Goal: Task Accomplishment & Management: Use online tool/utility

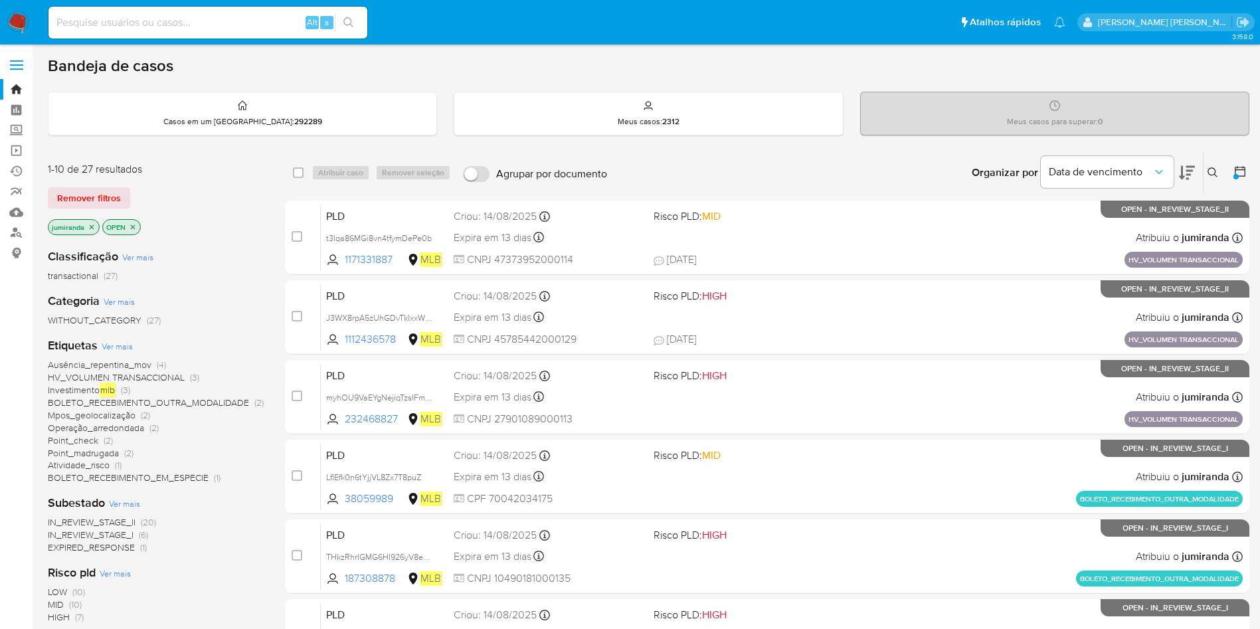
click at [218, 20] on input at bounding box center [207, 22] width 319 height 17
paste input "t3Iqa86MGi8vn4tfymDePe0b"
type input "t3Iqa86MGi8vn4tfymDePe0b"
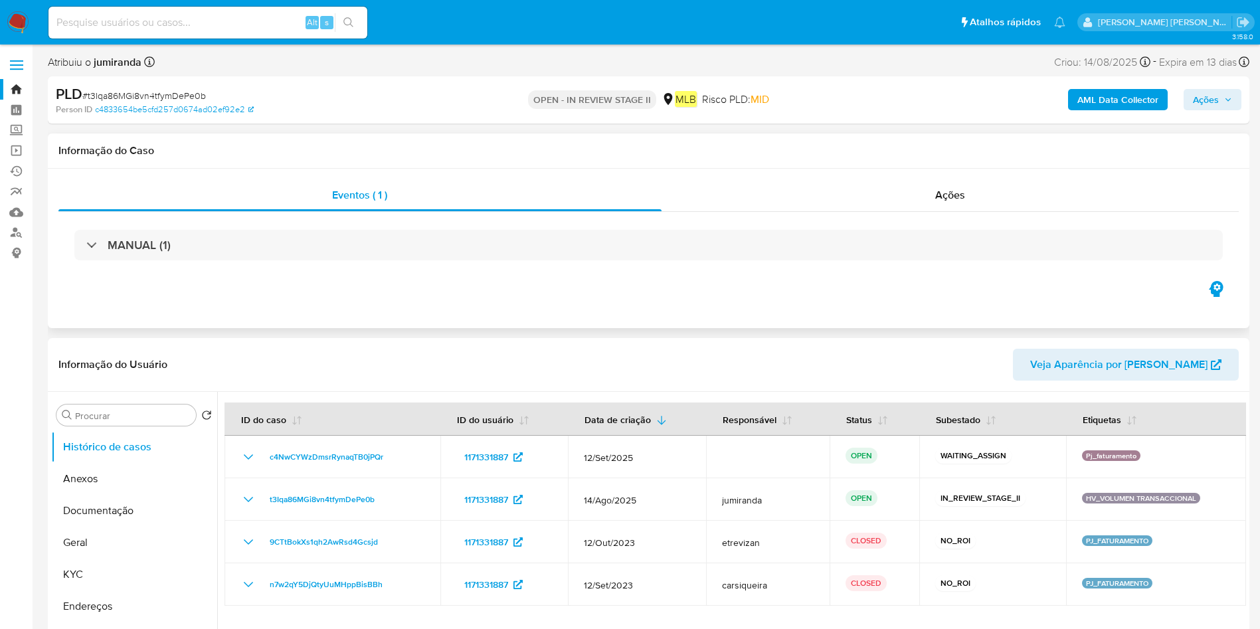
select select "10"
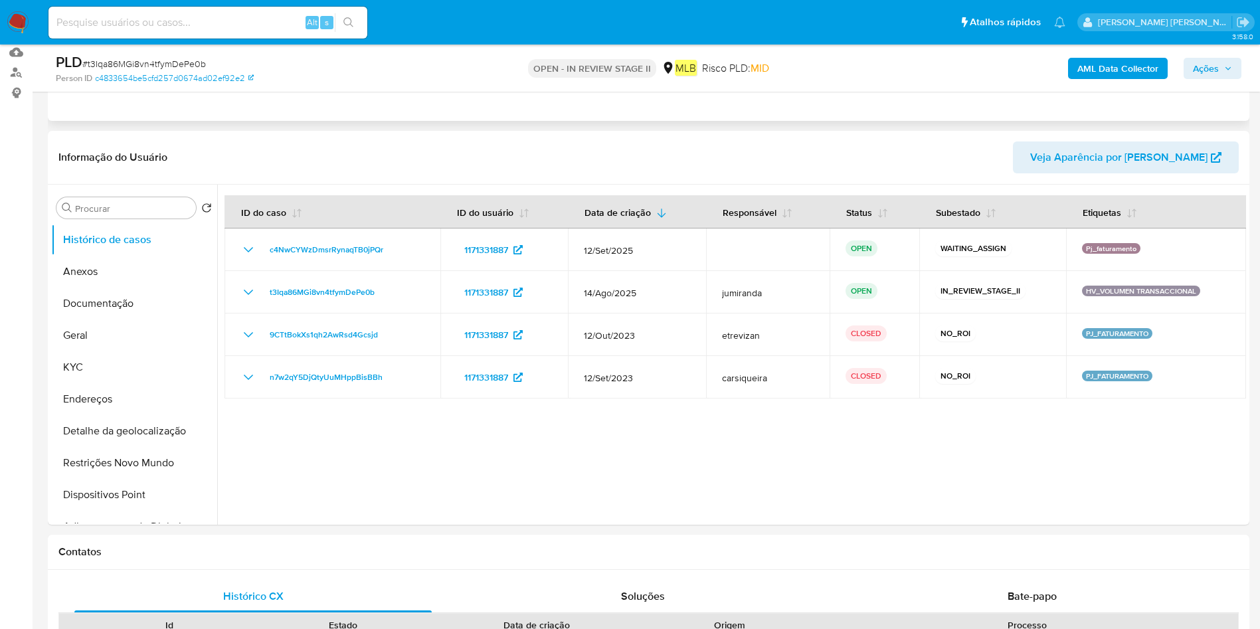
scroll to position [199, 0]
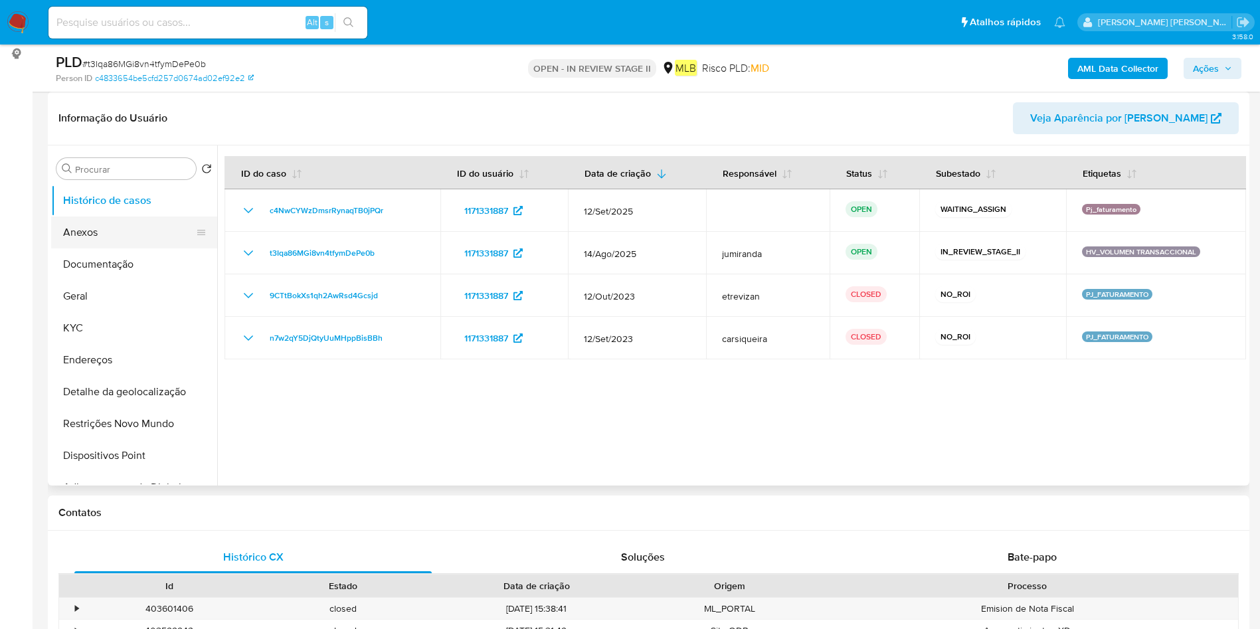
click at [136, 239] on button "Anexos" at bounding box center [128, 233] width 155 height 32
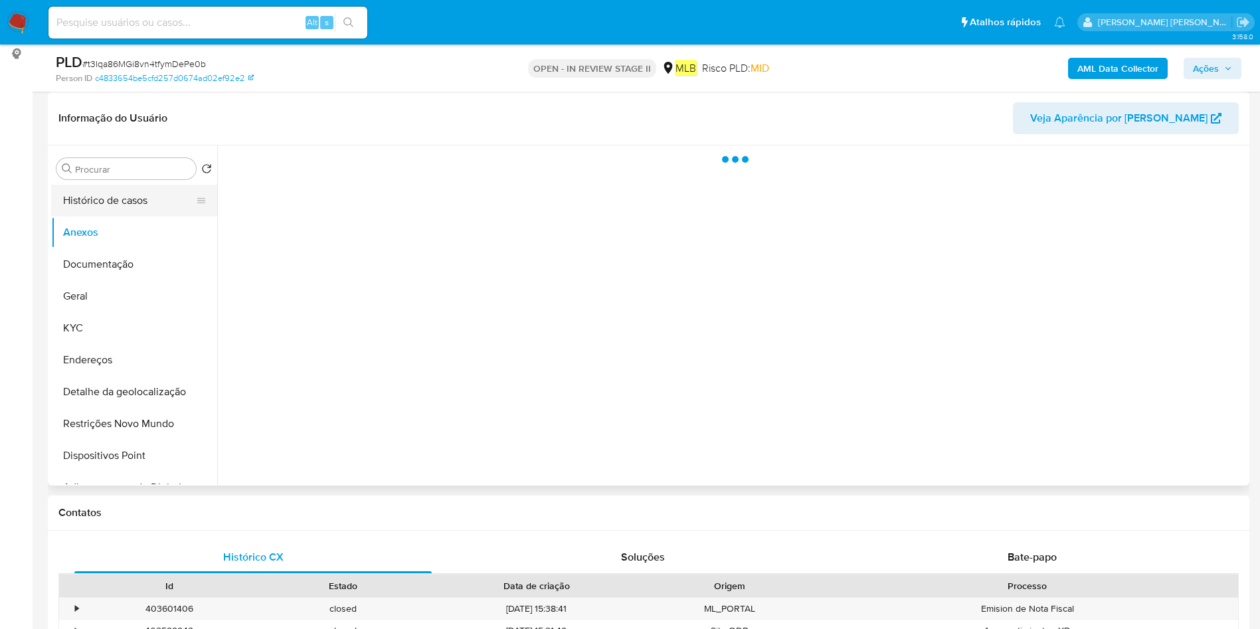
click at [110, 203] on button "Histórico de casos" at bounding box center [128, 201] width 155 height 32
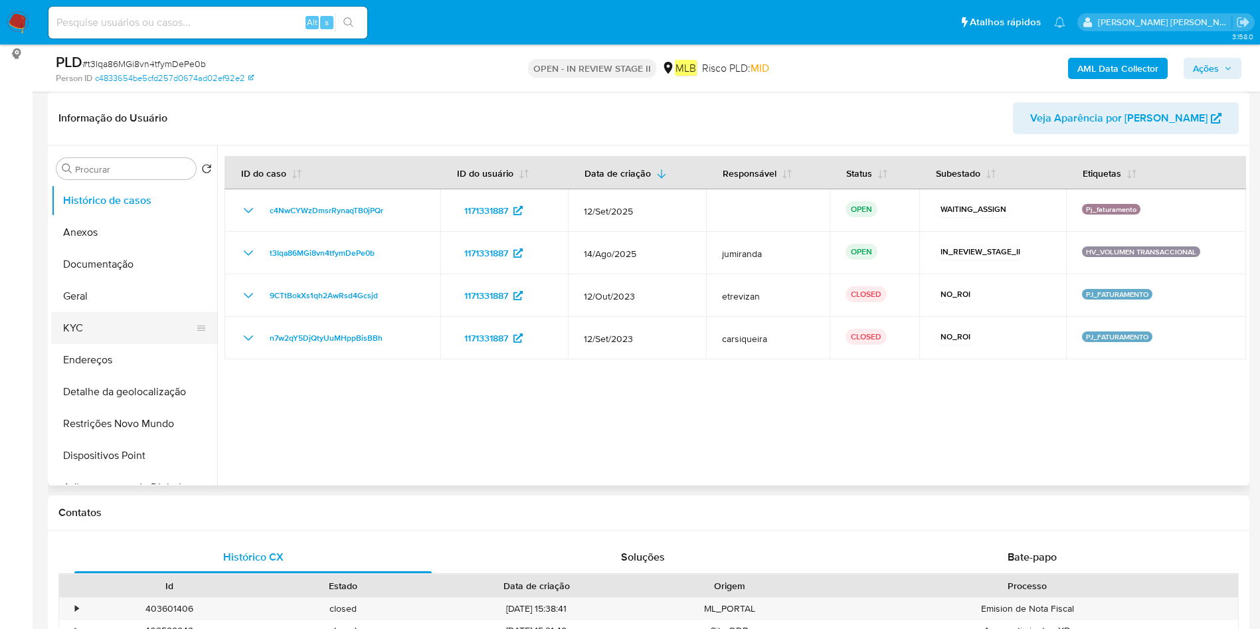
click at [87, 332] on button "KYC" at bounding box center [128, 328] width 155 height 32
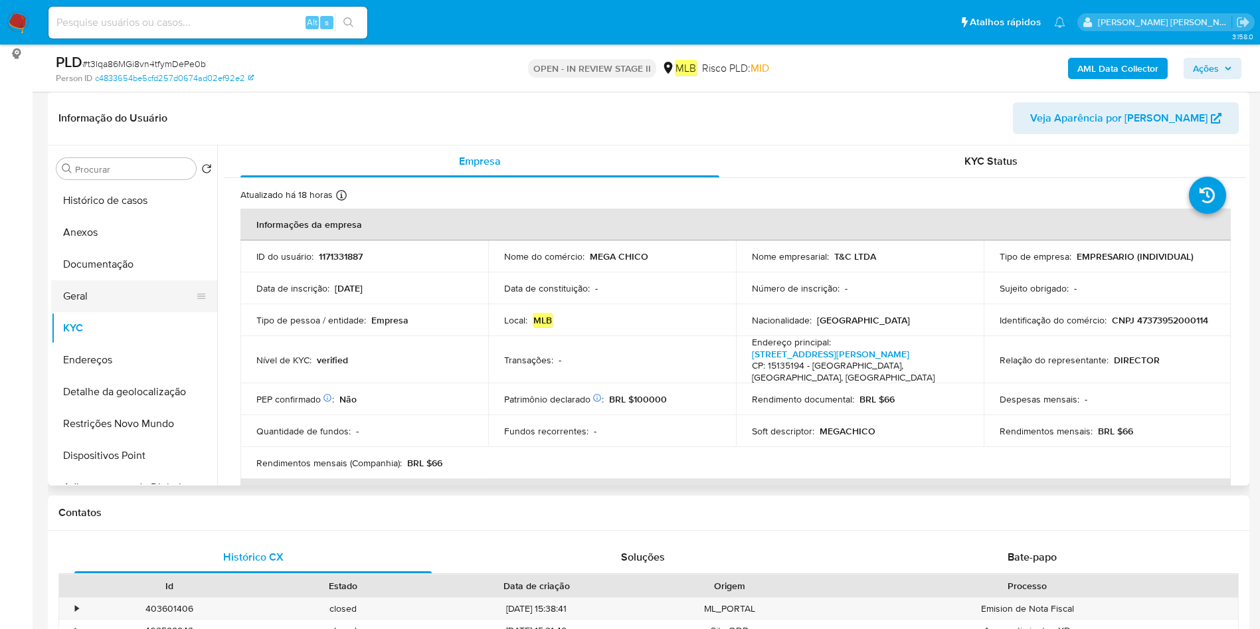
drag, startPoint x: 112, startPoint y: 295, endPoint x: 146, endPoint y: 290, distance: 35.0
click at [112, 294] on button "Geral" at bounding box center [128, 296] width 155 height 32
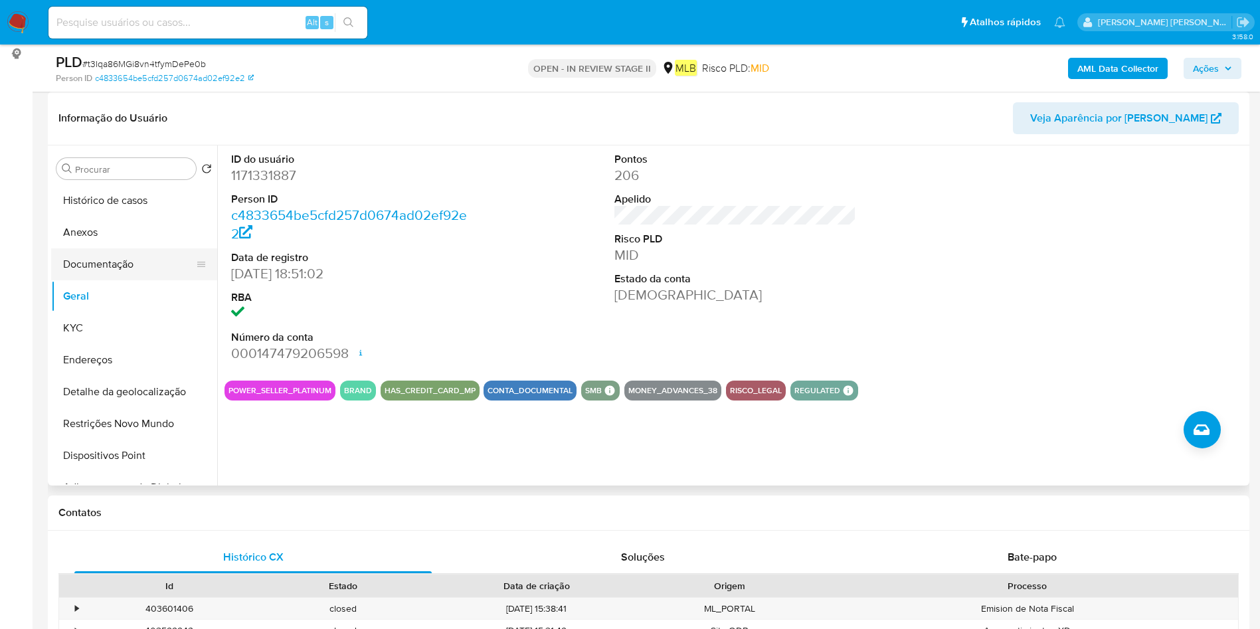
click at [126, 262] on button "Documentação" at bounding box center [128, 264] width 155 height 32
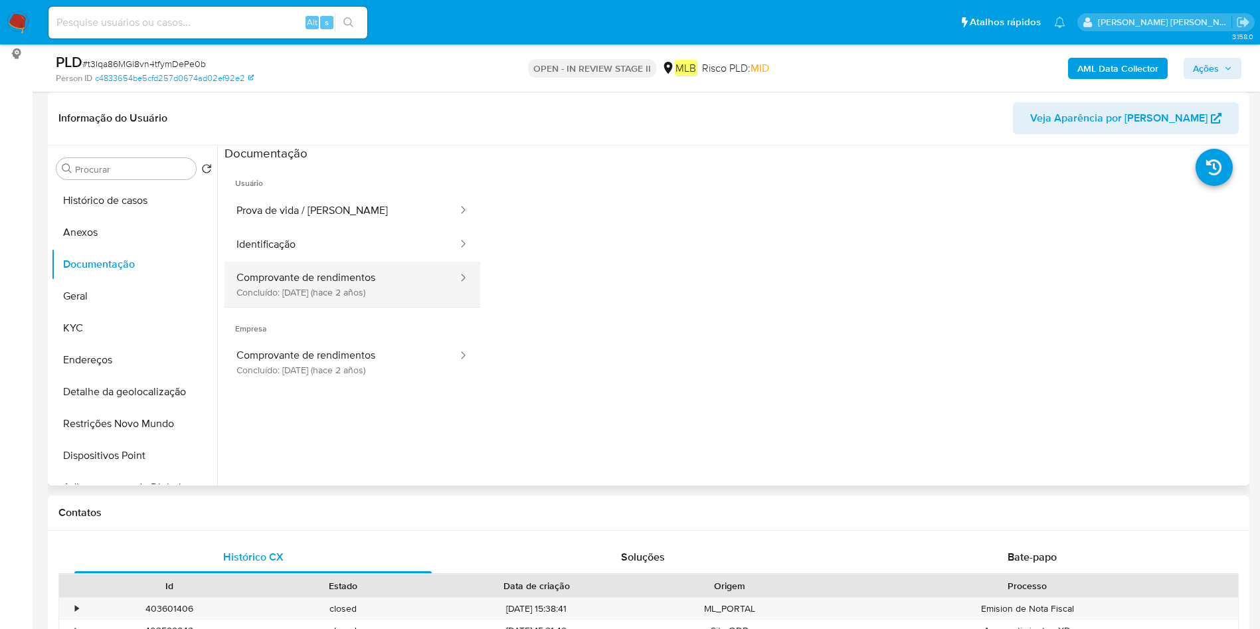
click at [281, 283] on button "Comprovante de rendimentos Concluído: [DATE] (hace 2 años)" at bounding box center [342, 284] width 235 height 45
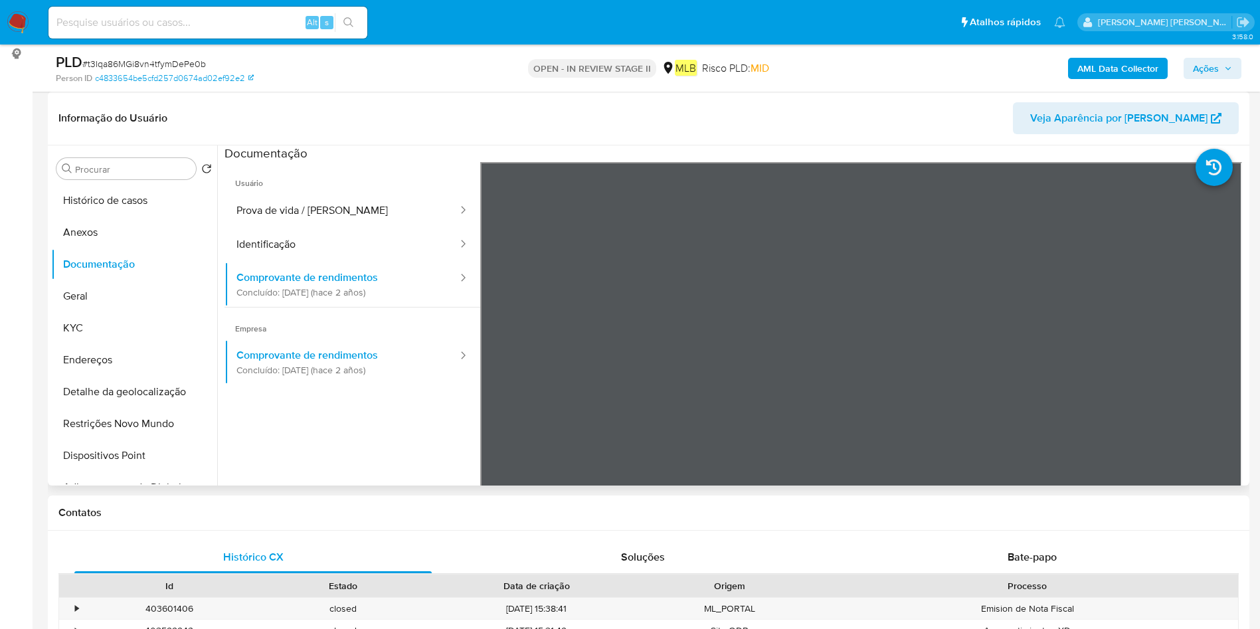
scroll to position [116, 0]
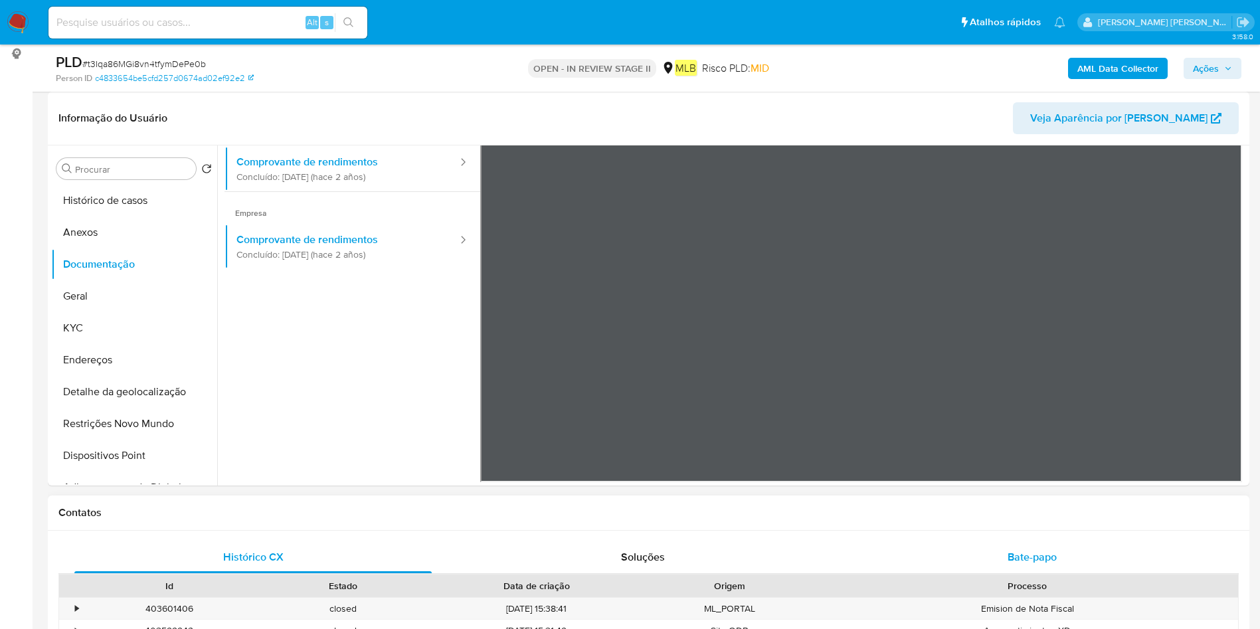
click at [1044, 561] on span "Bate-papo" at bounding box center [1032, 556] width 49 height 15
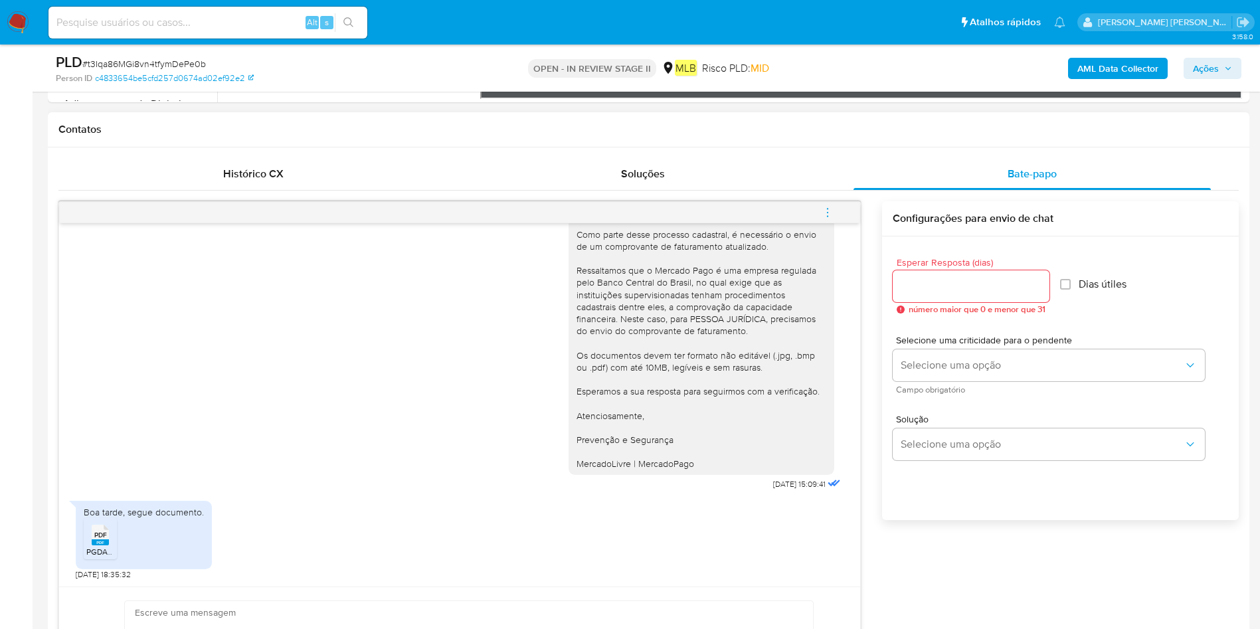
scroll to position [698, 0]
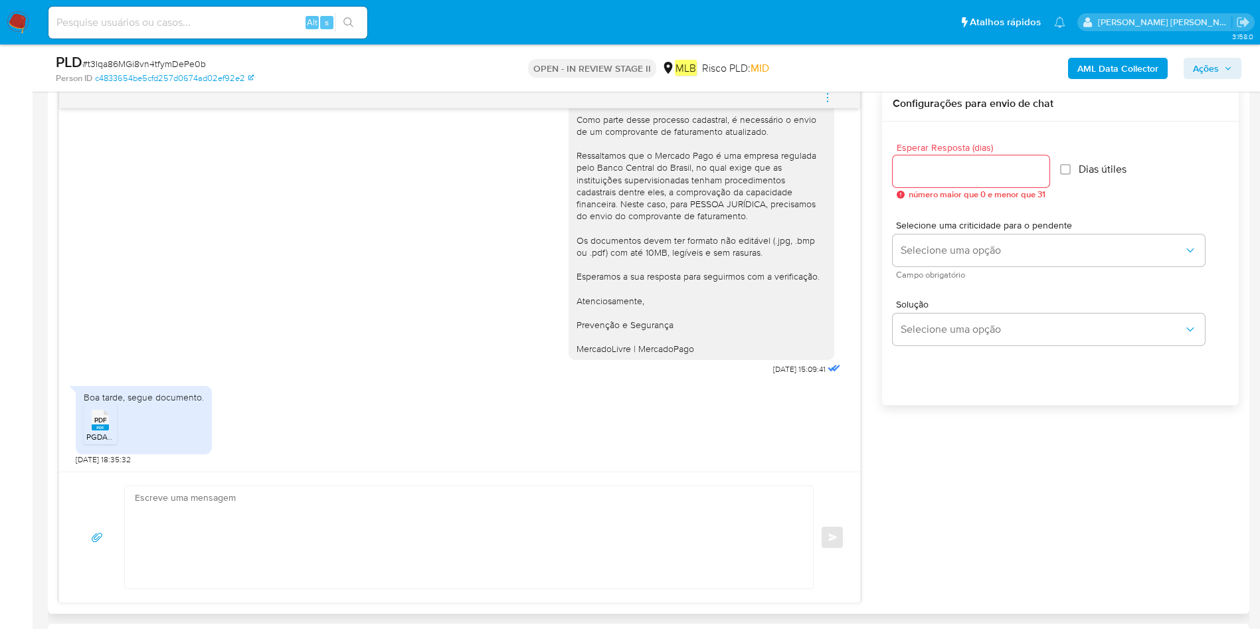
click at [93, 421] on div "PDF PDF" at bounding box center [100, 419] width 28 height 26
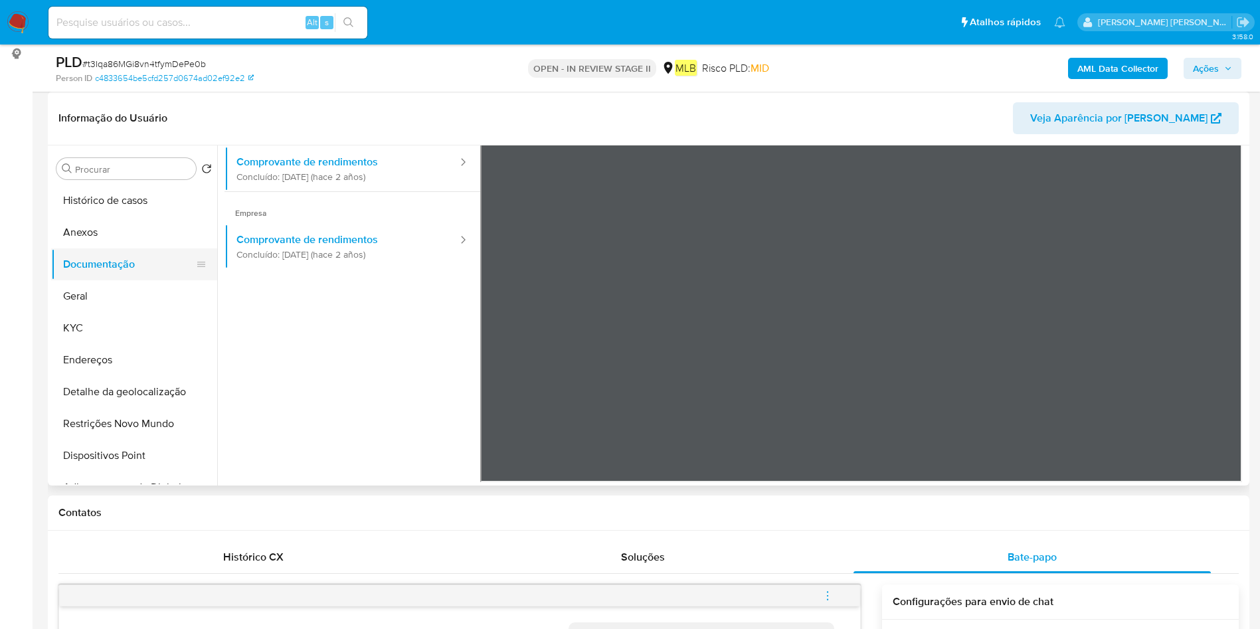
scroll to position [0, 0]
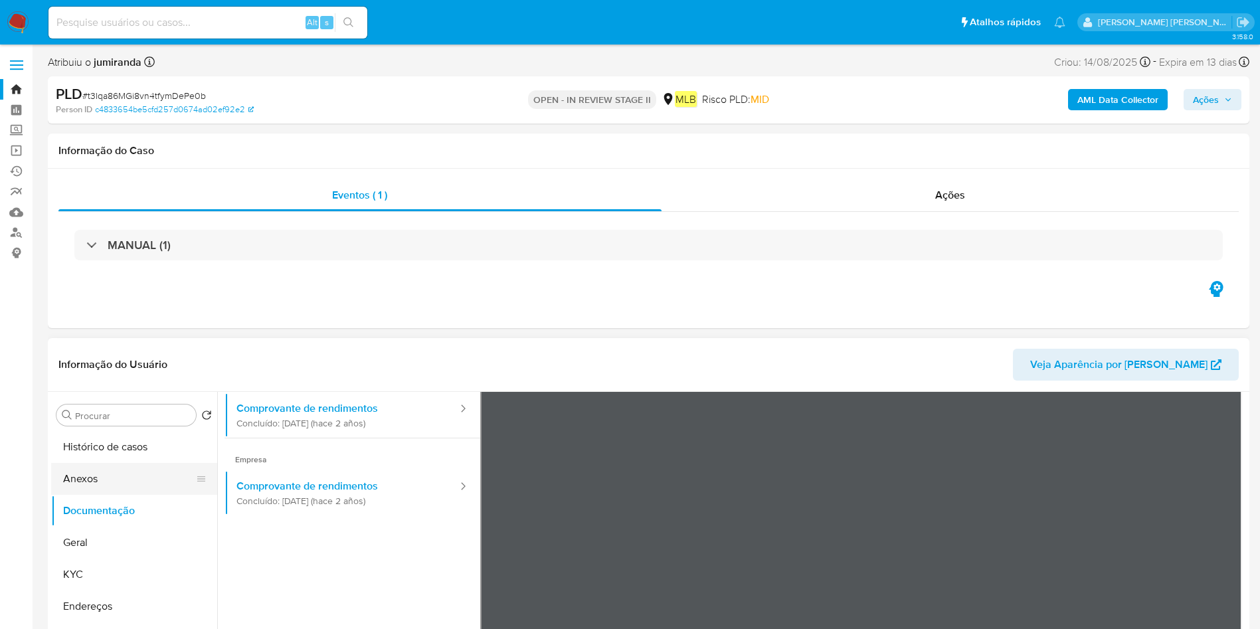
click at [126, 476] on button "Anexos" at bounding box center [128, 479] width 155 height 32
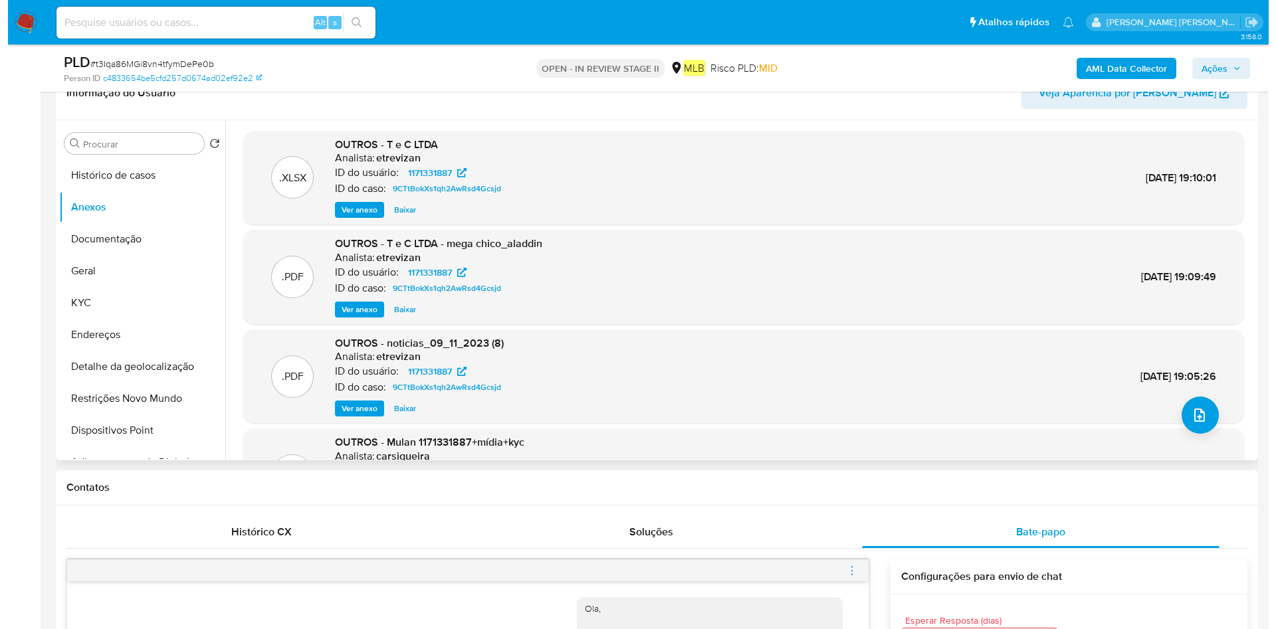
scroll to position [199, 0]
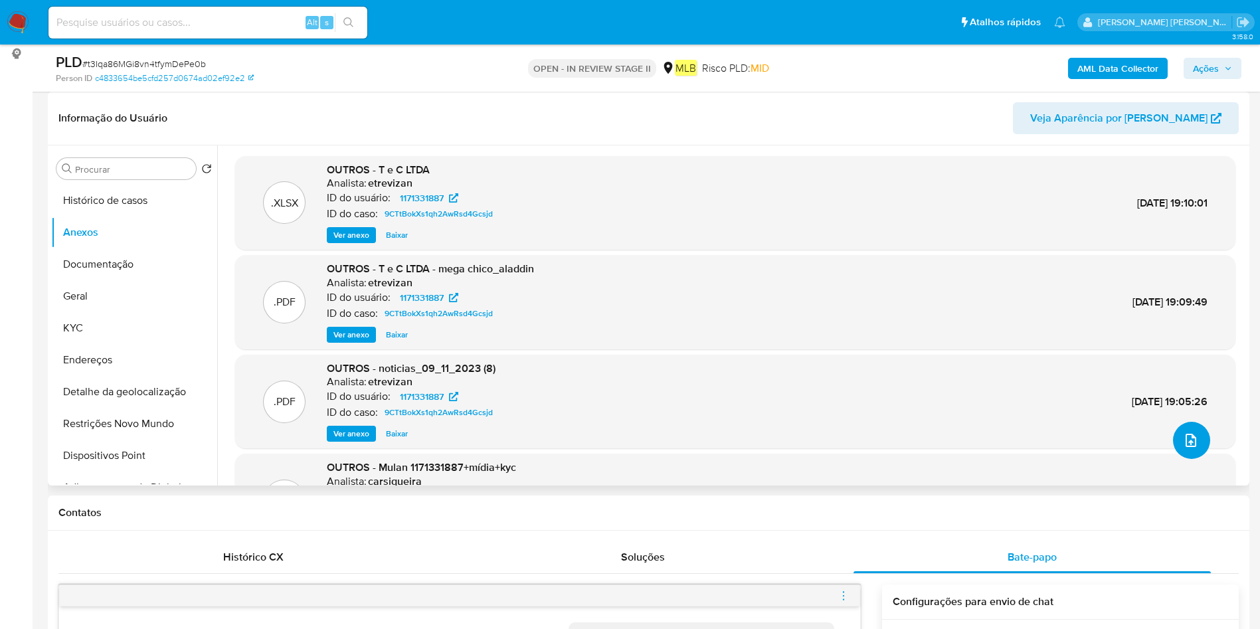
click at [1184, 440] on button "upload-file" at bounding box center [1191, 440] width 37 height 37
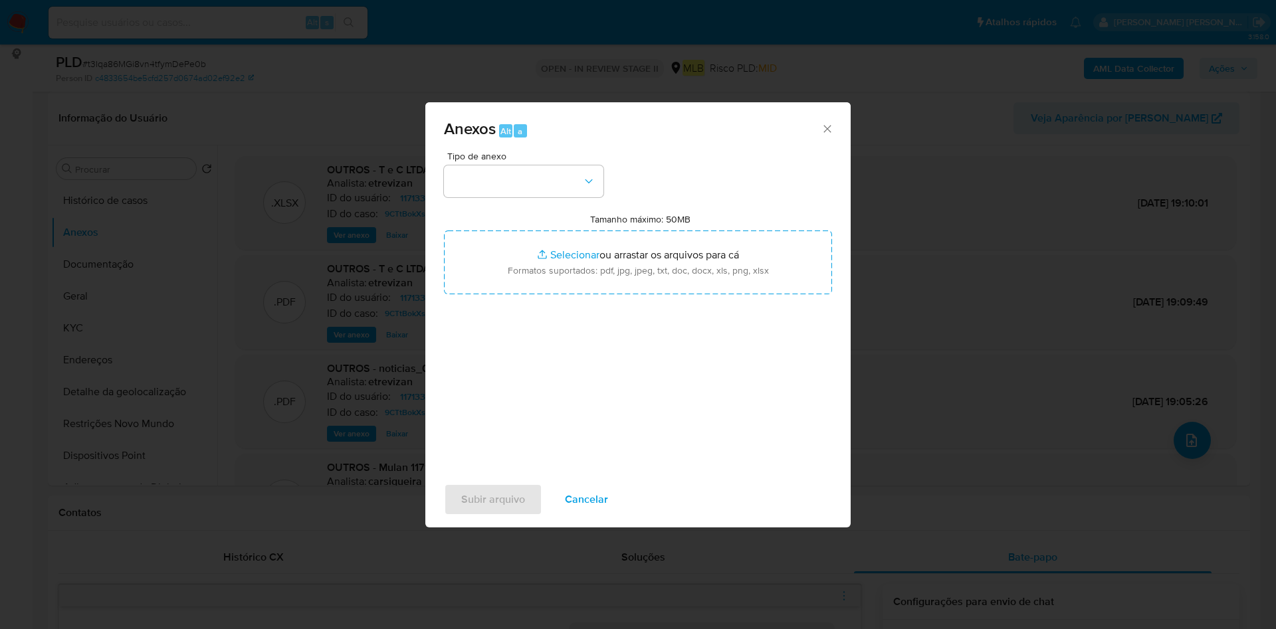
click at [532, 201] on div "Tipo de anexo Tamanho máximo: 50MB Selecionar arquivos Selecionar ou arrastar o…" at bounding box center [638, 308] width 388 height 314
click at [551, 177] on button "button" at bounding box center [523, 181] width 159 height 32
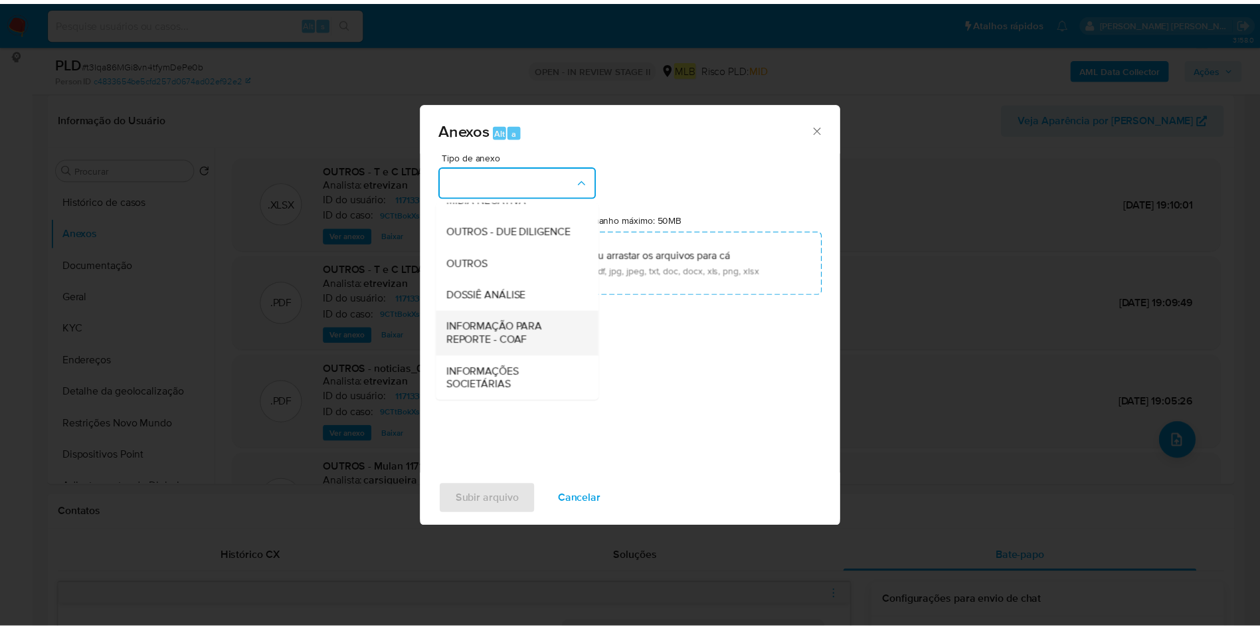
scroll to position [205, 0]
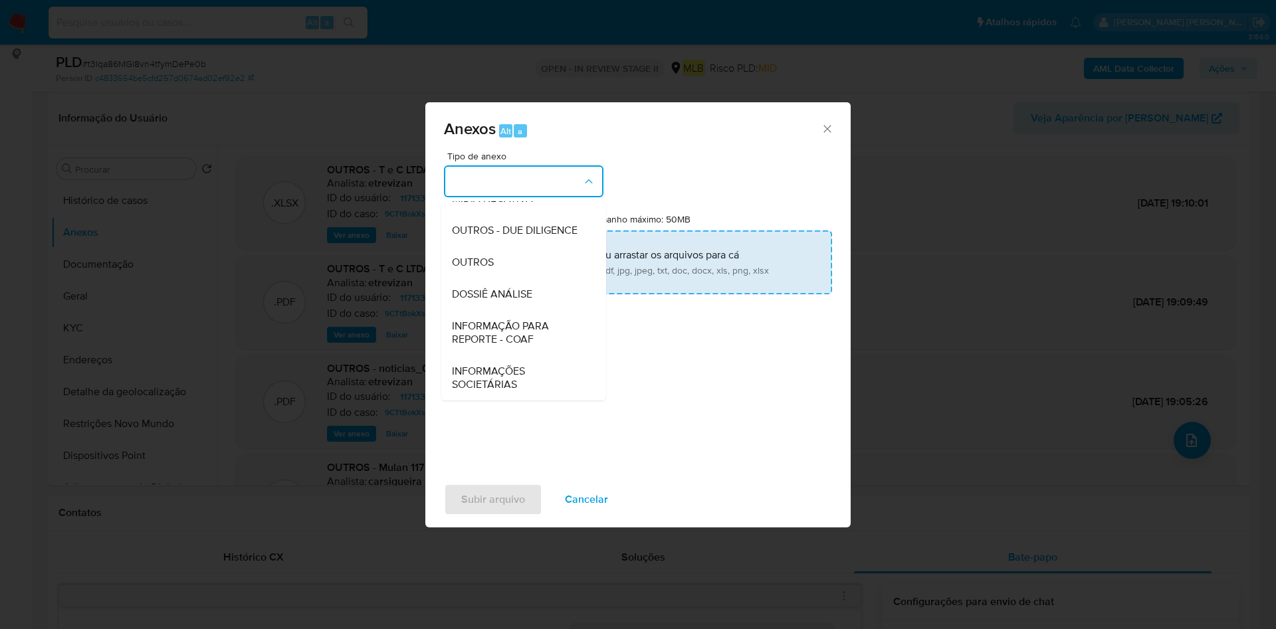
click at [498, 256] on div "OUTROS" at bounding box center [520, 262] width 136 height 32
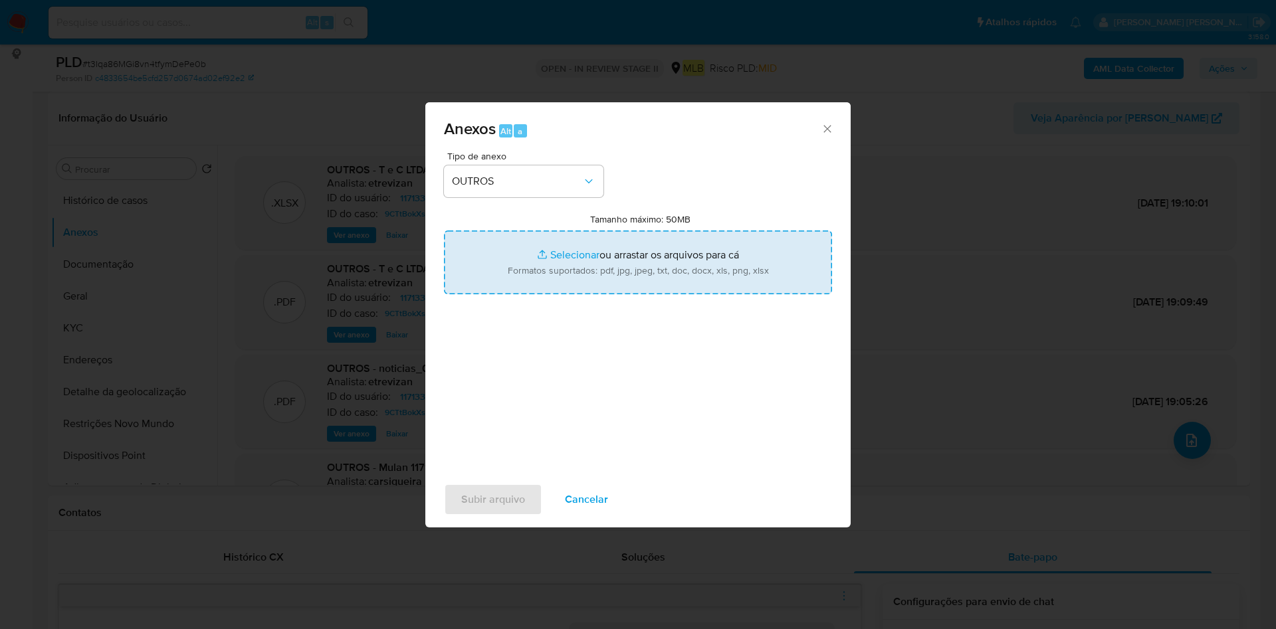
click at [634, 258] on input "Tamanho máximo: 50MB Selecionar arquivos" at bounding box center [638, 263] width 388 height 64
type input "C:\fakepath\Comprovante de faturamento.pdf"
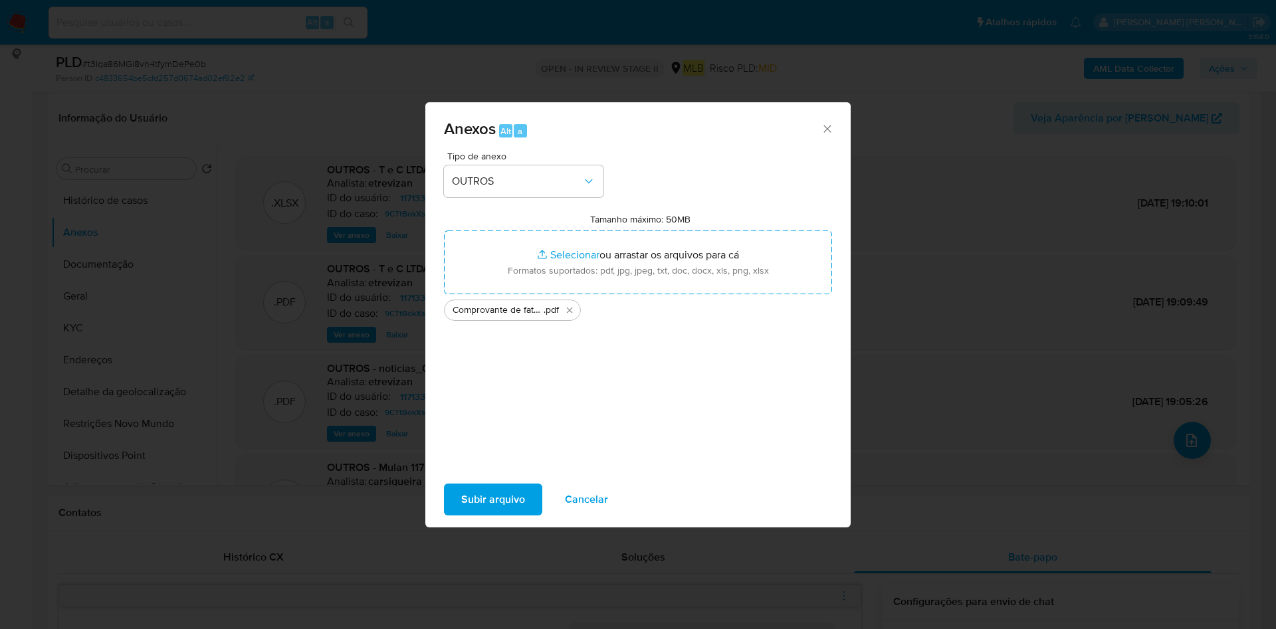
click at [516, 496] on span "Subir arquivo" at bounding box center [493, 499] width 64 height 29
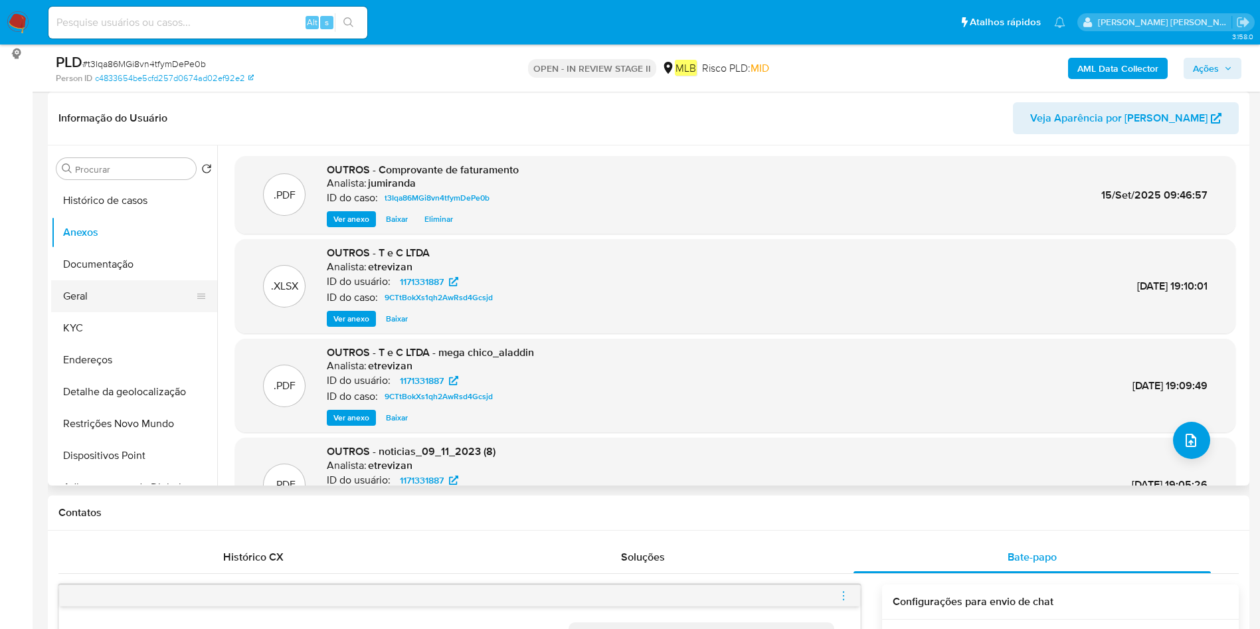
click at [116, 286] on button "Geral" at bounding box center [128, 296] width 155 height 32
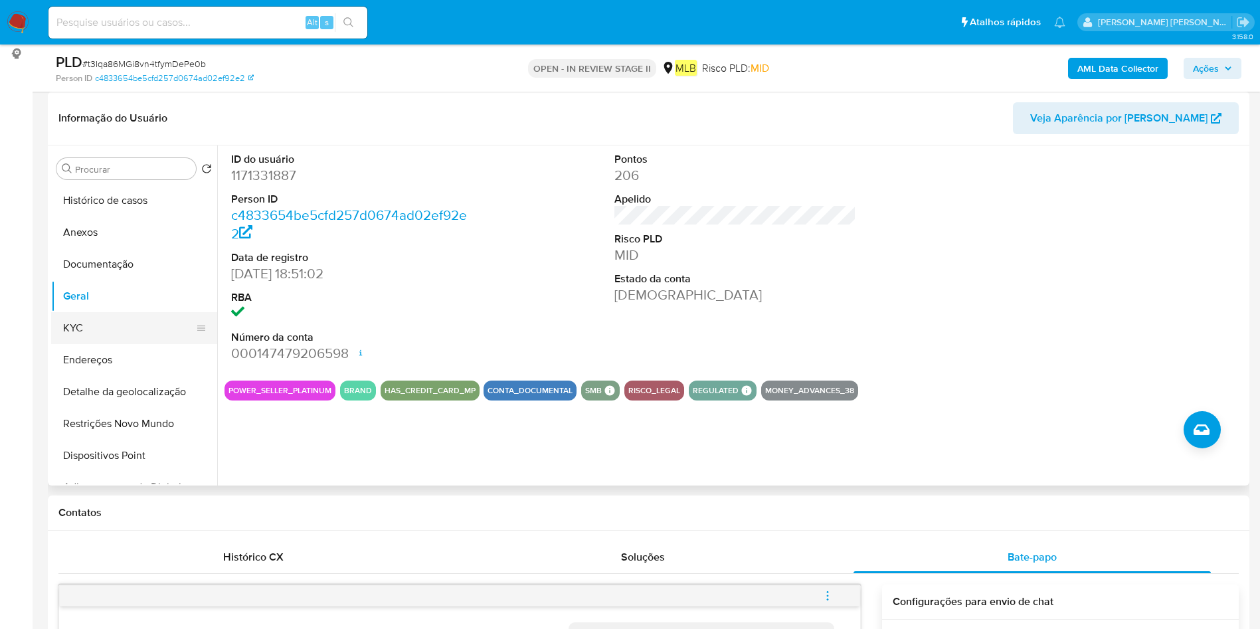
click at [130, 343] on button "KYC" at bounding box center [128, 328] width 155 height 32
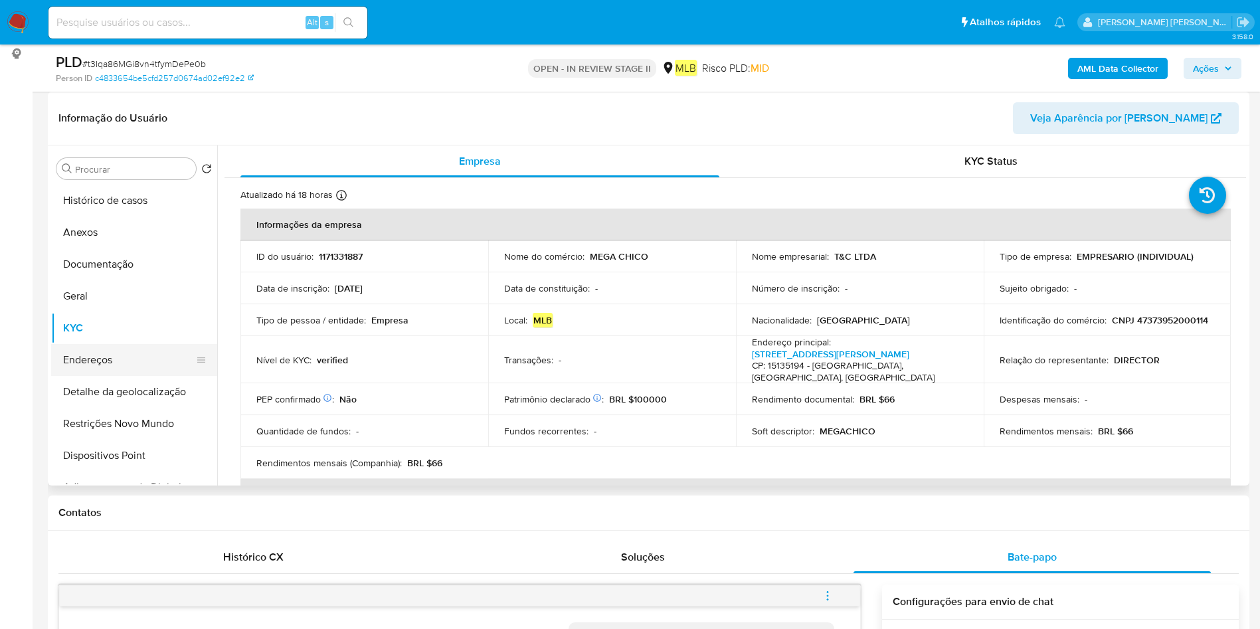
click at [74, 371] on button "Endereços" at bounding box center [128, 360] width 155 height 32
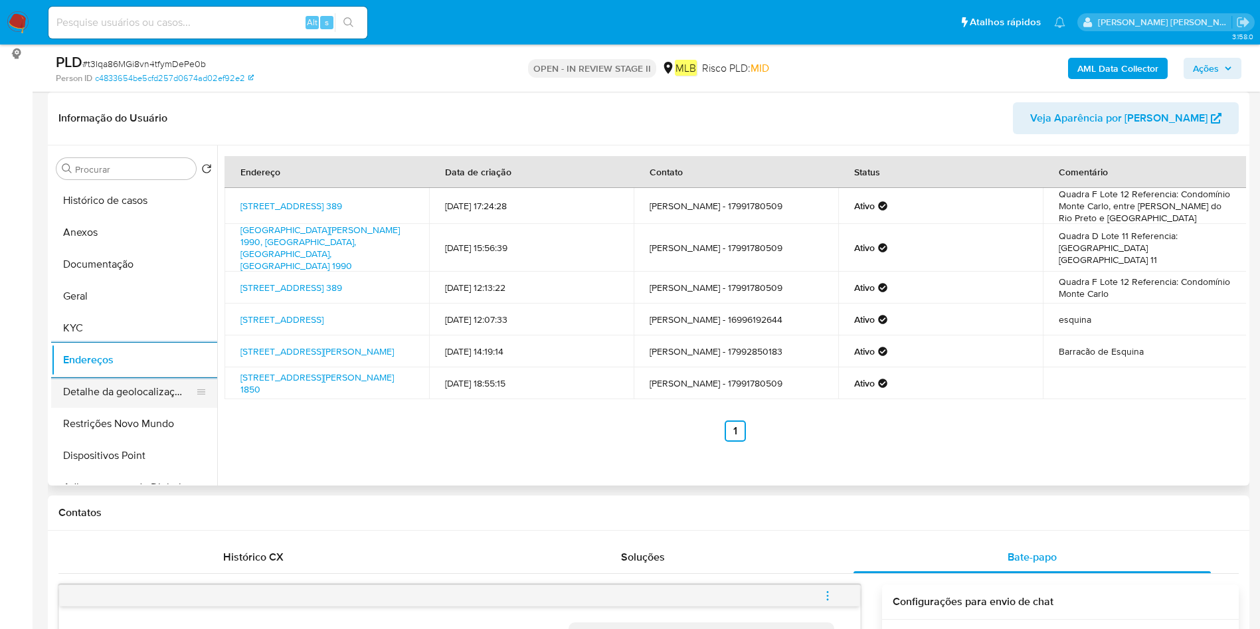
click at [117, 395] on button "Detalhe da geolocalização" at bounding box center [128, 392] width 155 height 32
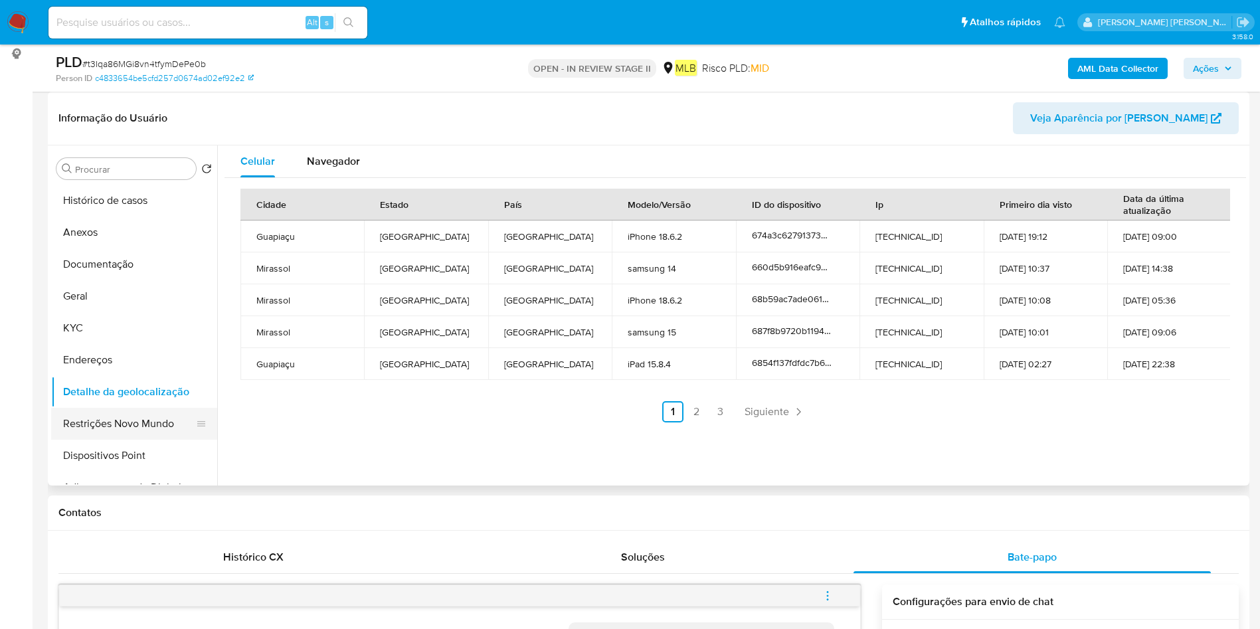
click at [146, 428] on button "Restrições Novo Mundo" at bounding box center [128, 424] width 155 height 32
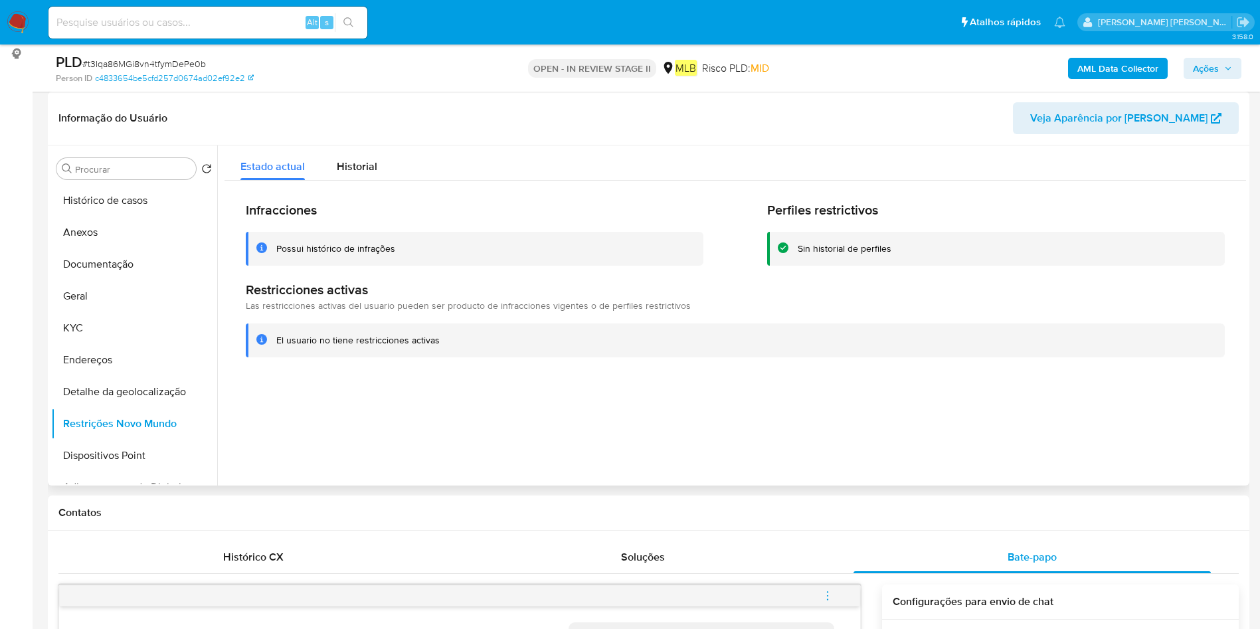
drag, startPoint x: 122, startPoint y: 451, endPoint x: 847, endPoint y: 370, distance: 729.3
click at [122, 452] on button "Dispositivos Point" at bounding box center [134, 456] width 166 height 32
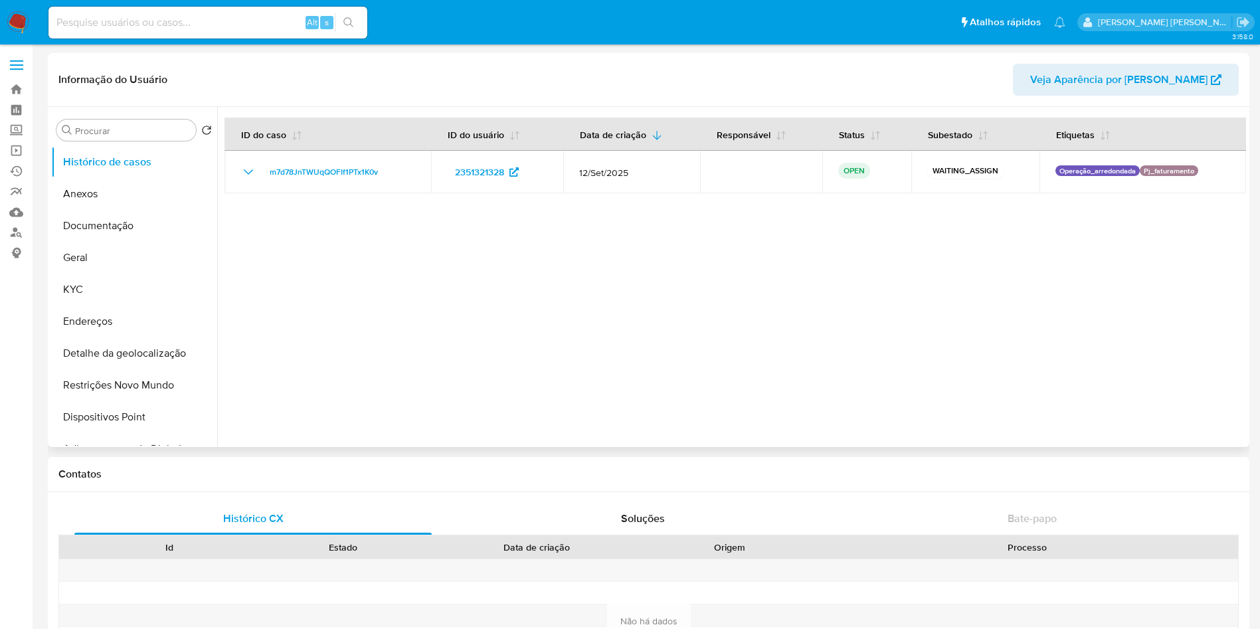
select select "10"
click at [119, 242] on button "Geral" at bounding box center [134, 258] width 166 height 32
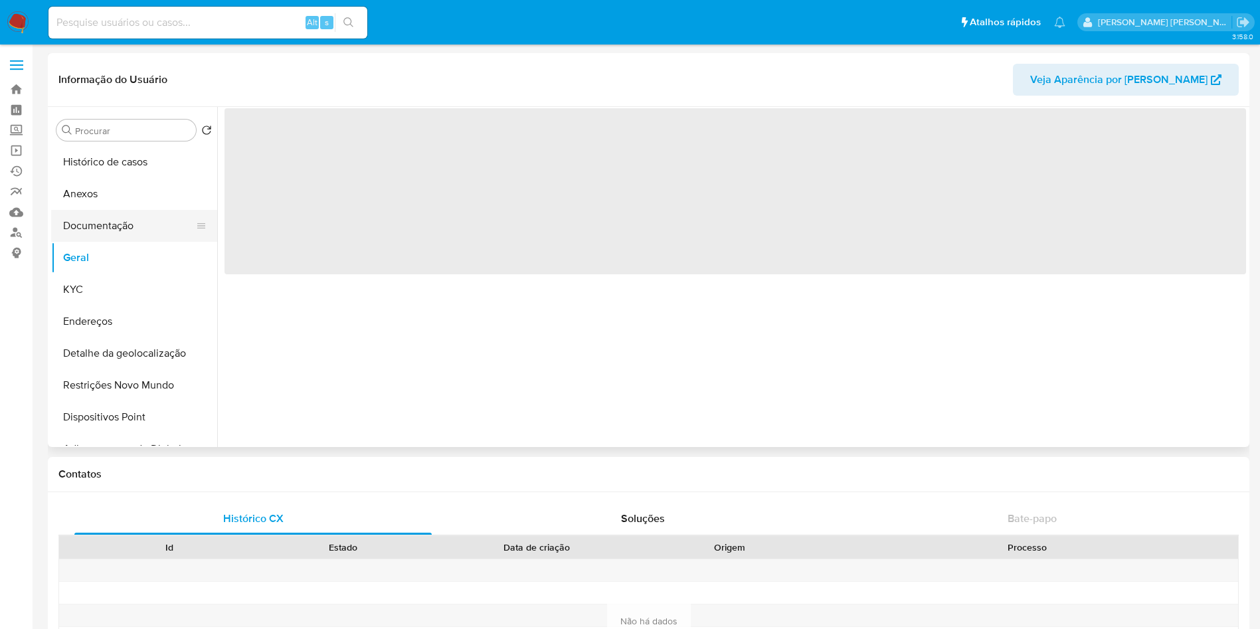
click at [128, 225] on button "Documentação" at bounding box center [128, 226] width 155 height 32
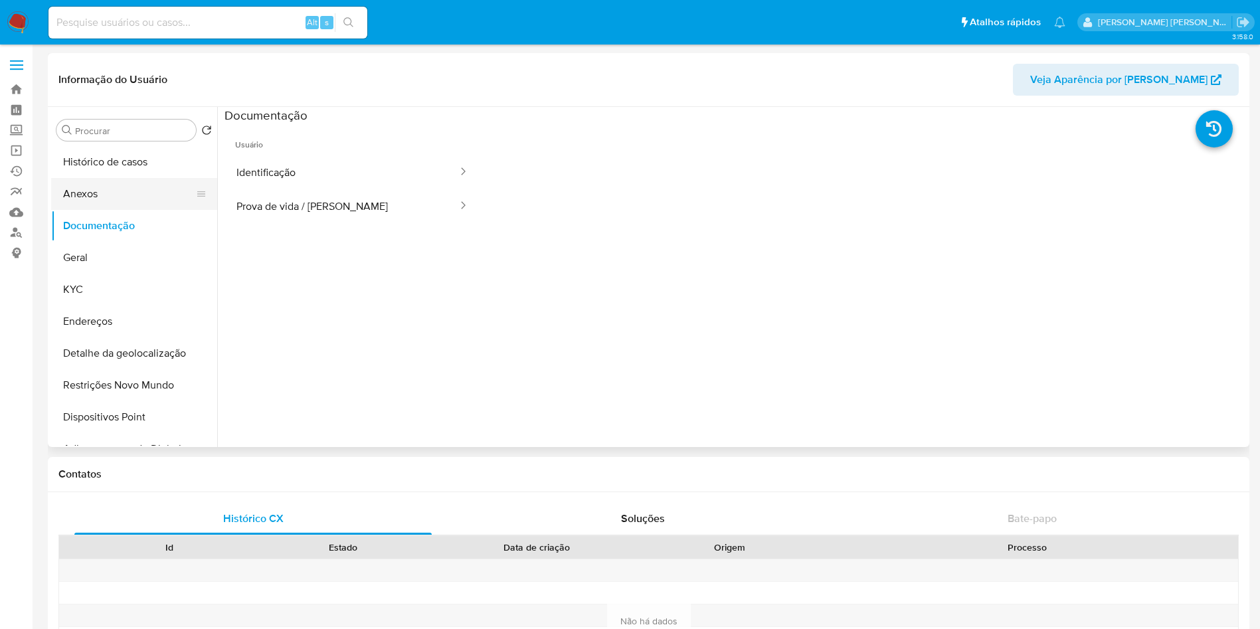
click at [133, 189] on button "Anexos" at bounding box center [128, 194] width 155 height 32
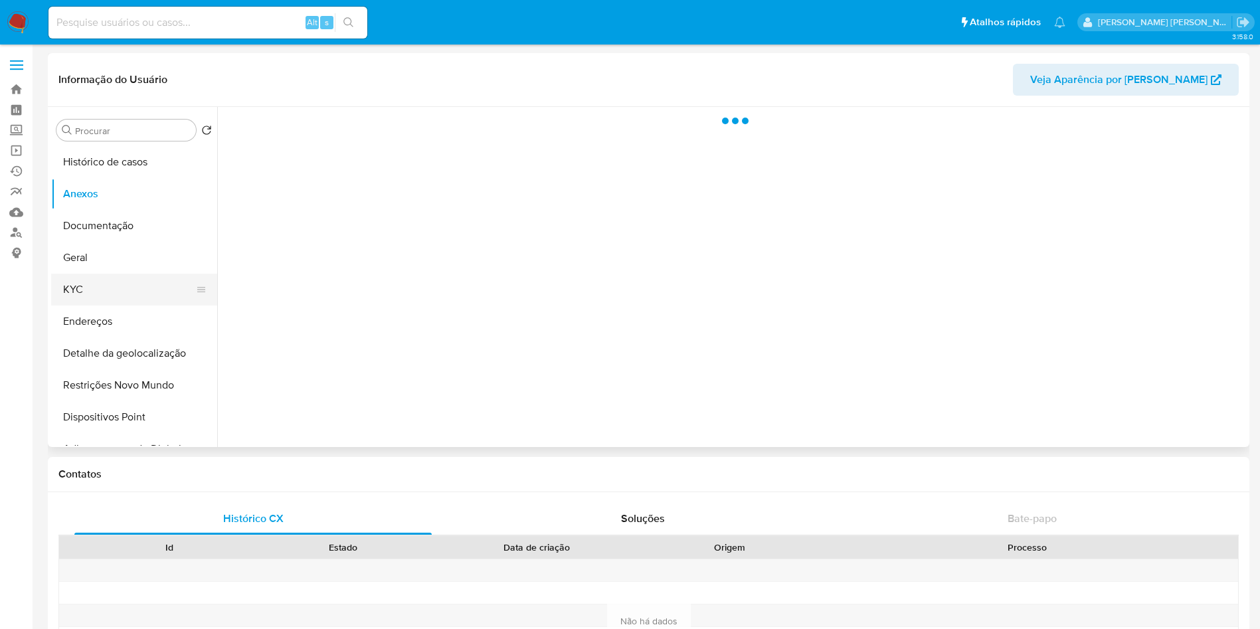
click at [112, 299] on button "KYC" at bounding box center [128, 290] width 155 height 32
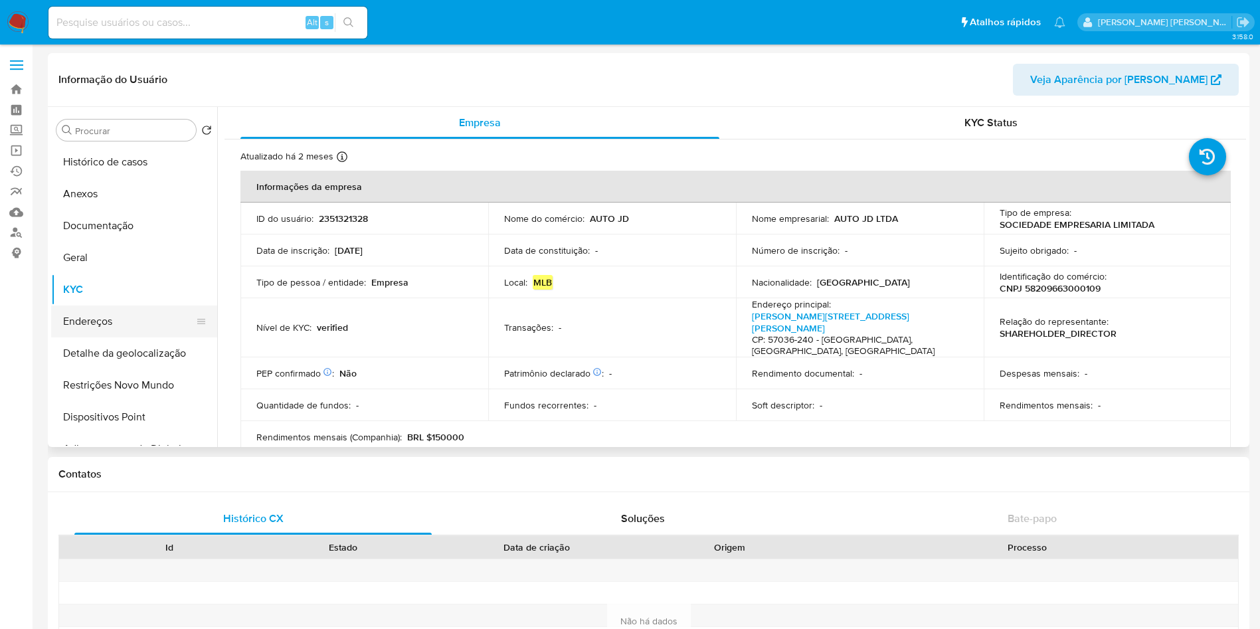
click at [118, 327] on button "Endereços" at bounding box center [128, 322] width 155 height 32
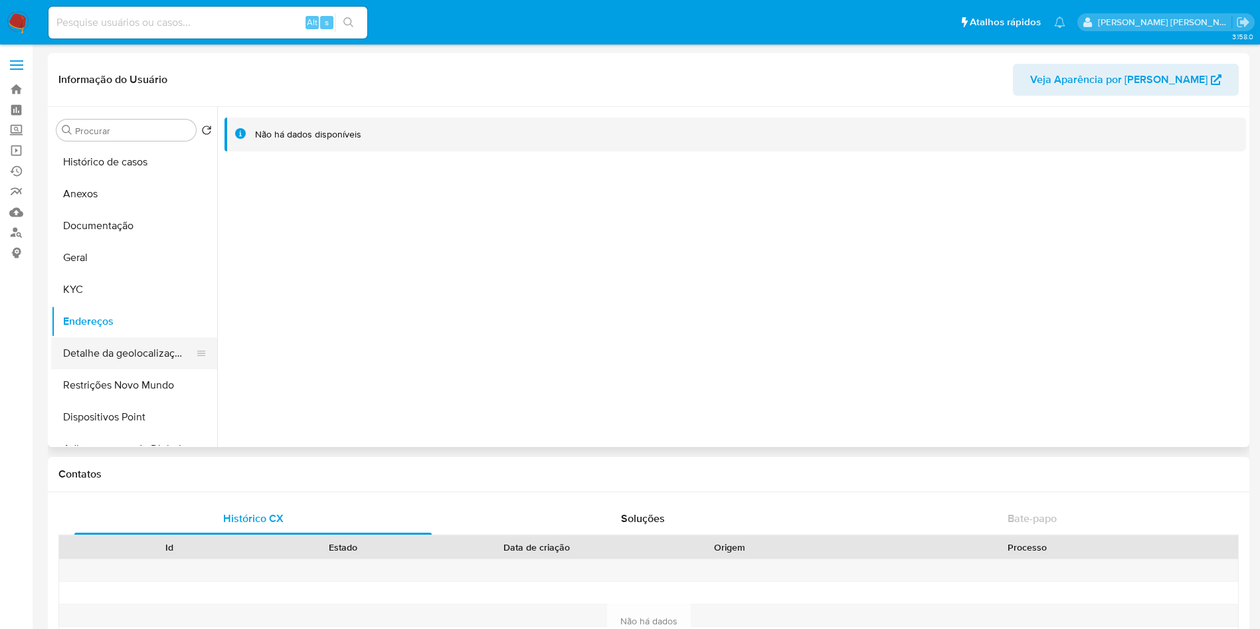
click at [147, 362] on button "Detalhe da geolocalização" at bounding box center [128, 353] width 155 height 32
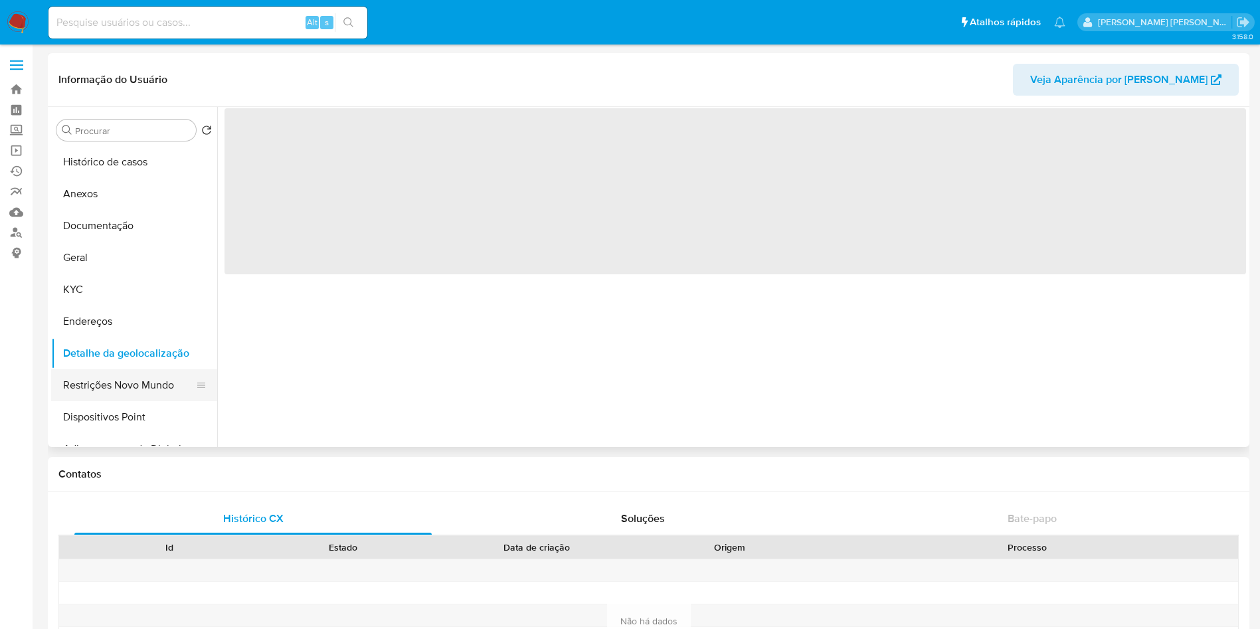
click at [144, 381] on button "Restrições Novo Mundo" at bounding box center [128, 385] width 155 height 32
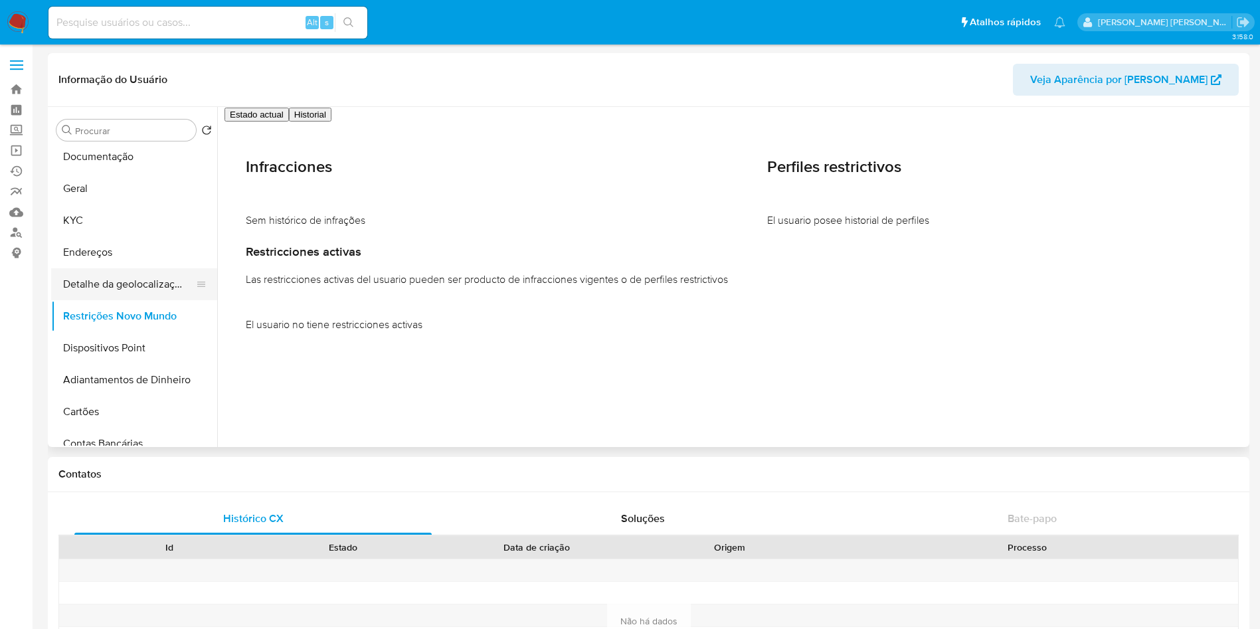
scroll to position [100, 0]
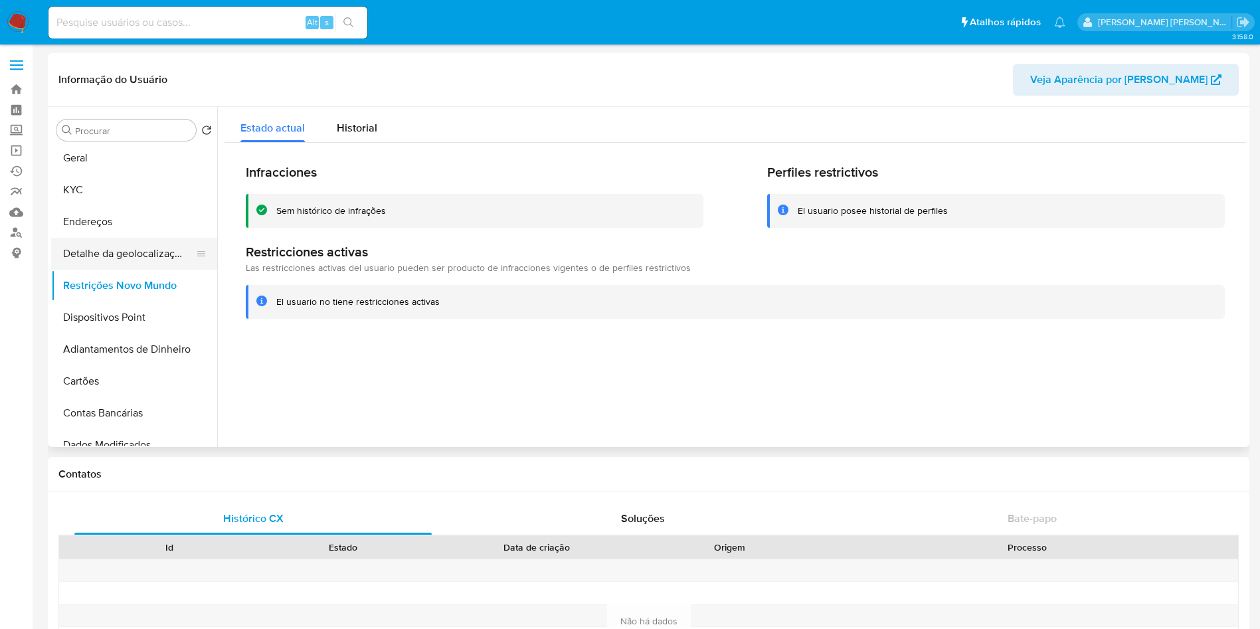
click at [120, 245] on button "Detalhe da geolocalização" at bounding box center [128, 254] width 155 height 32
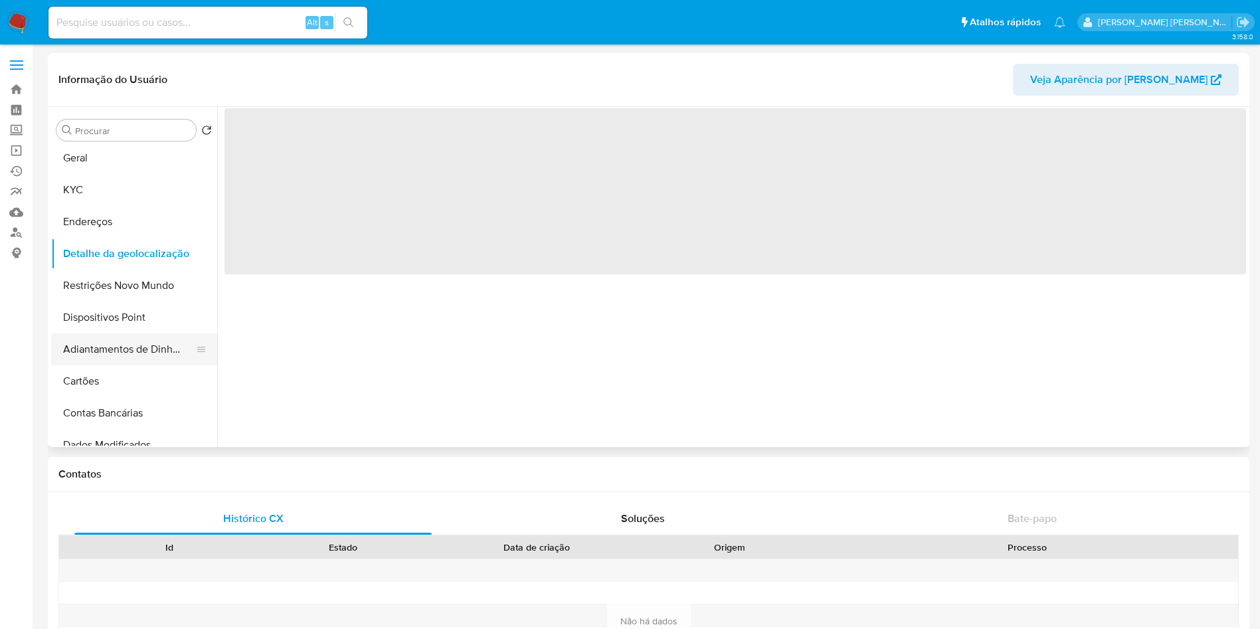
drag, startPoint x: 100, startPoint y: 326, endPoint x: 95, endPoint y: 352, distance: 27.1
click at [100, 326] on button "Dispositivos Point" at bounding box center [134, 318] width 166 height 32
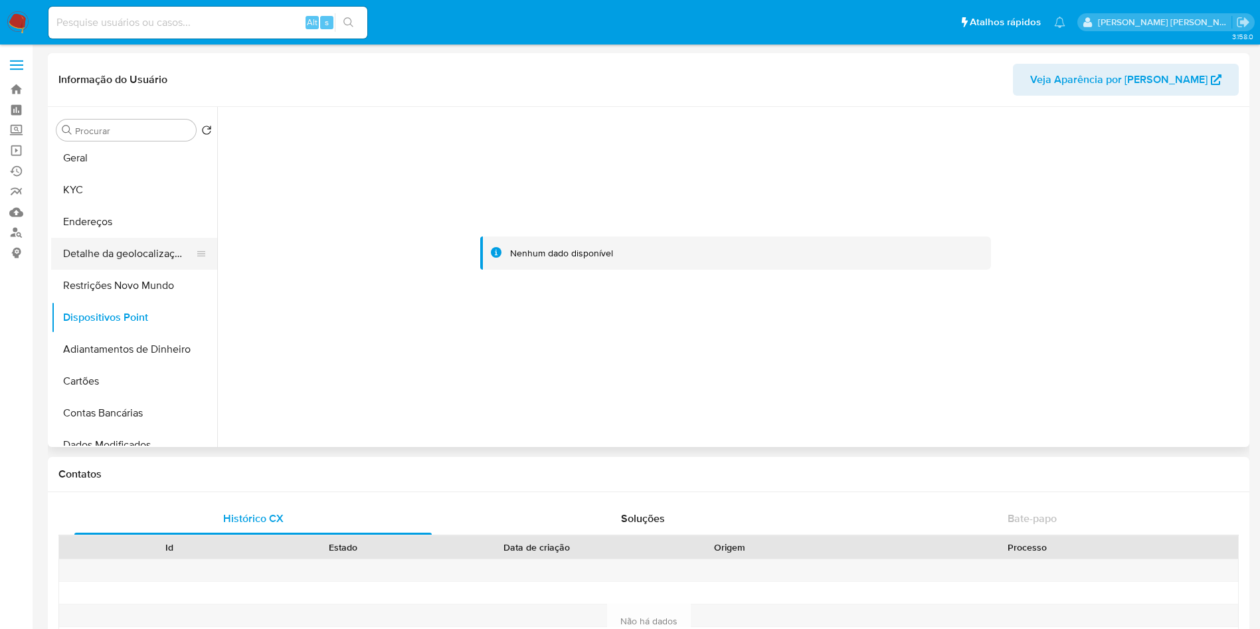
click at [152, 255] on button "Detalhe da geolocalização" at bounding box center [128, 254] width 155 height 32
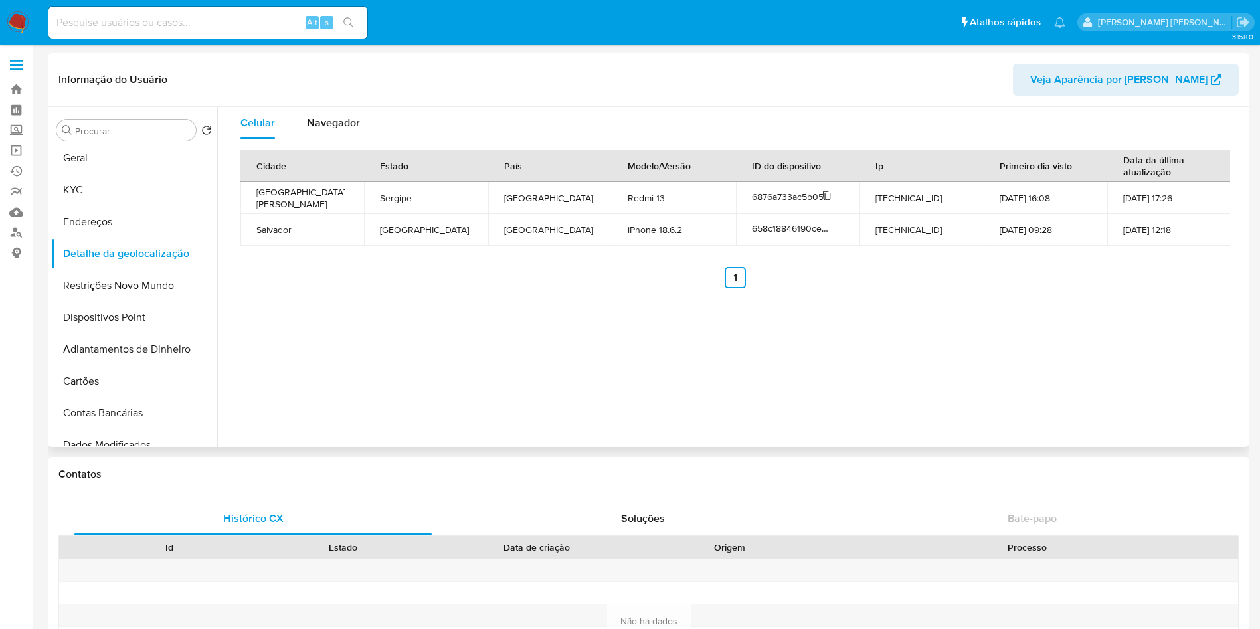
click at [752, 197] on span "6876a733ac5b052a05f1282c" at bounding box center [812, 196] width 120 height 13
click at [472, 297] on div "Cidade Estado País Modelo/Versão ID do dispositivo Ip Primeiro dia visto Data d…" at bounding box center [736, 219] width 1022 height 159
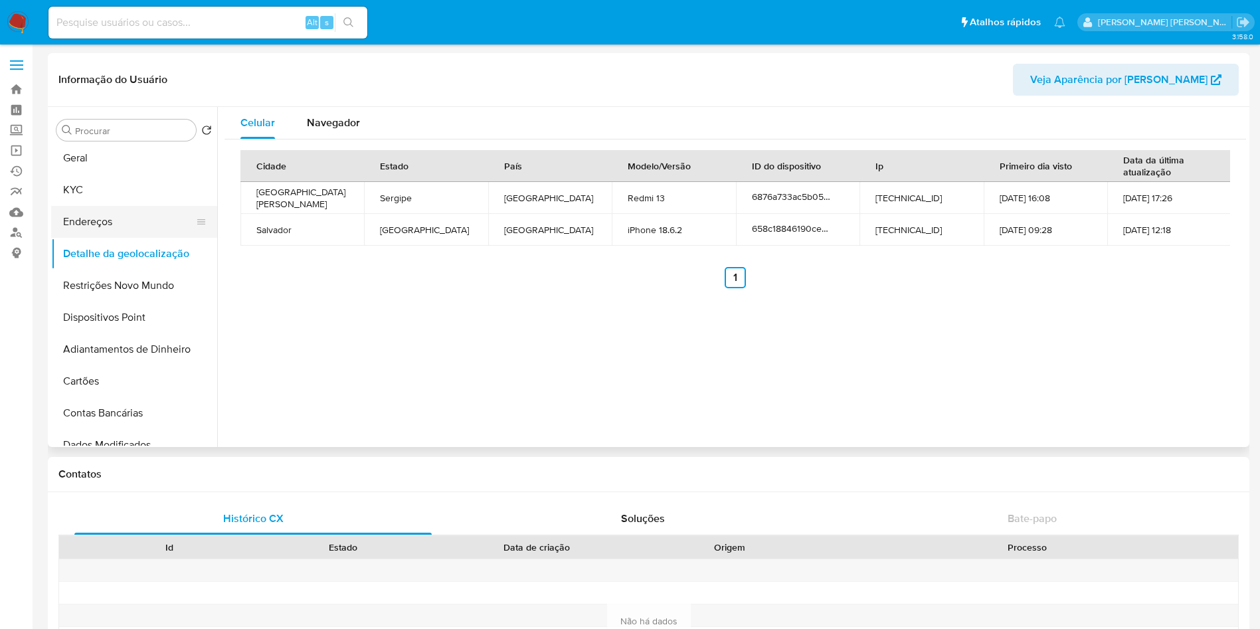
click at [113, 219] on button "Endereços" at bounding box center [128, 222] width 155 height 32
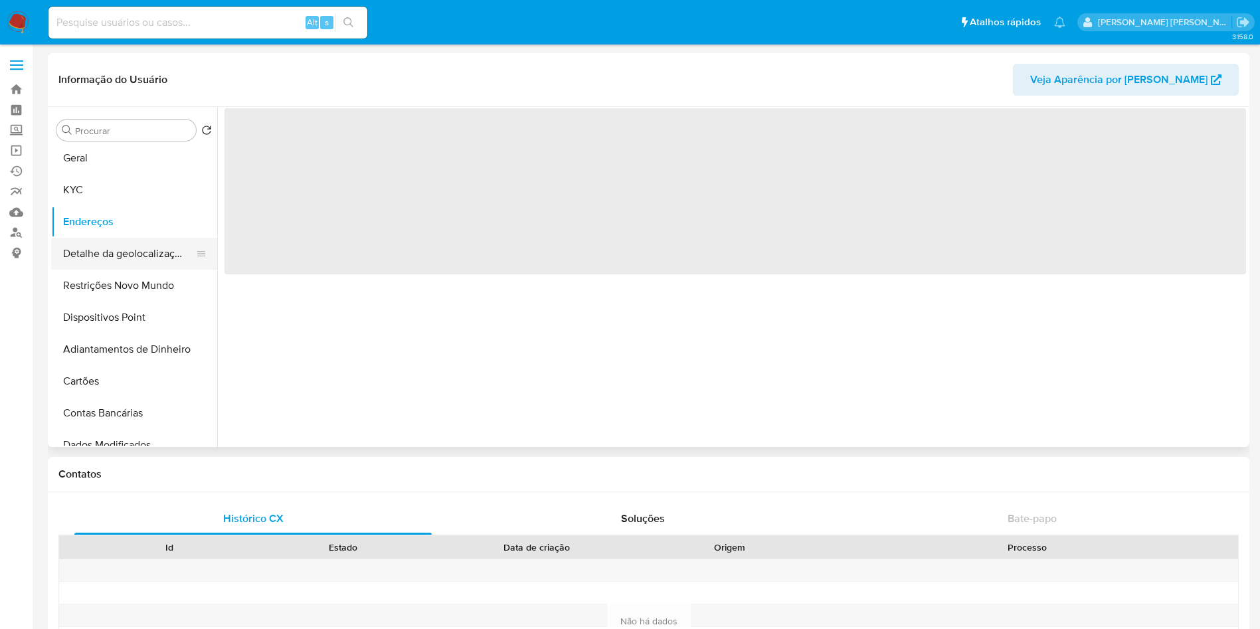
click at [113, 240] on button "Detalhe da geolocalização" at bounding box center [128, 254] width 155 height 32
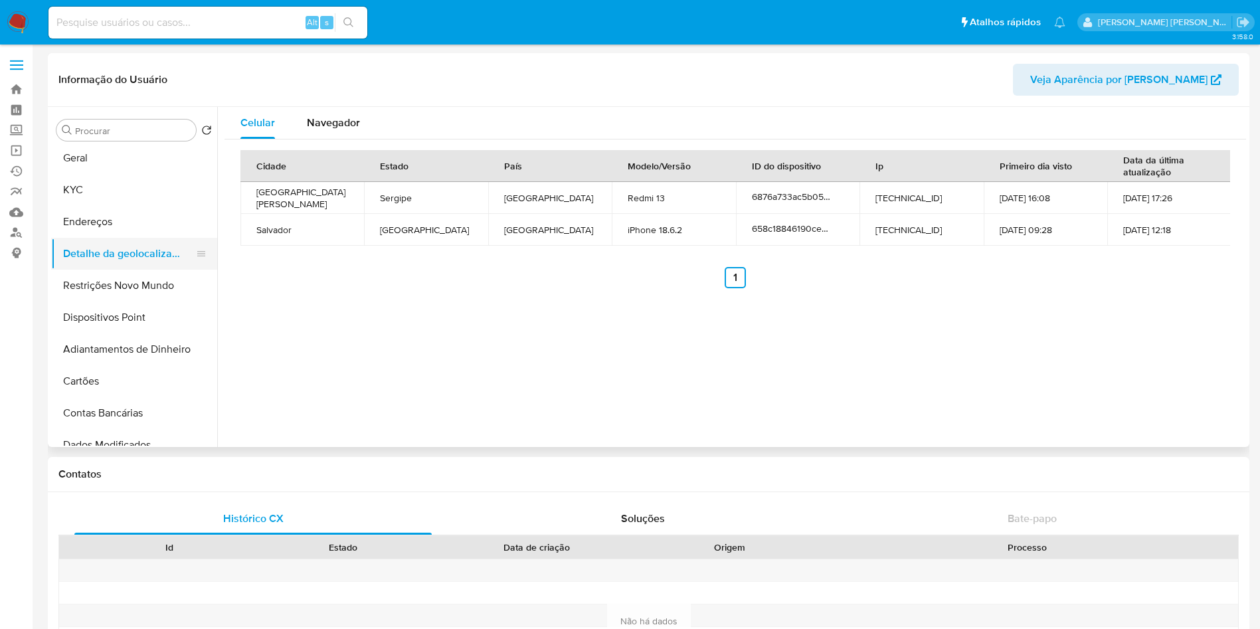
scroll to position [0, 0]
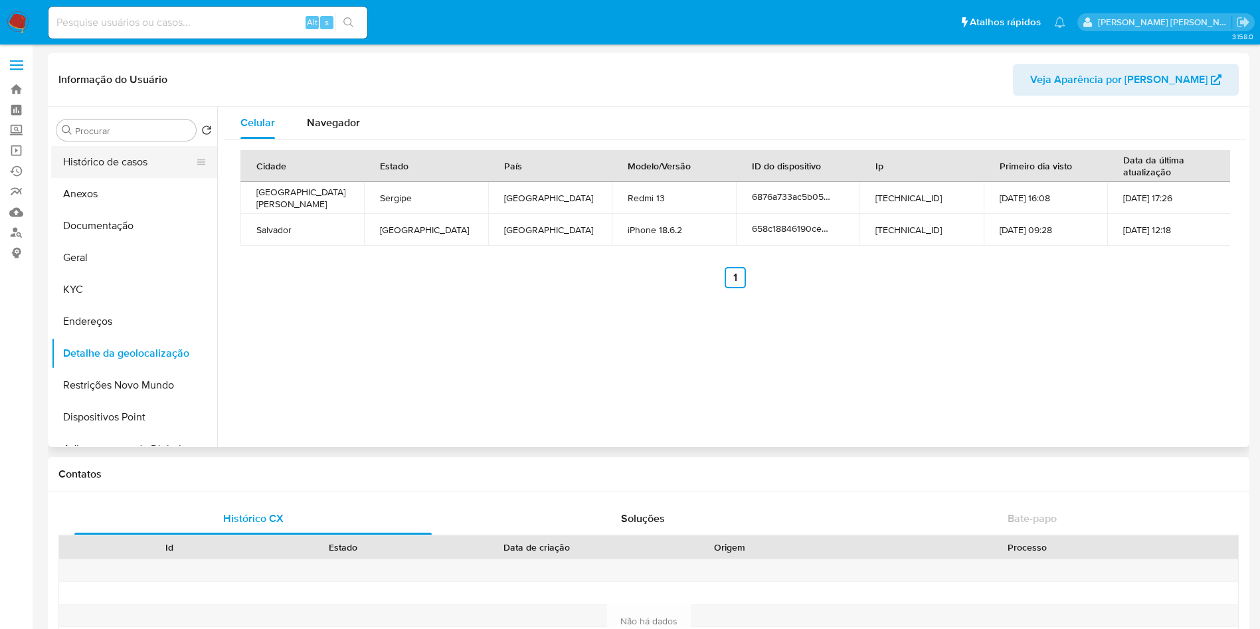
click at [130, 165] on button "Histórico de casos" at bounding box center [128, 162] width 155 height 32
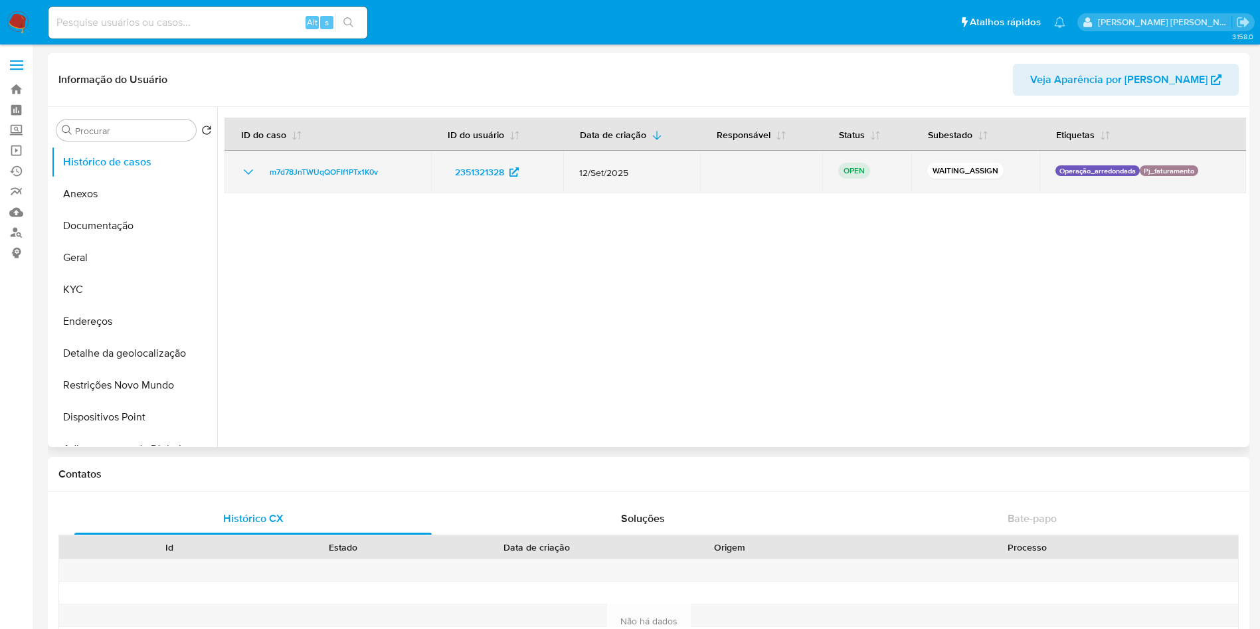
click at [246, 171] on icon "Mostrar/Ocultar" at bounding box center [248, 172] width 16 height 16
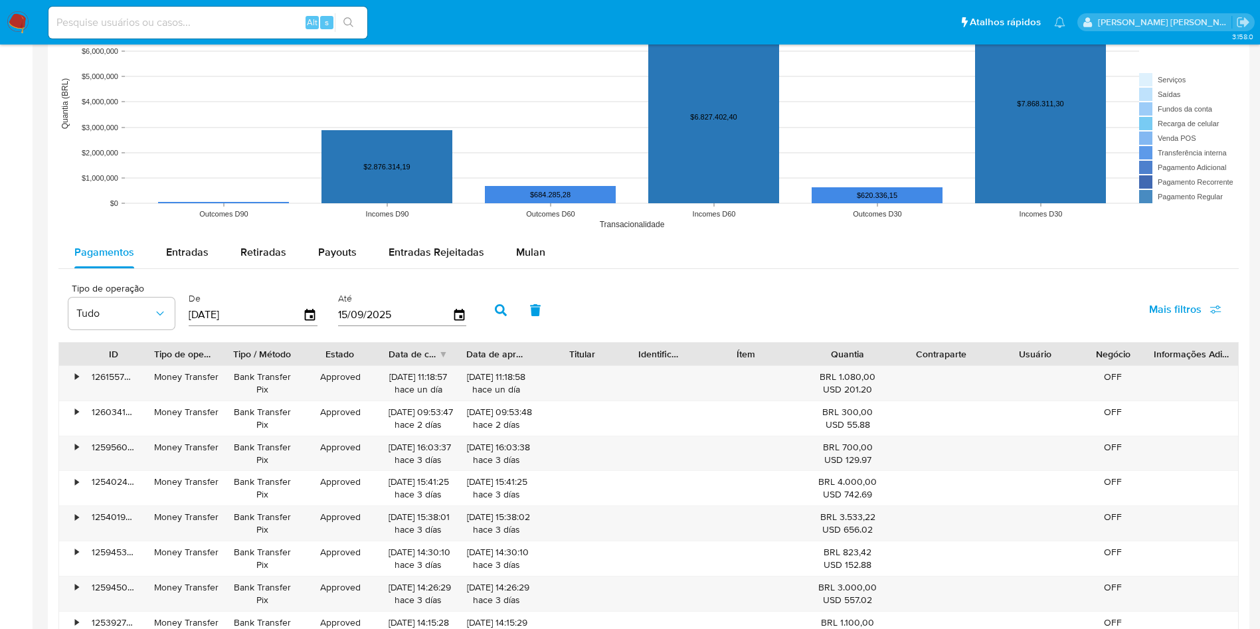
scroll to position [1096, 0]
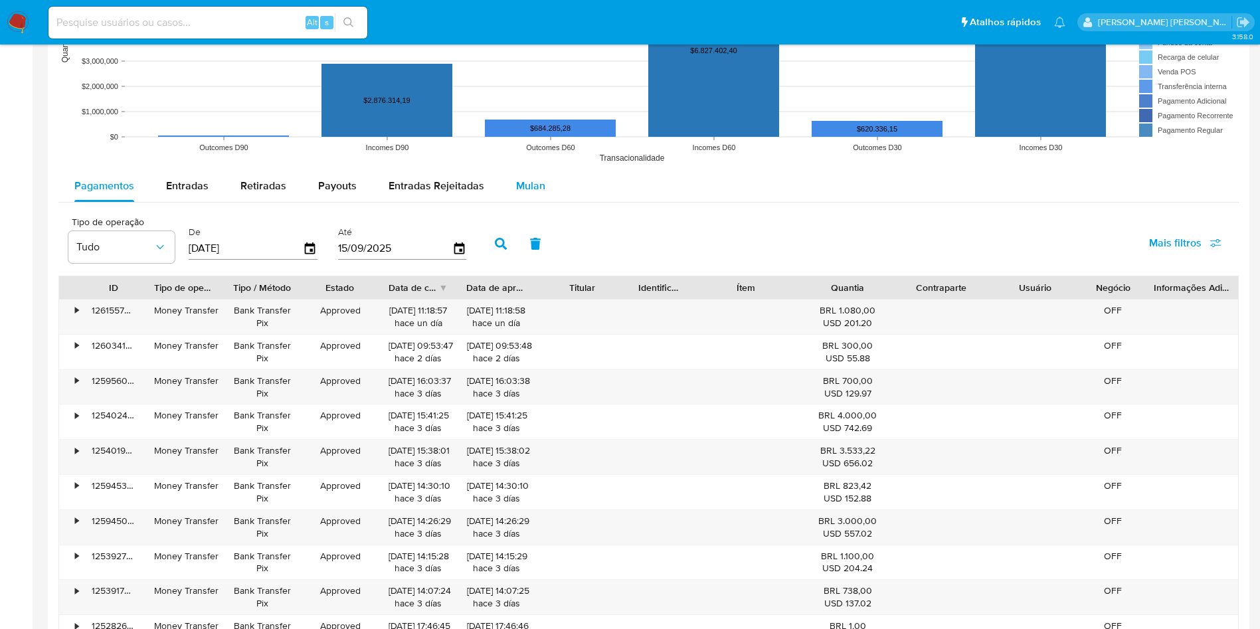
click at [533, 185] on span "Mulan" at bounding box center [530, 185] width 29 height 15
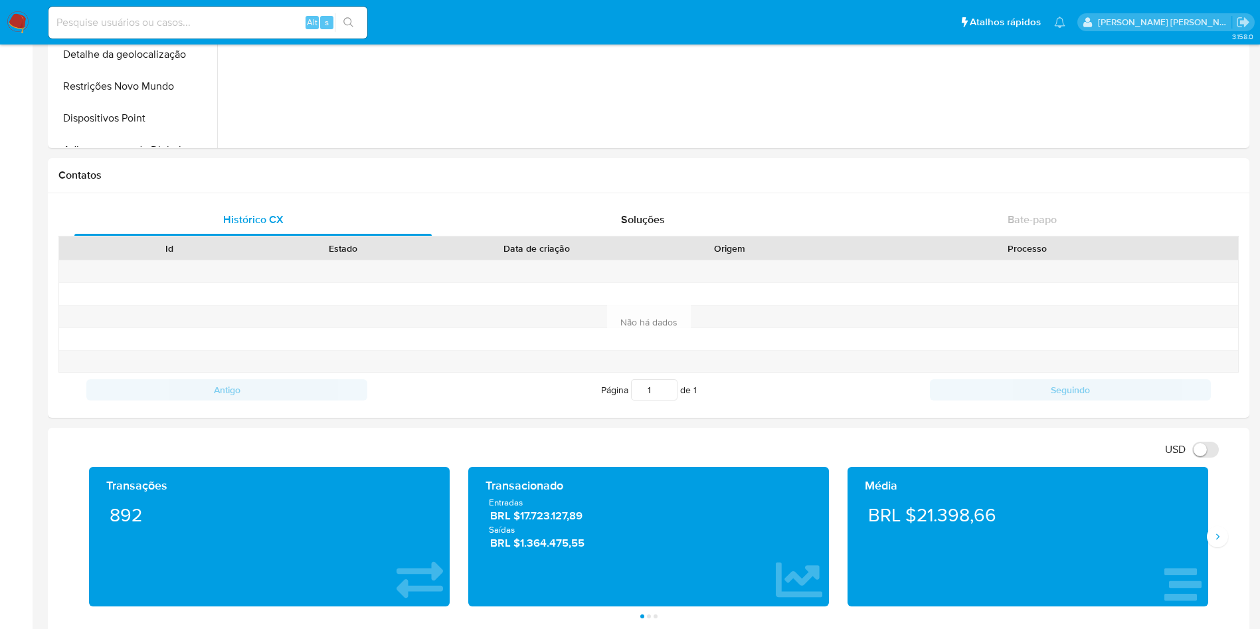
scroll to position [0, 0]
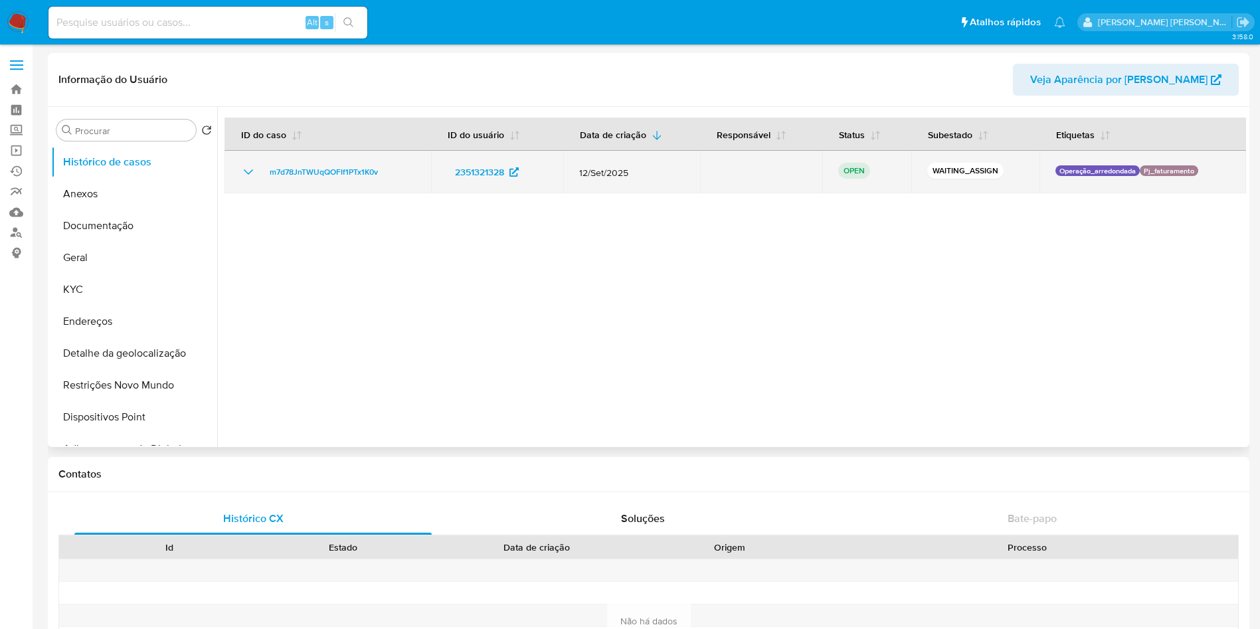
click at [252, 161] on td "m7d78JnTWUqQOFIf1PTx1K0v" at bounding box center [328, 172] width 207 height 43
click at [248, 184] on td "m7d78JnTWUqQOFIf1PTx1K0v" at bounding box center [328, 172] width 207 height 43
click at [363, 167] on span "m7d78JnTWUqQOFIf1PTx1K0v" at bounding box center [324, 172] width 108 height 16
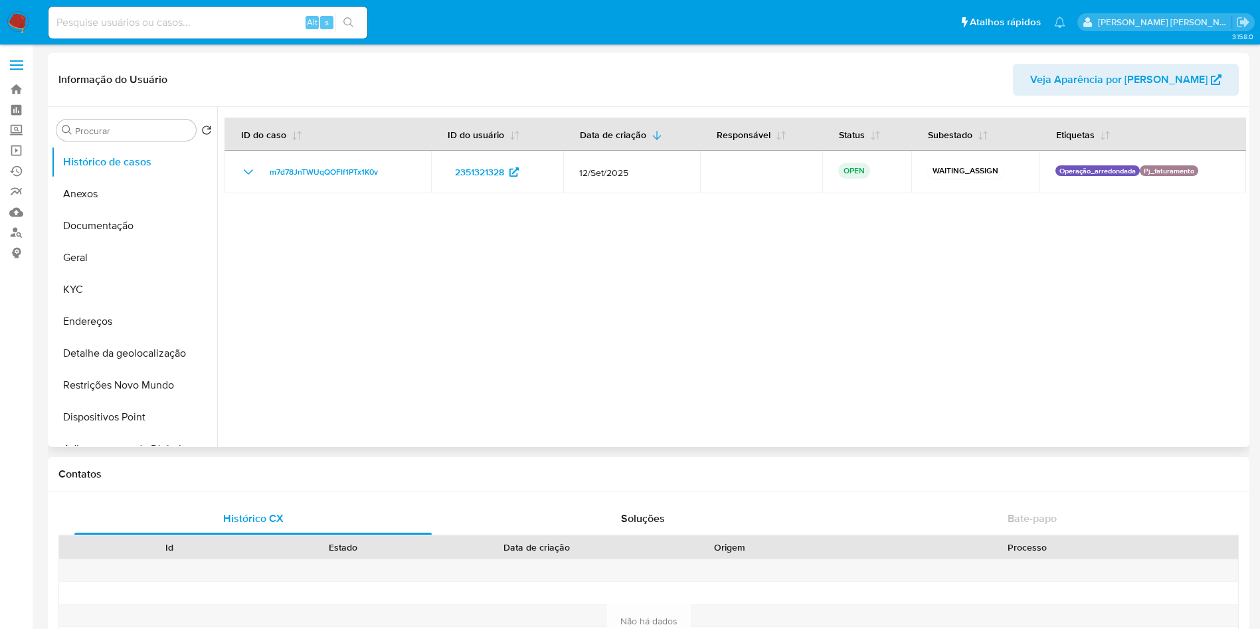
select select "10"
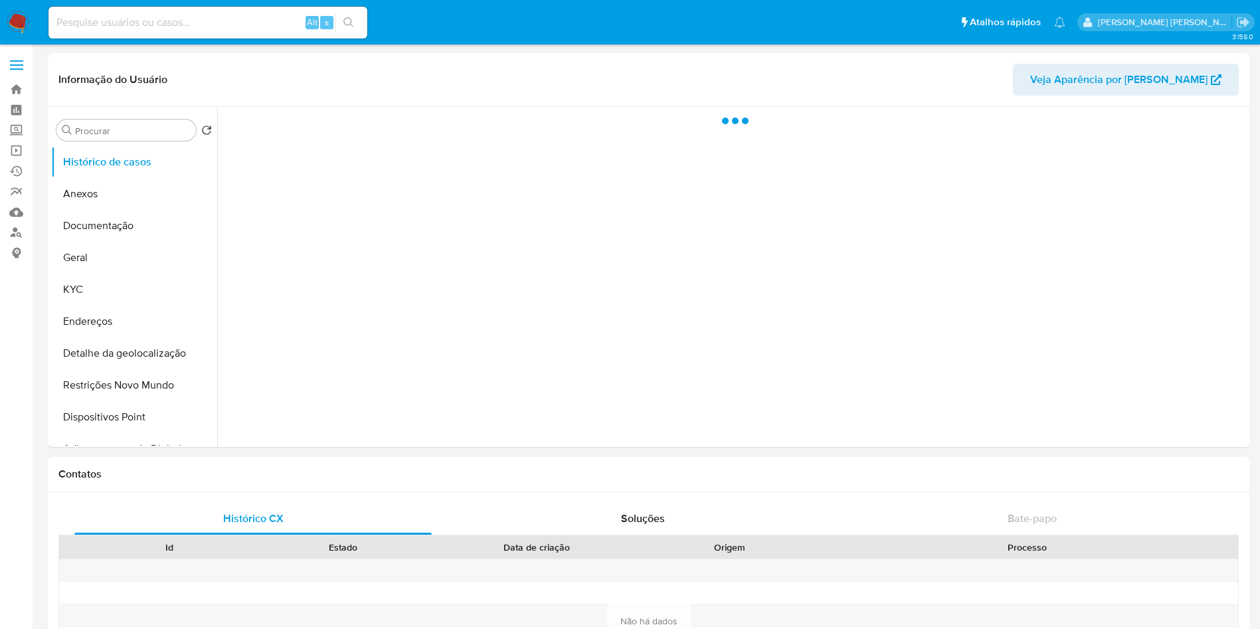
click at [195, 5] on div "Alt s" at bounding box center [207, 22] width 319 height 37
click at [194, 21] on input at bounding box center [207, 22] width 319 height 17
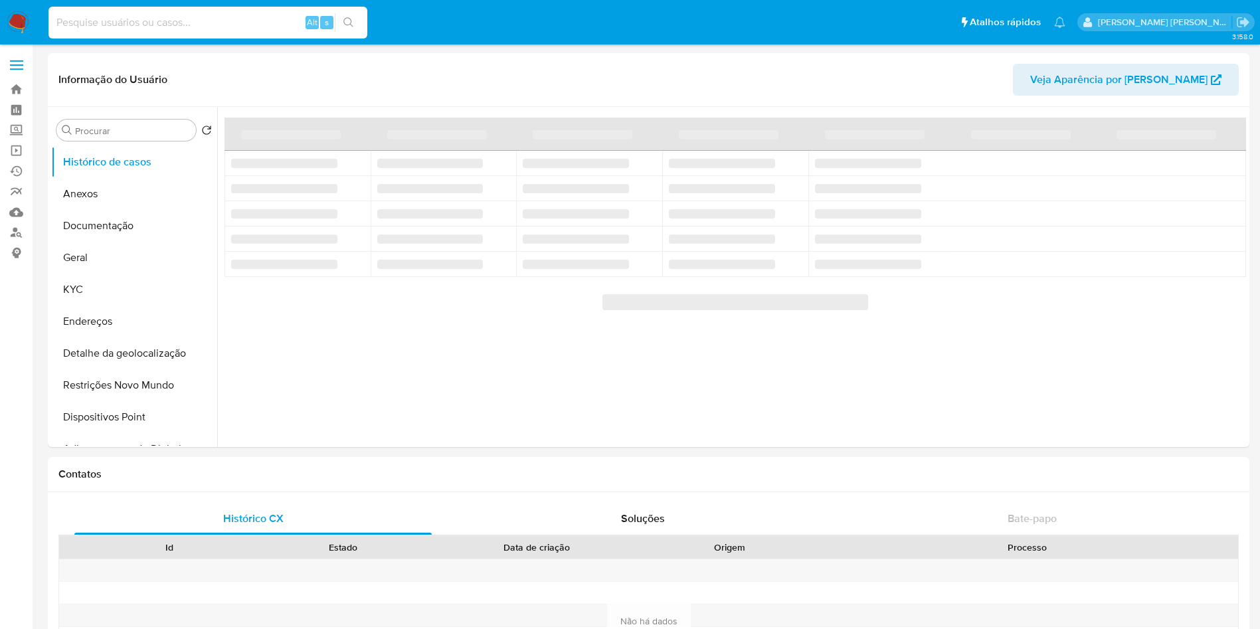
paste input "2473020121"
type input "2473020121"
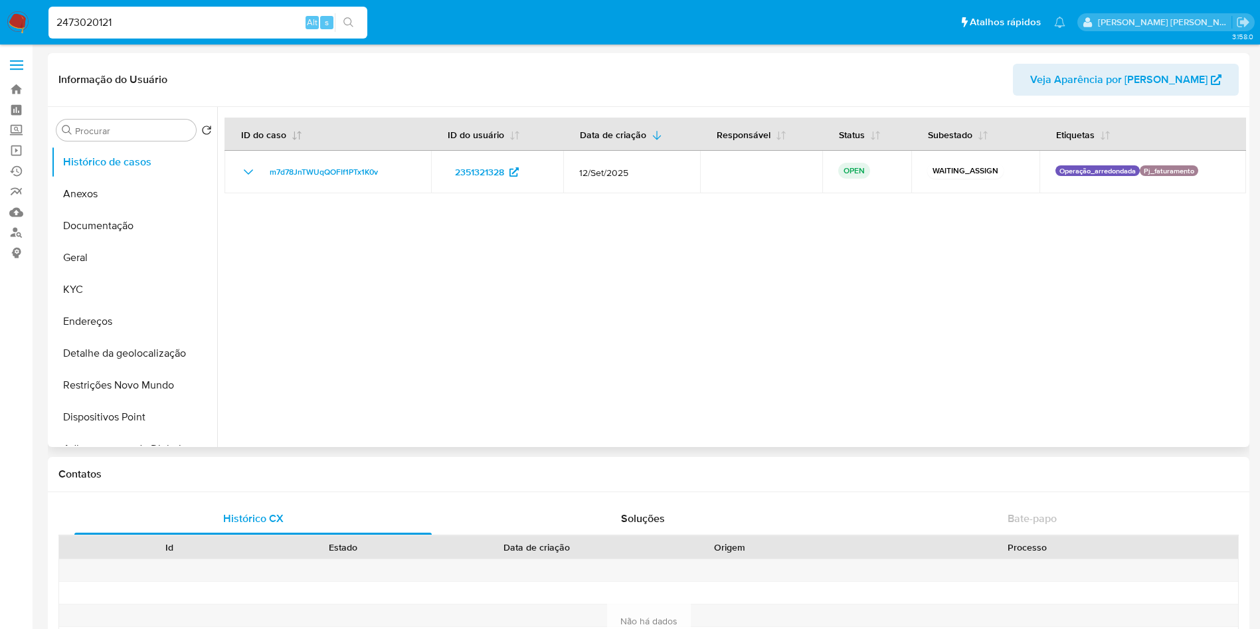
select select "10"
type input "2473020121"
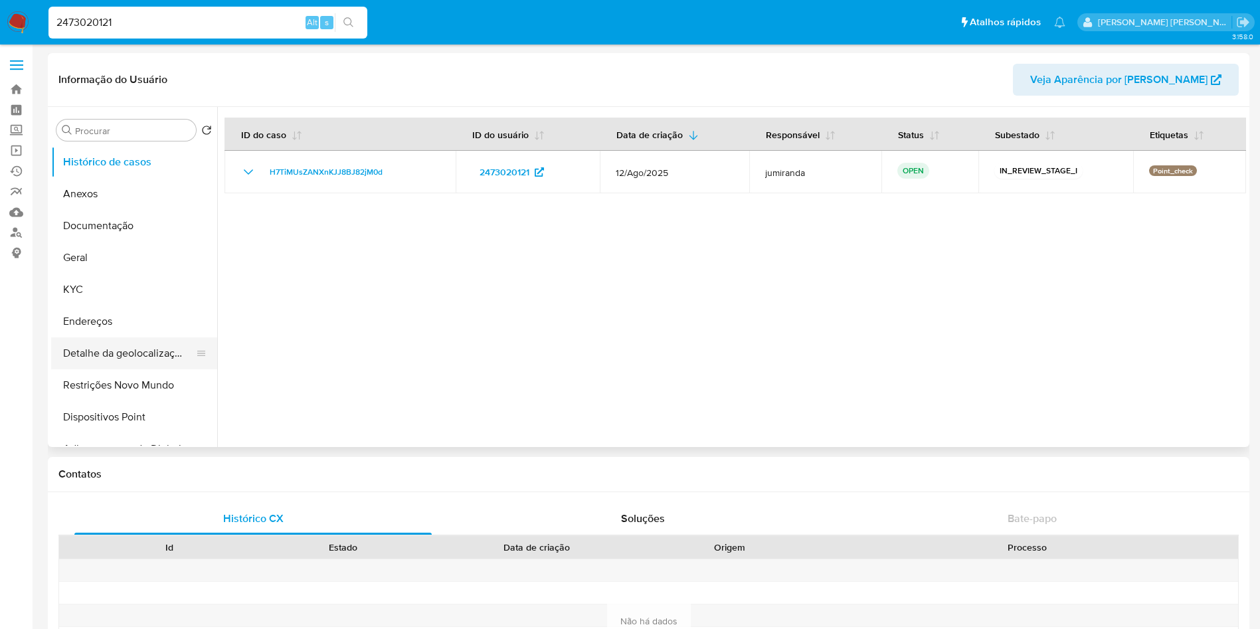
select select "10"
click at [80, 249] on button "Geral" at bounding box center [128, 258] width 155 height 32
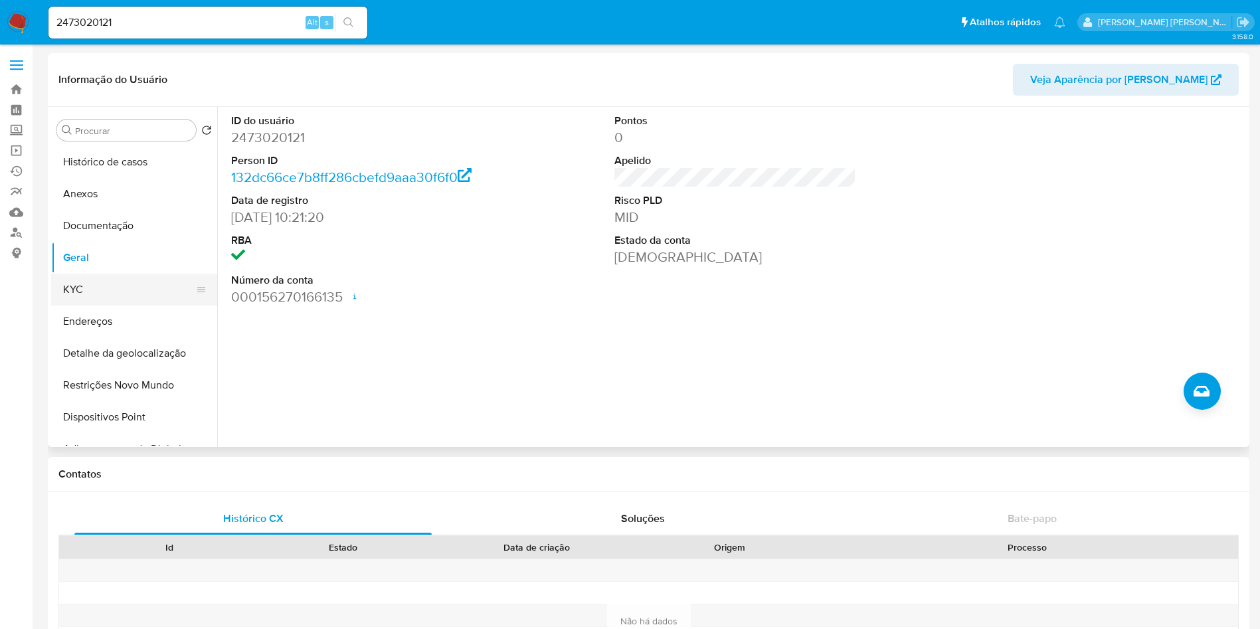
click at [85, 300] on button "KYC" at bounding box center [128, 290] width 155 height 32
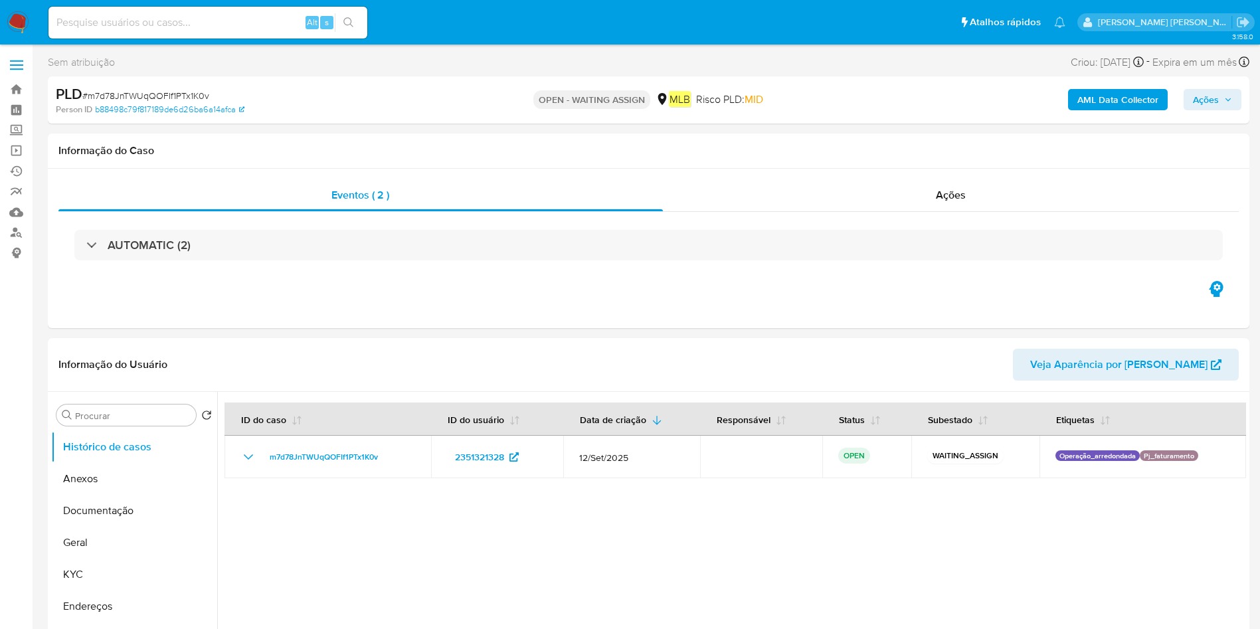
select select "10"
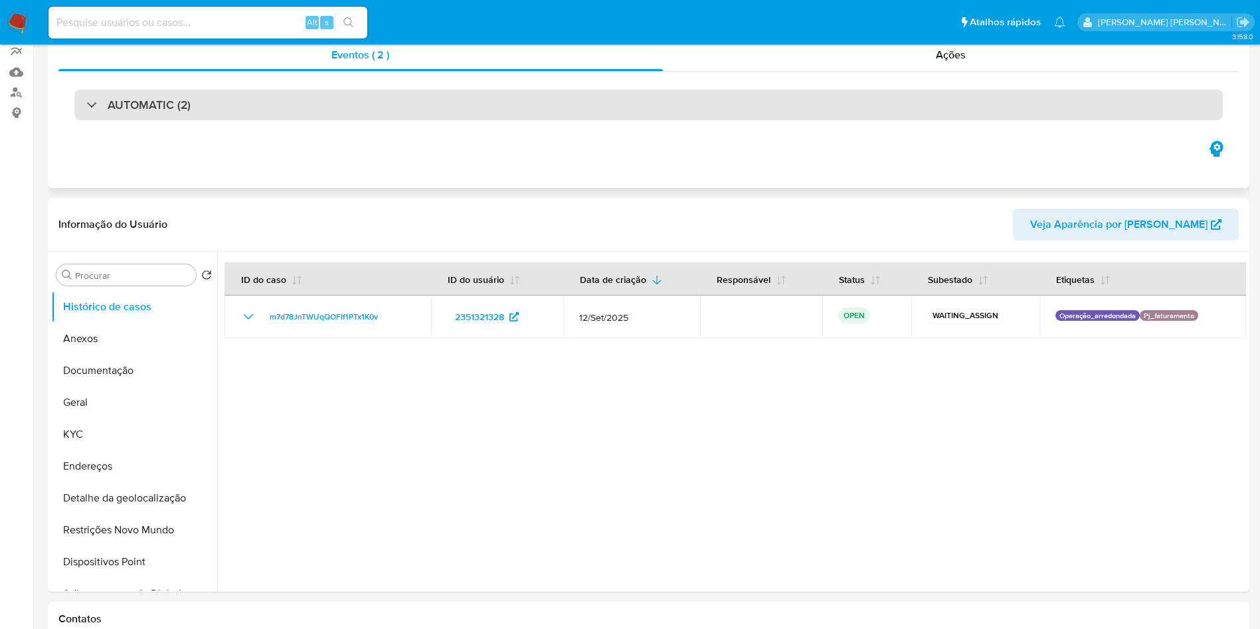
scroll to position [199, 0]
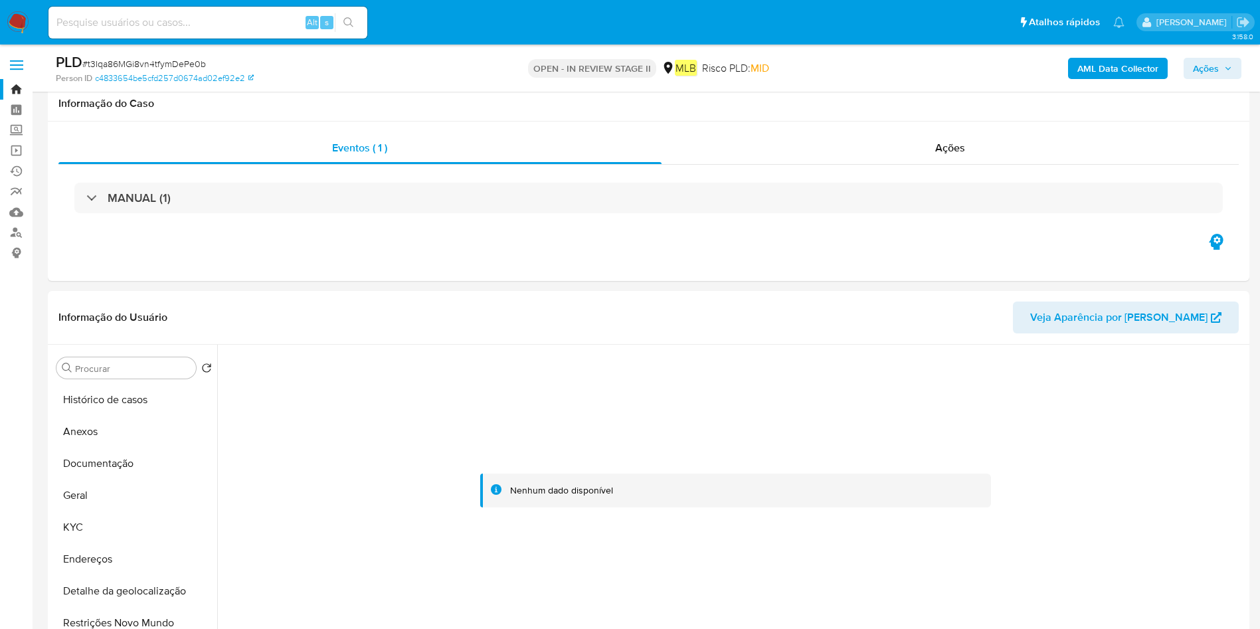
select select "10"
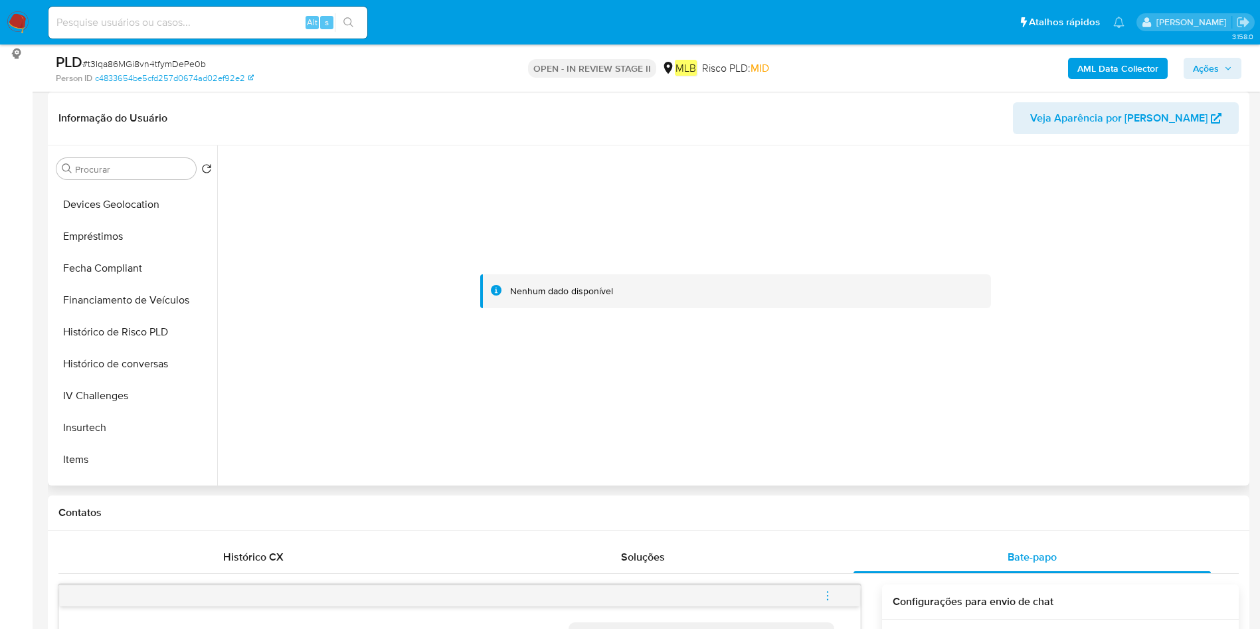
scroll to position [625, 0]
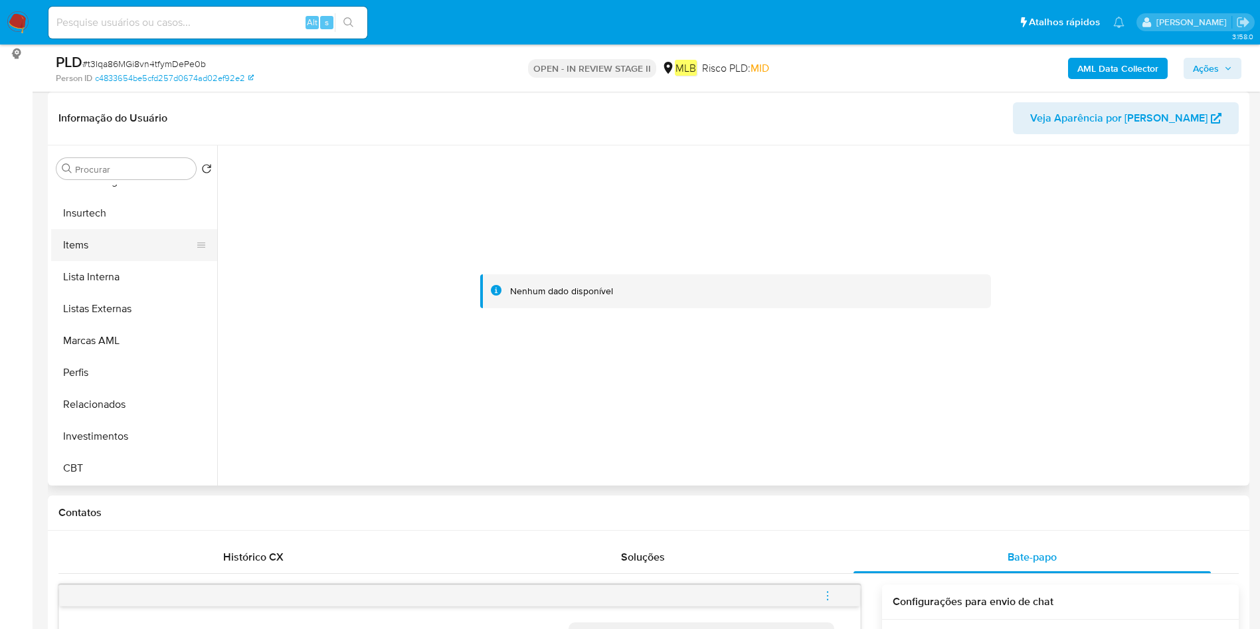
click at [142, 252] on button "Items" at bounding box center [128, 245] width 155 height 32
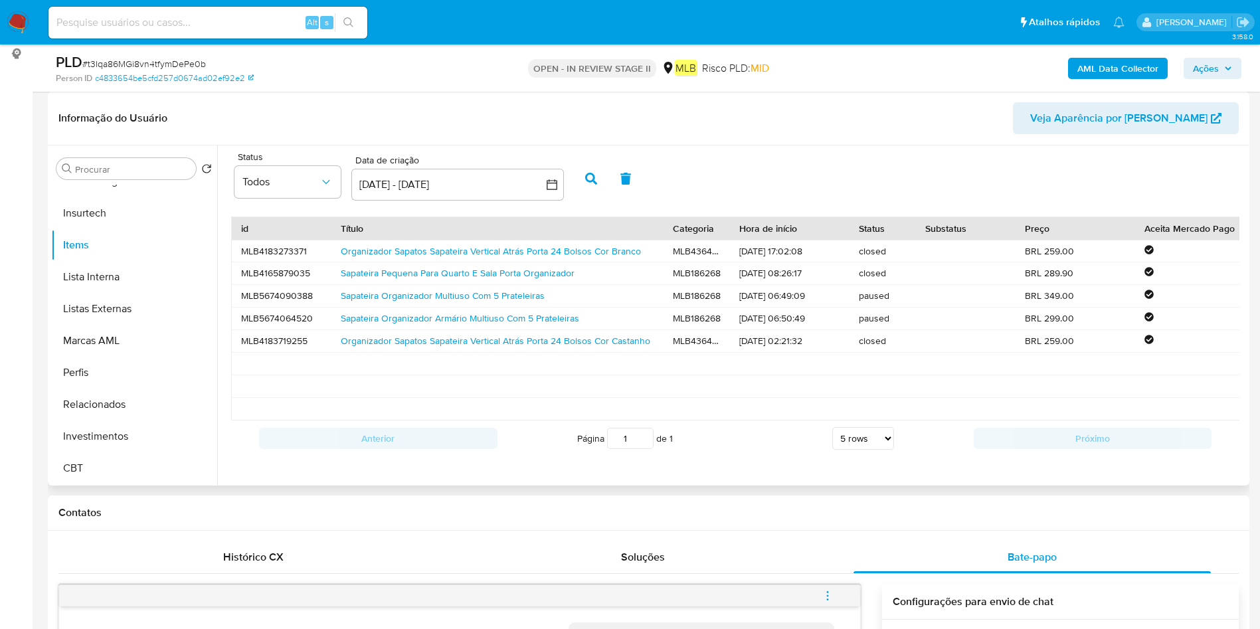
click at [508, 308] on div "Sapateira Organizador Armário Multiuso Com 5 Prateleiras" at bounding box center [498, 319] width 332 height 22
click at [512, 292] on link "Sapateira Organizador Multiuso Com 5 Prateleiras" at bounding box center [443, 295] width 204 height 13
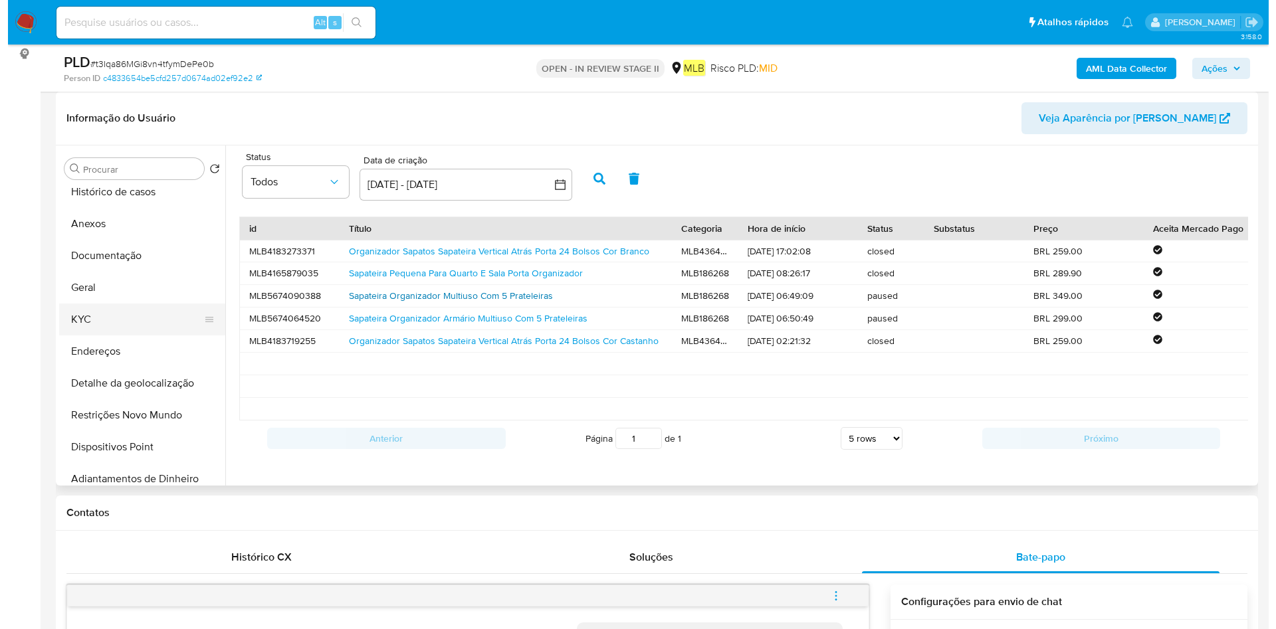
scroll to position [0, 0]
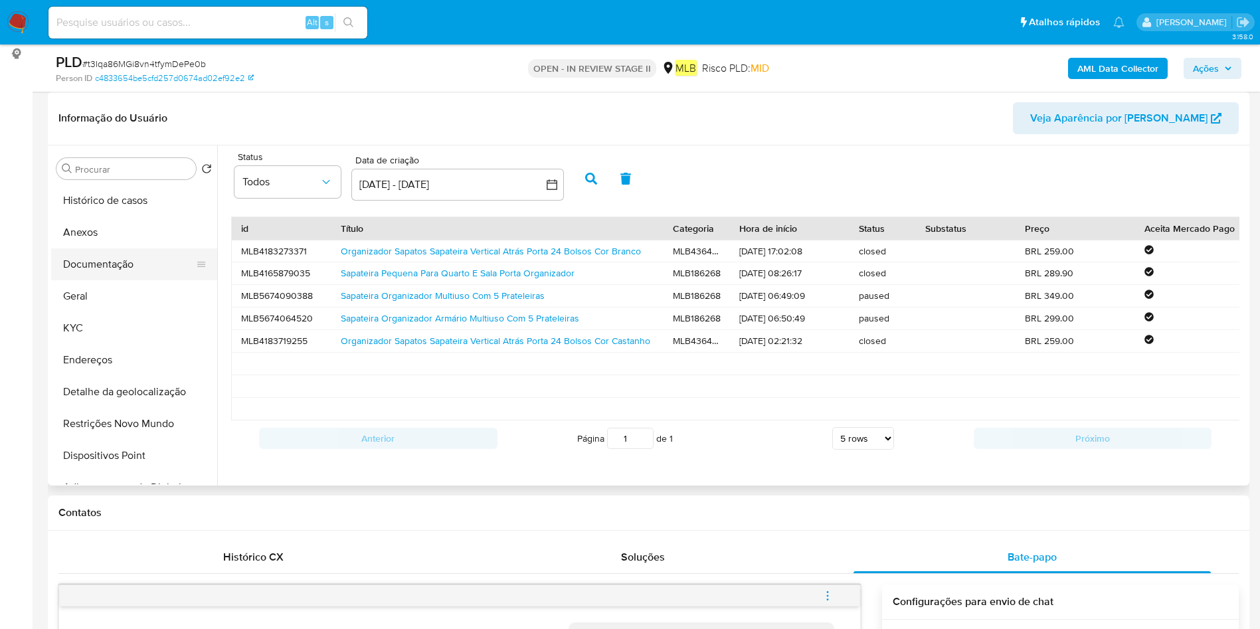
click at [125, 272] on button "Documentação" at bounding box center [128, 264] width 155 height 32
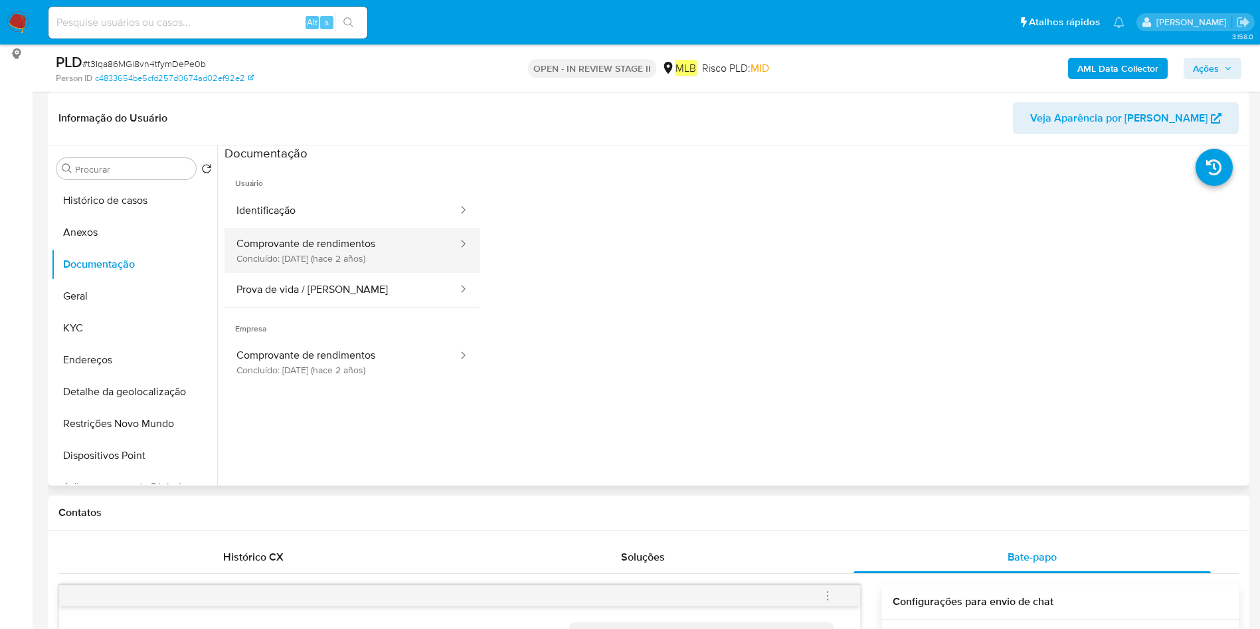
drag, startPoint x: 319, startPoint y: 237, endPoint x: 341, endPoint y: 248, distance: 25.0
click at [320, 238] on button "Comprovante de rendimentos Concluído: [DATE] (hace 2 años)" at bounding box center [342, 250] width 235 height 45
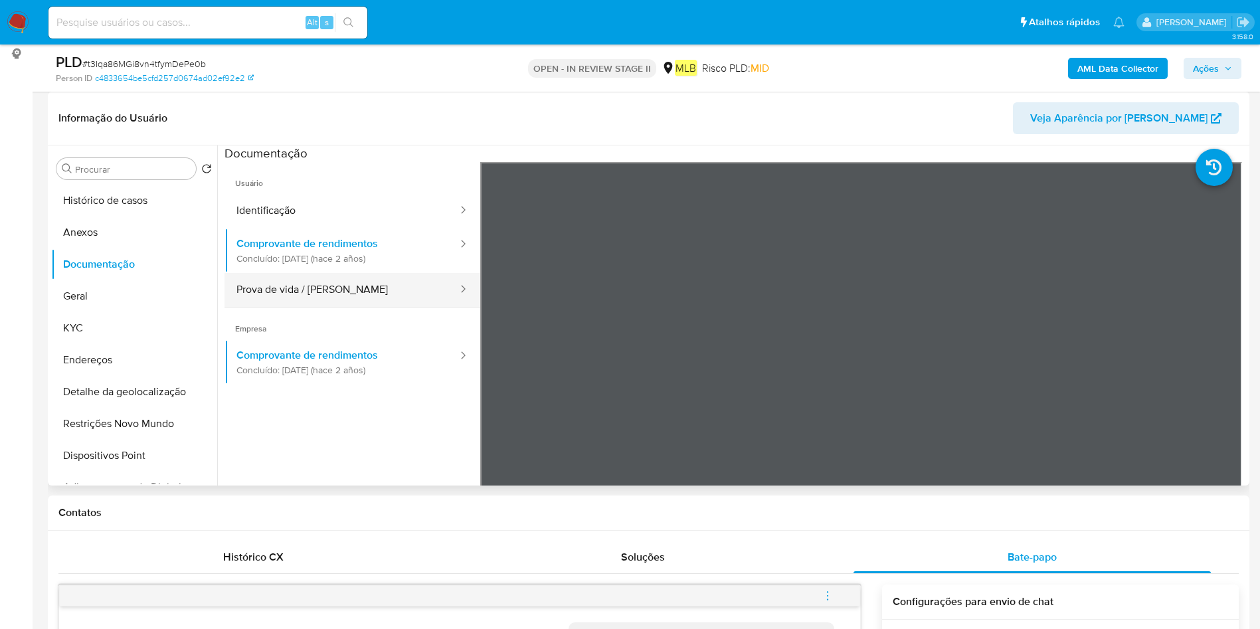
click at [345, 281] on button "Prova de vida / [PERSON_NAME]" at bounding box center [342, 290] width 235 height 34
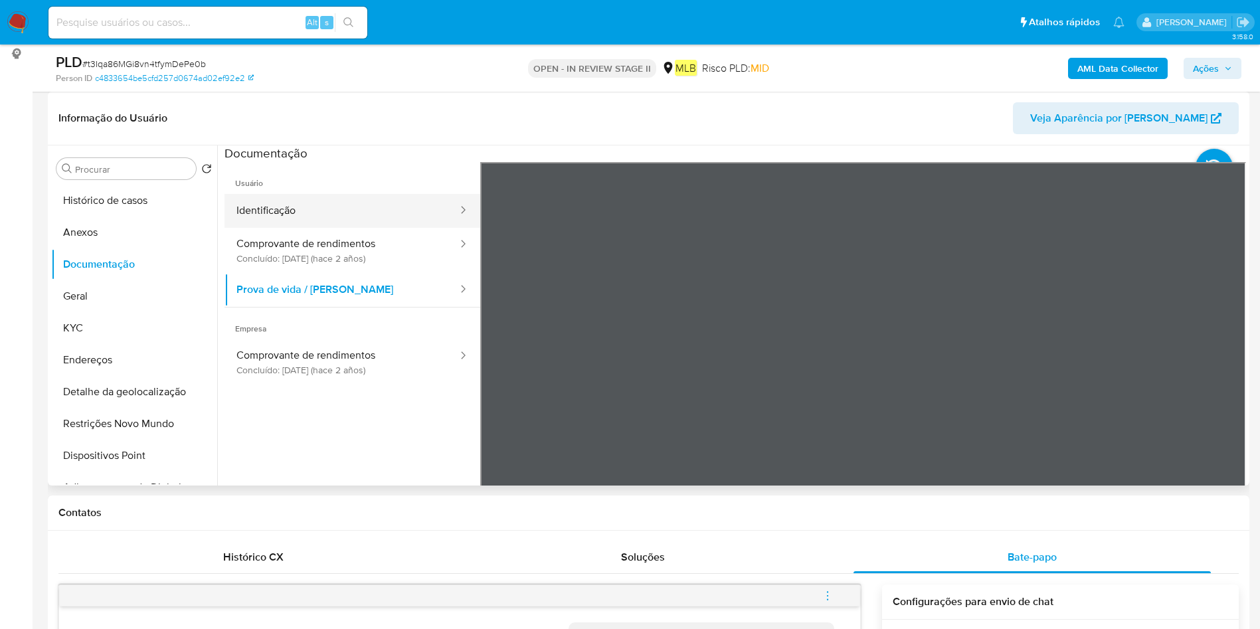
click at [300, 194] on button "Identificação" at bounding box center [342, 211] width 235 height 34
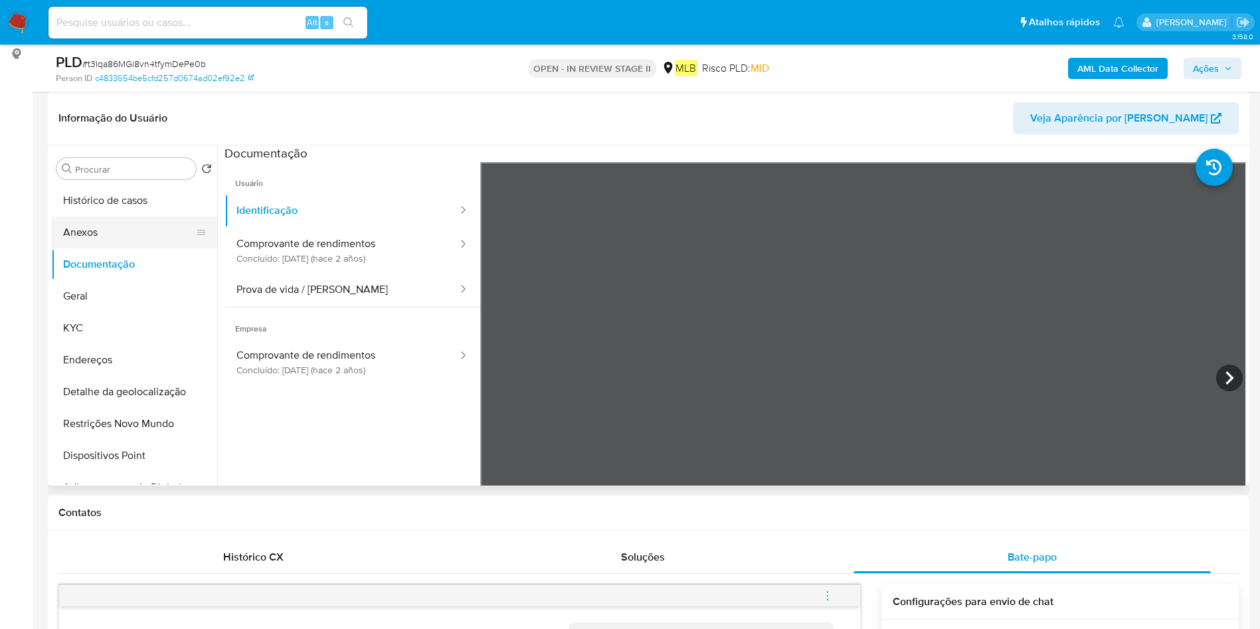
click at [88, 223] on button "Anexos" at bounding box center [128, 233] width 155 height 32
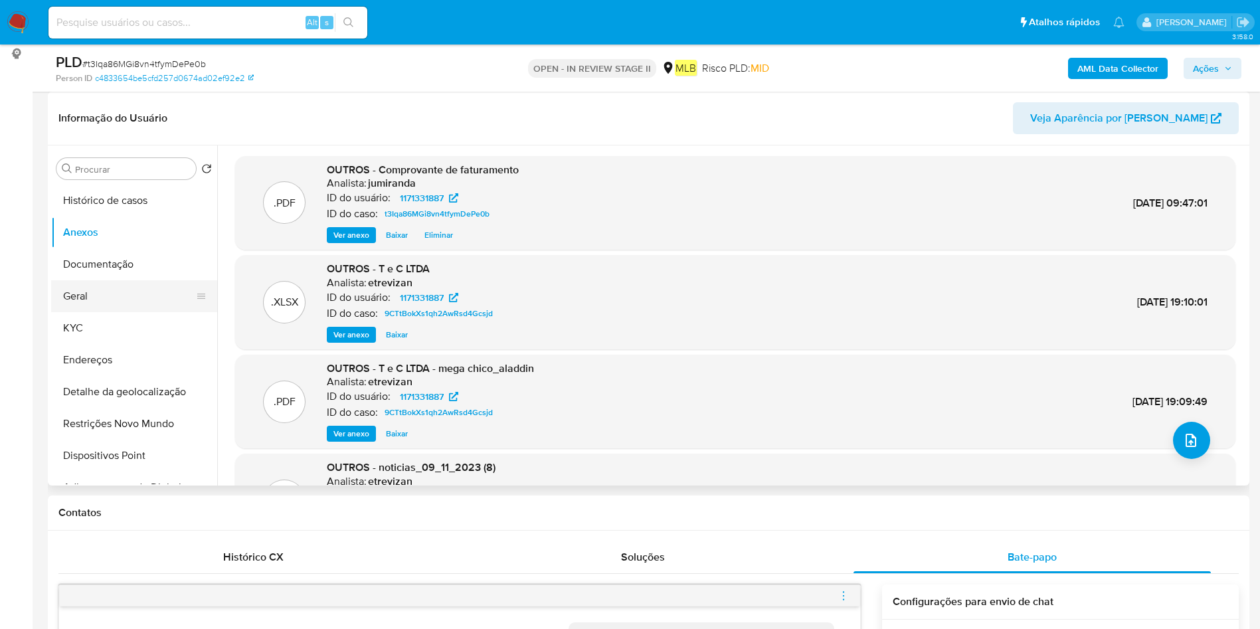
click at [158, 297] on button "Geral" at bounding box center [128, 296] width 155 height 32
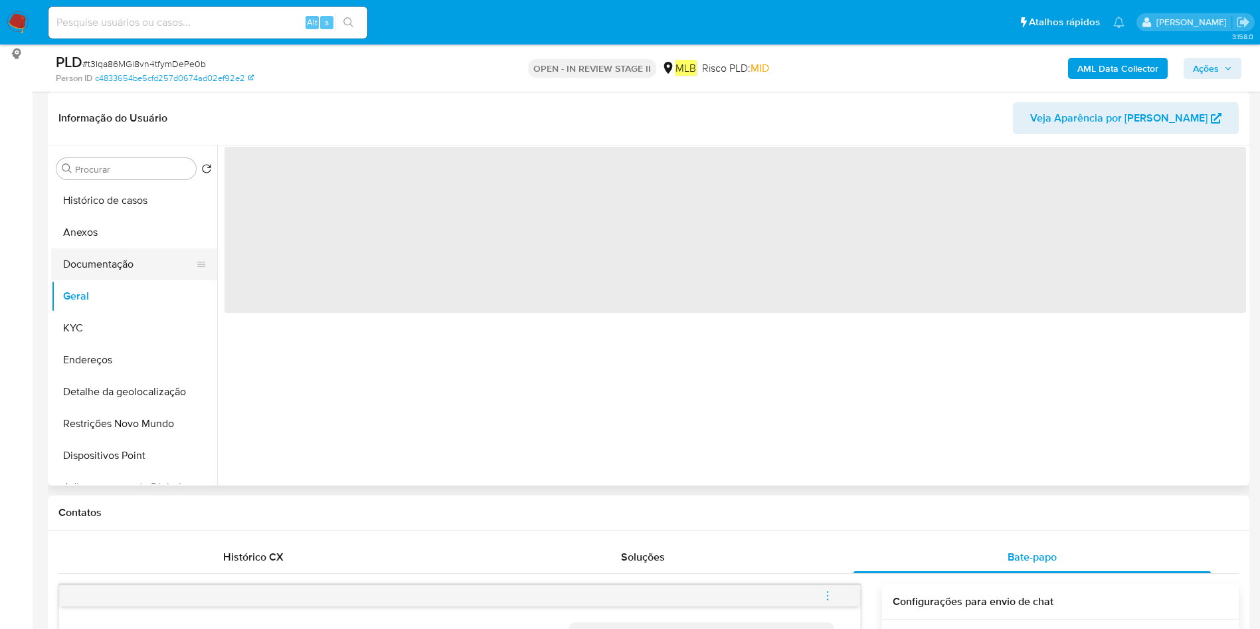
click at [137, 250] on button "Documentação" at bounding box center [128, 264] width 155 height 32
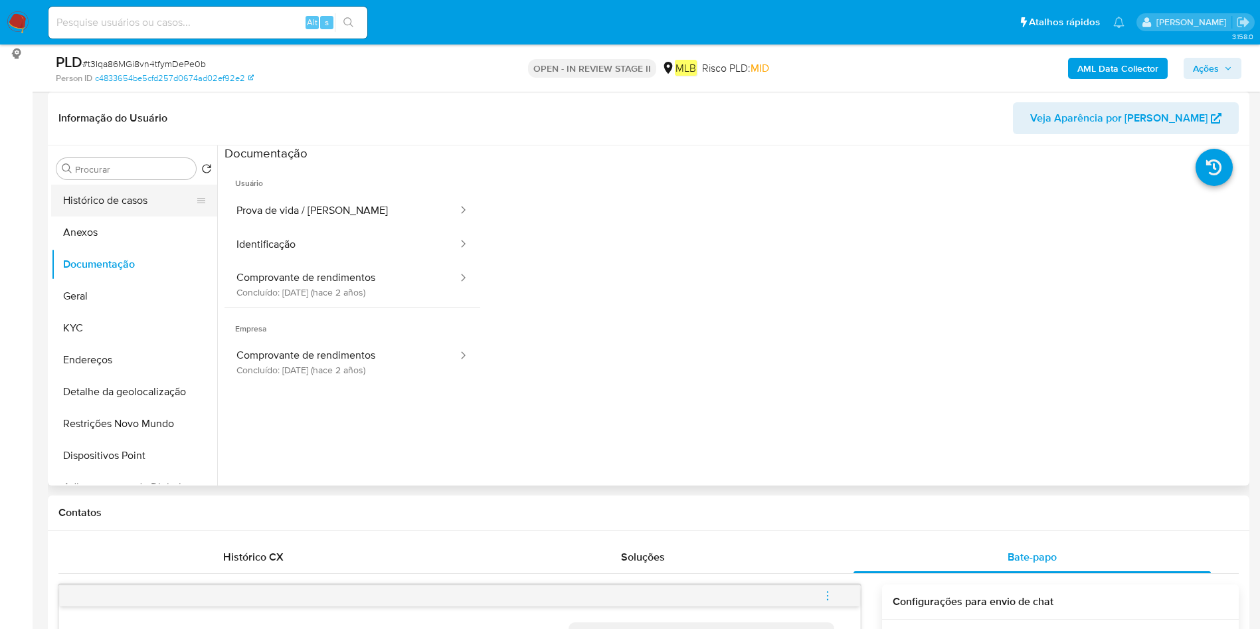
click at [139, 207] on button "Histórico de casos" at bounding box center [128, 201] width 155 height 32
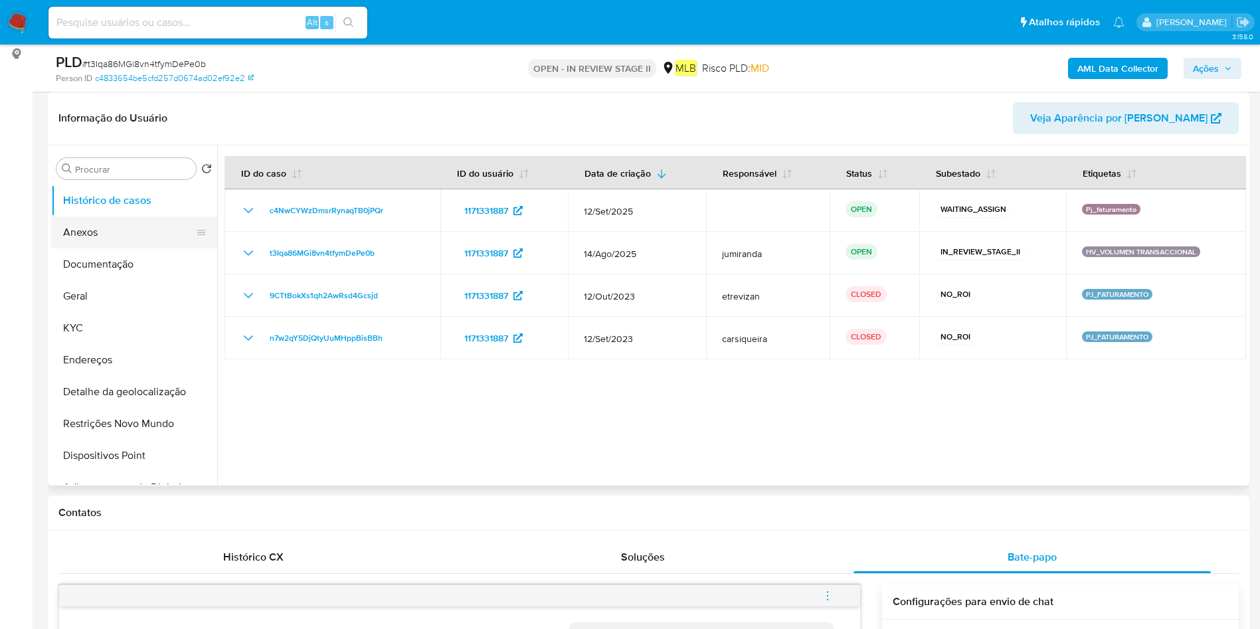
click at [136, 220] on button "Anexos" at bounding box center [128, 233] width 155 height 32
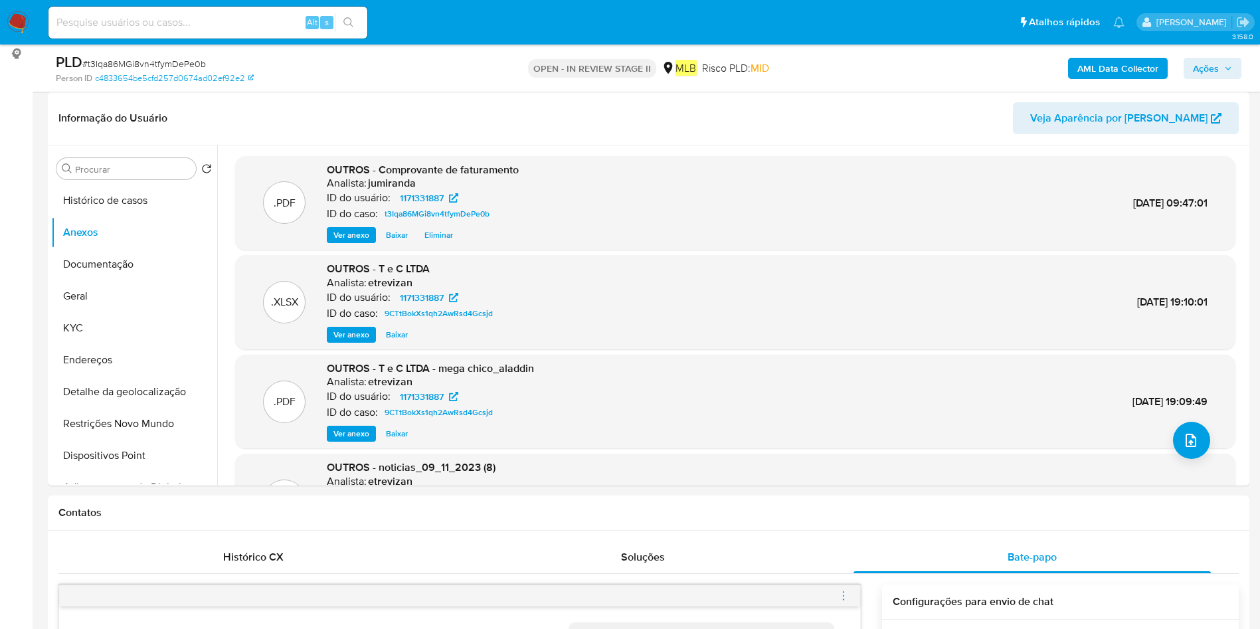
click at [1078, 59] on button "AML Data Collector" at bounding box center [1118, 68] width 100 height 21
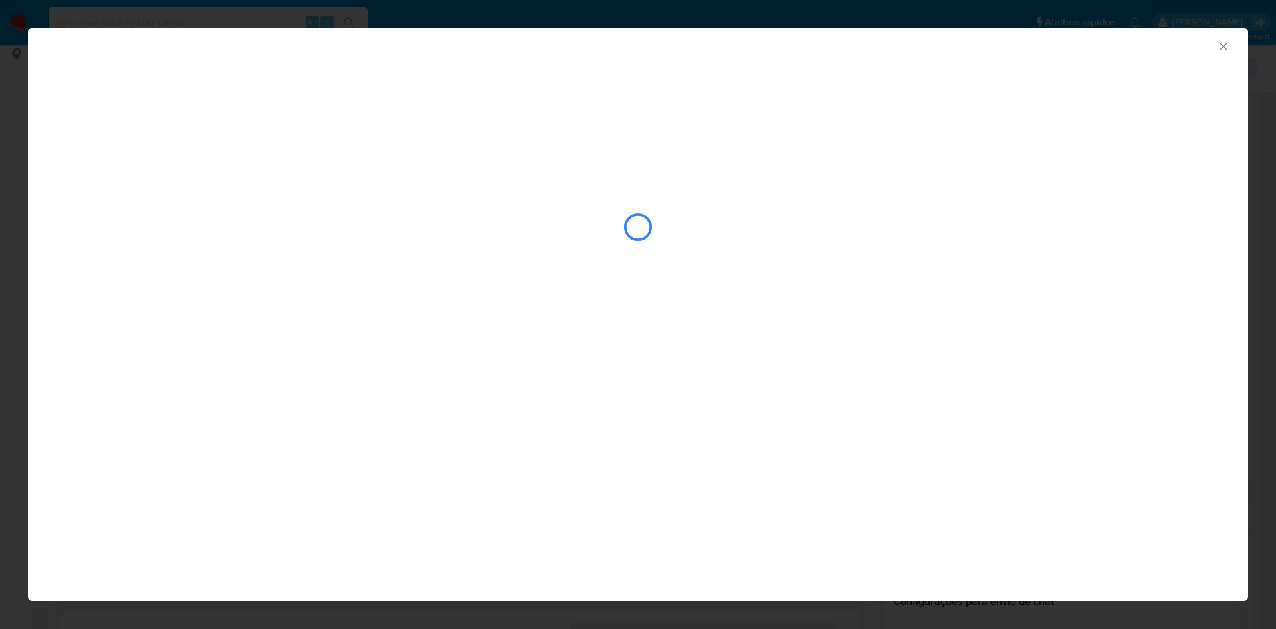
click at [960, 159] on div "AML Data Collector" at bounding box center [638, 175] width 1220 height 294
click at [971, 139] on div "AML Data Collector" at bounding box center [638, 175] width 1220 height 294
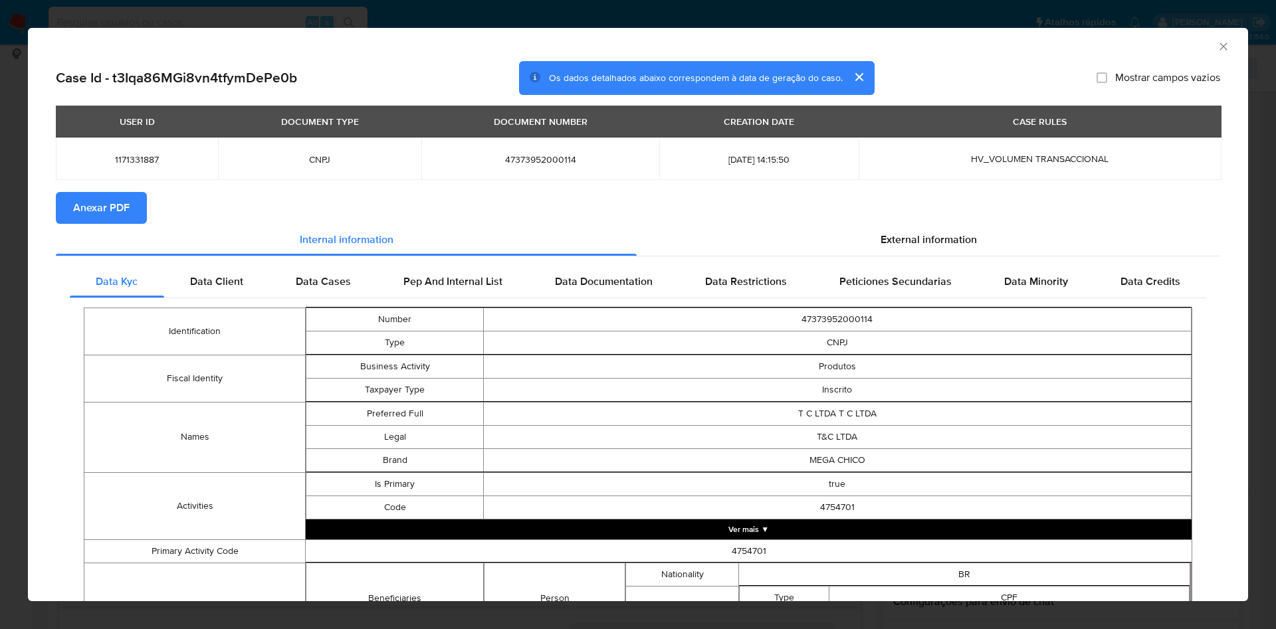
click at [94, 193] on span "Anexar PDF" at bounding box center [101, 207] width 56 height 29
click at [1216, 47] on icon "Fechar a janela" at bounding box center [1222, 46] width 13 height 13
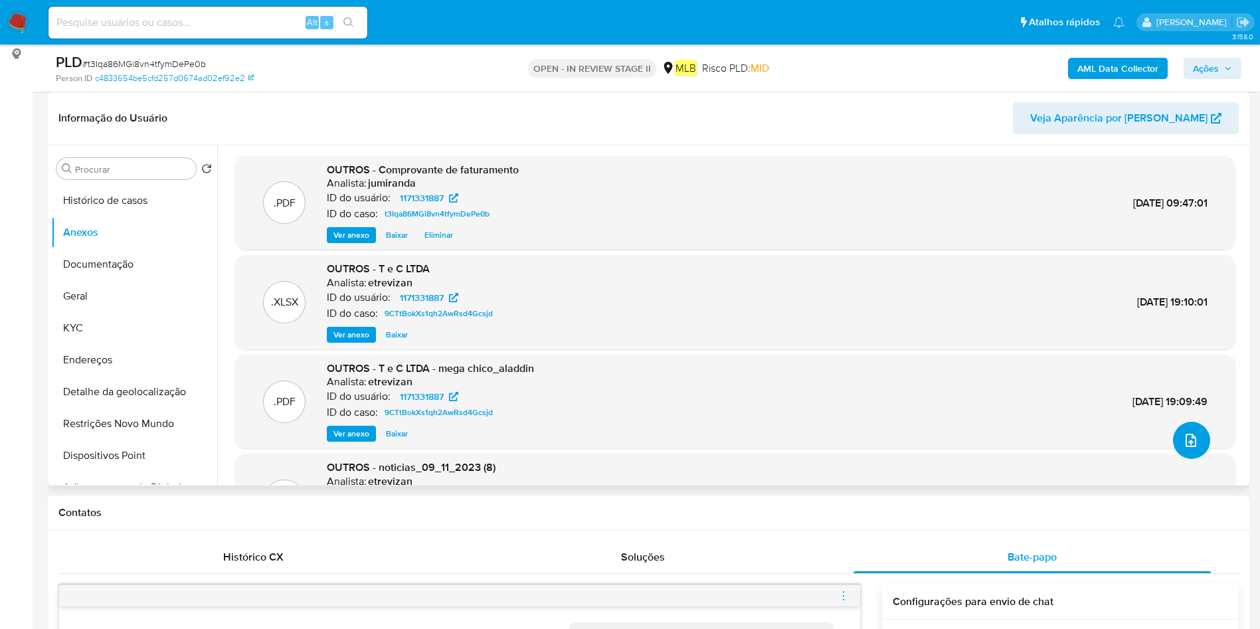
click at [1186, 441] on icon "upload-file" at bounding box center [1191, 440] width 11 height 13
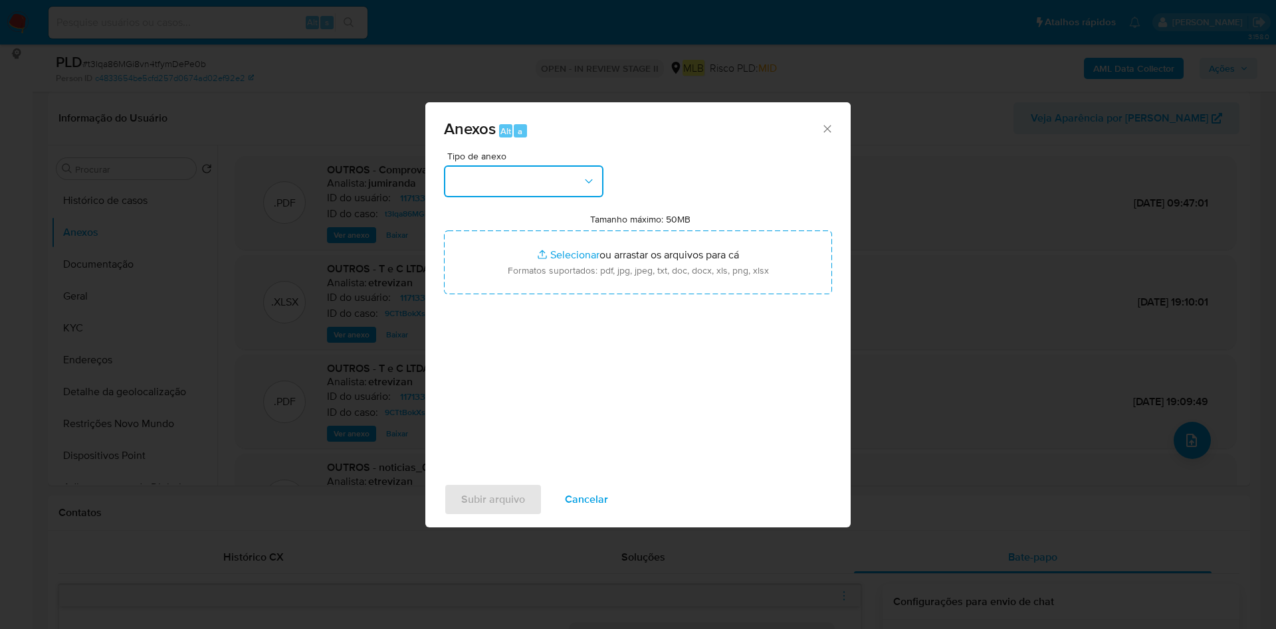
click at [566, 167] on button "button" at bounding box center [523, 181] width 159 height 32
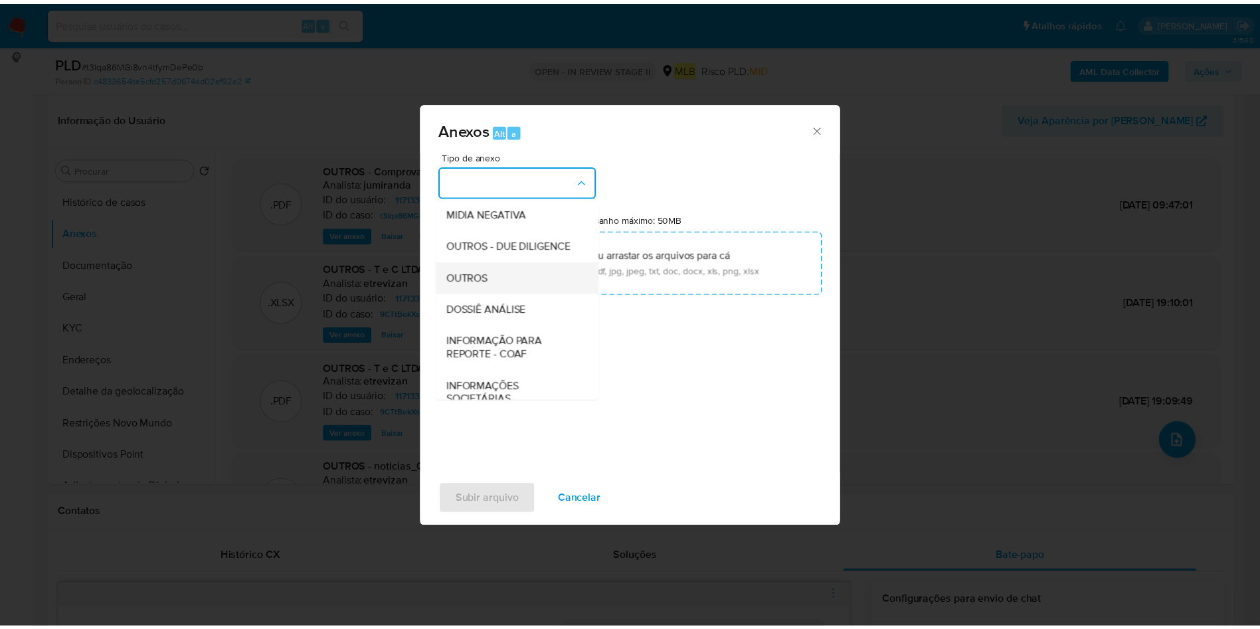
scroll to position [205, 0]
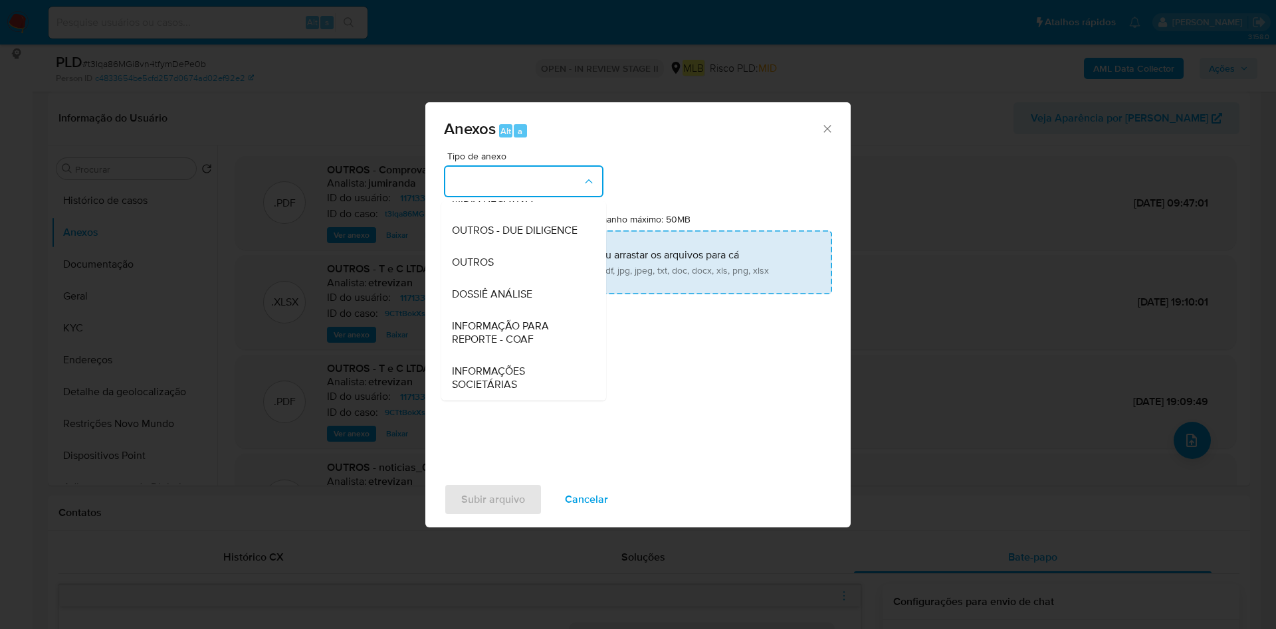
click at [516, 268] on div "OUTROS" at bounding box center [520, 262] width 136 height 32
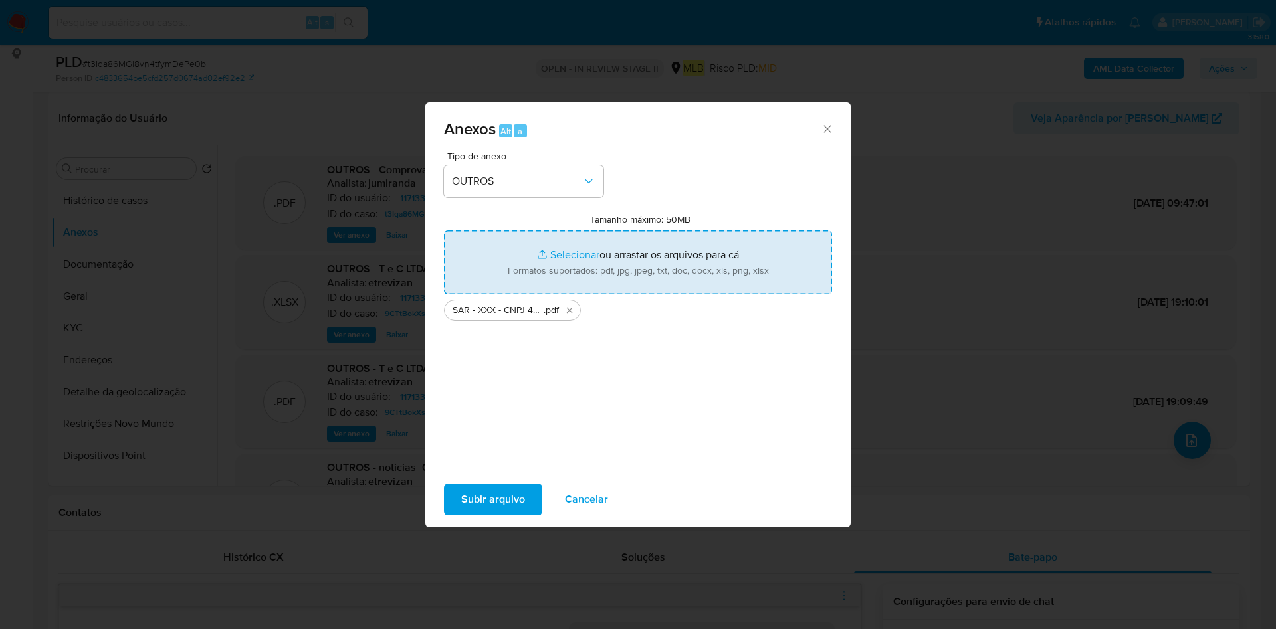
type input "C:\fakepath\Mulan 1171331887_2025_09_12_07_54_37.xlsx"
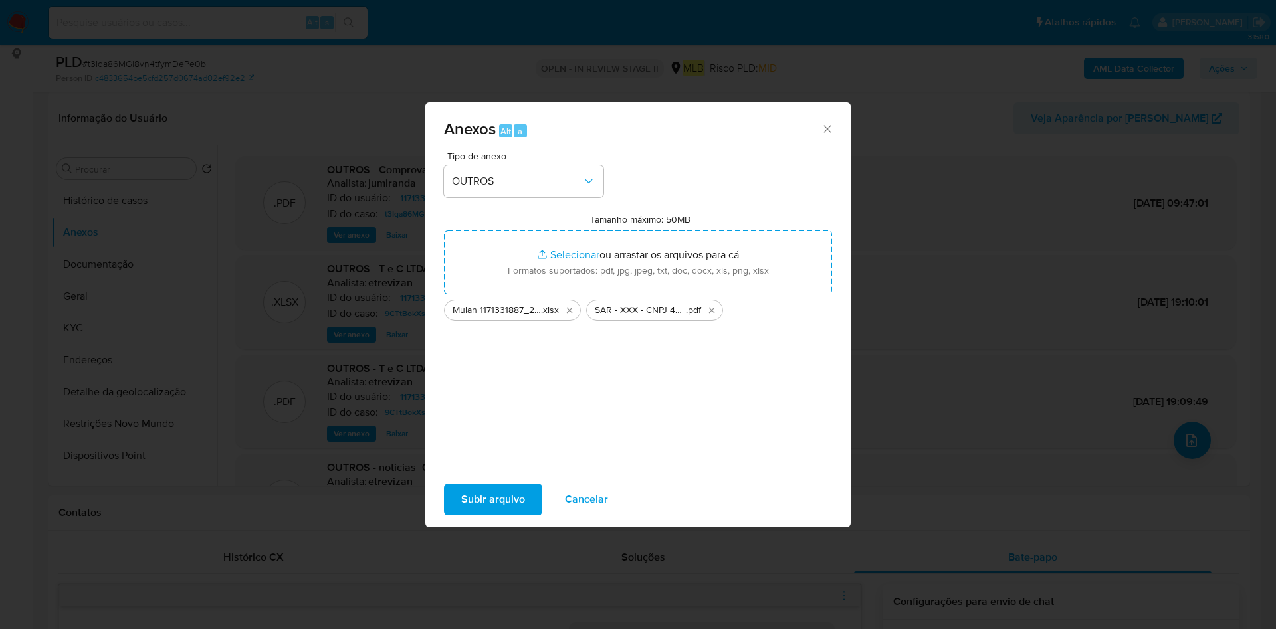
click at [502, 494] on span "Subir arquivo" at bounding box center [493, 499] width 64 height 29
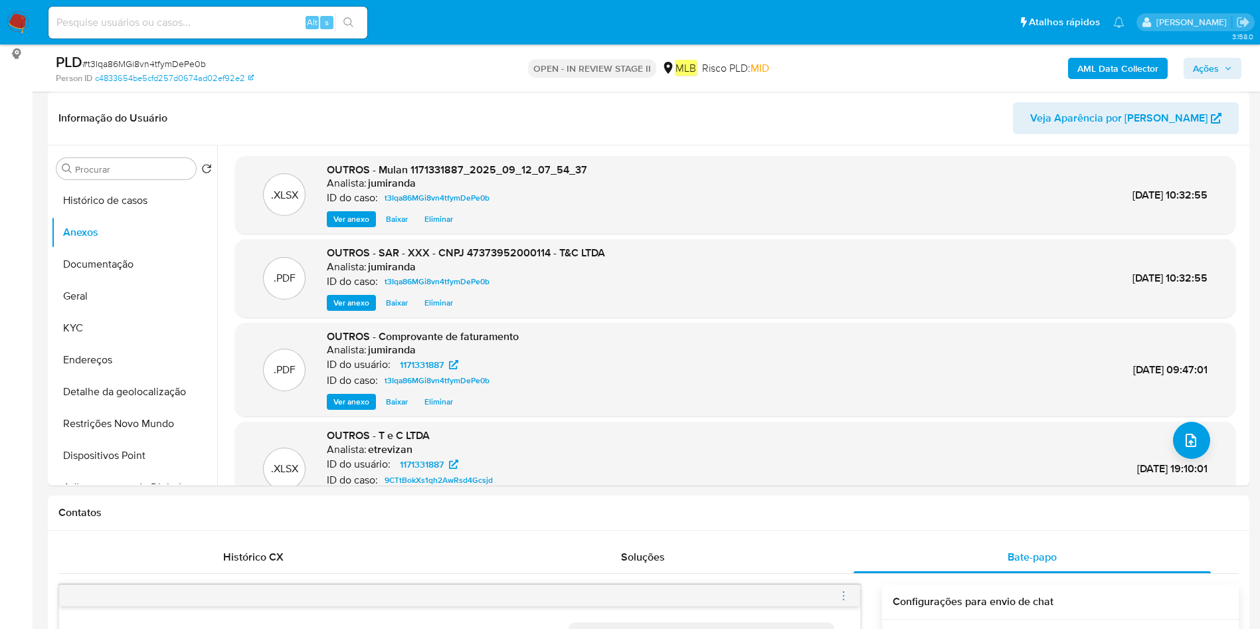
click at [1220, 64] on span "Ações" at bounding box center [1212, 68] width 39 height 19
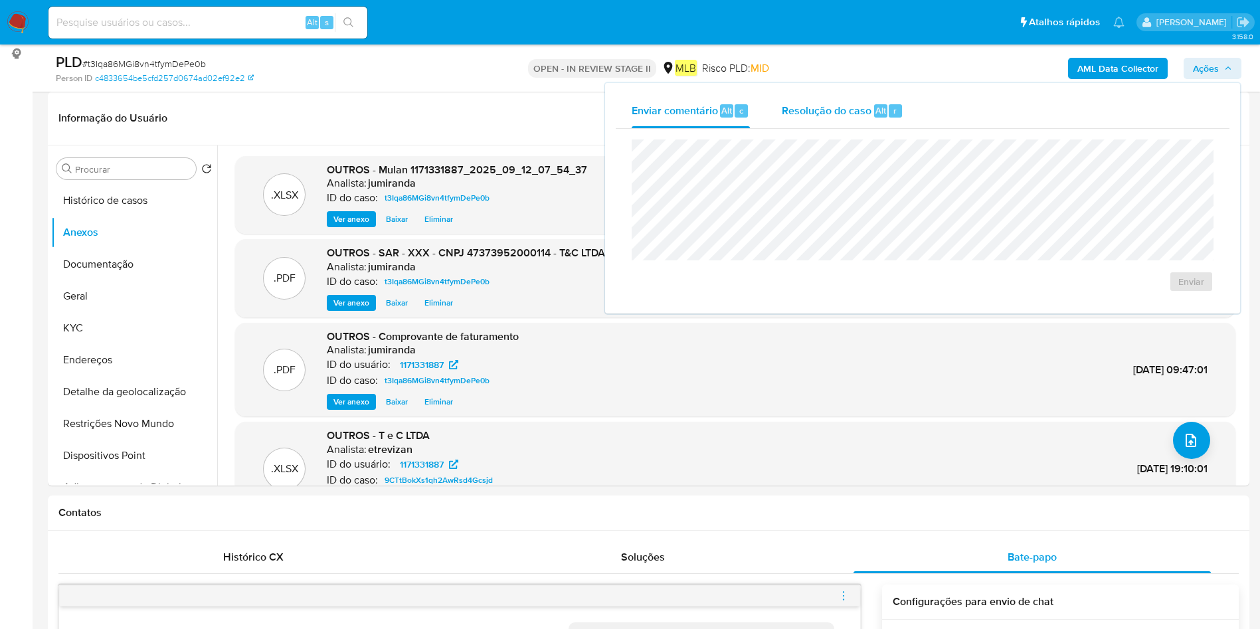
click at [868, 116] on span "Resolução do caso" at bounding box center [827, 109] width 90 height 15
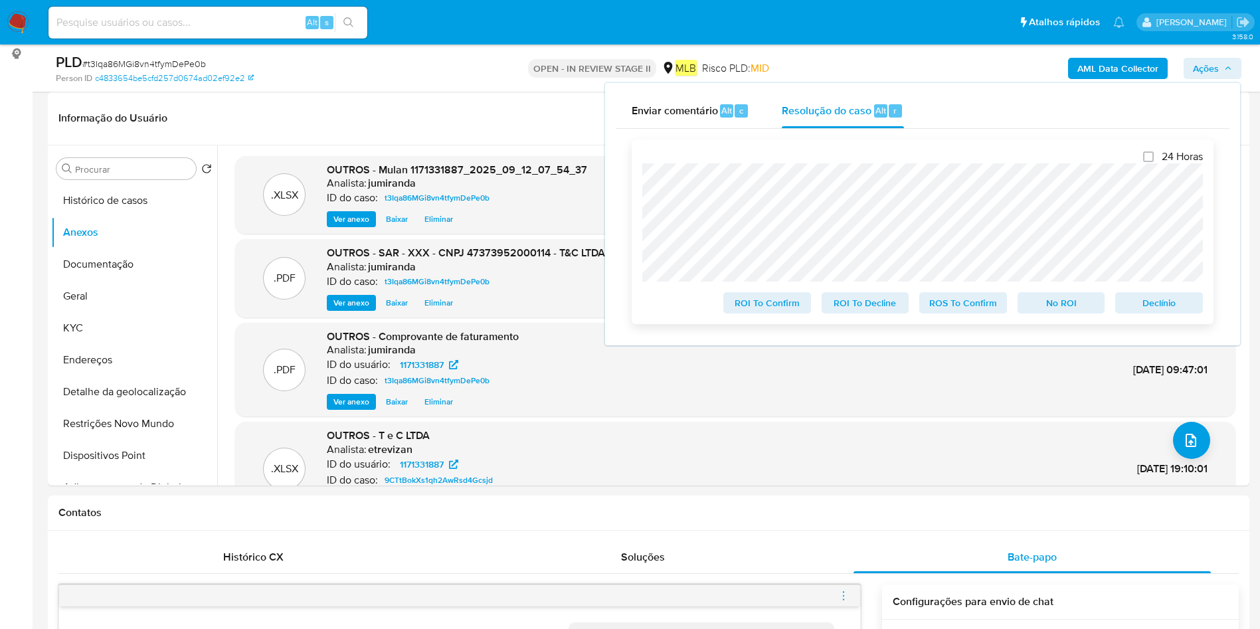
click at [997, 301] on span "ROS To Confirm" at bounding box center [963, 303] width 69 height 19
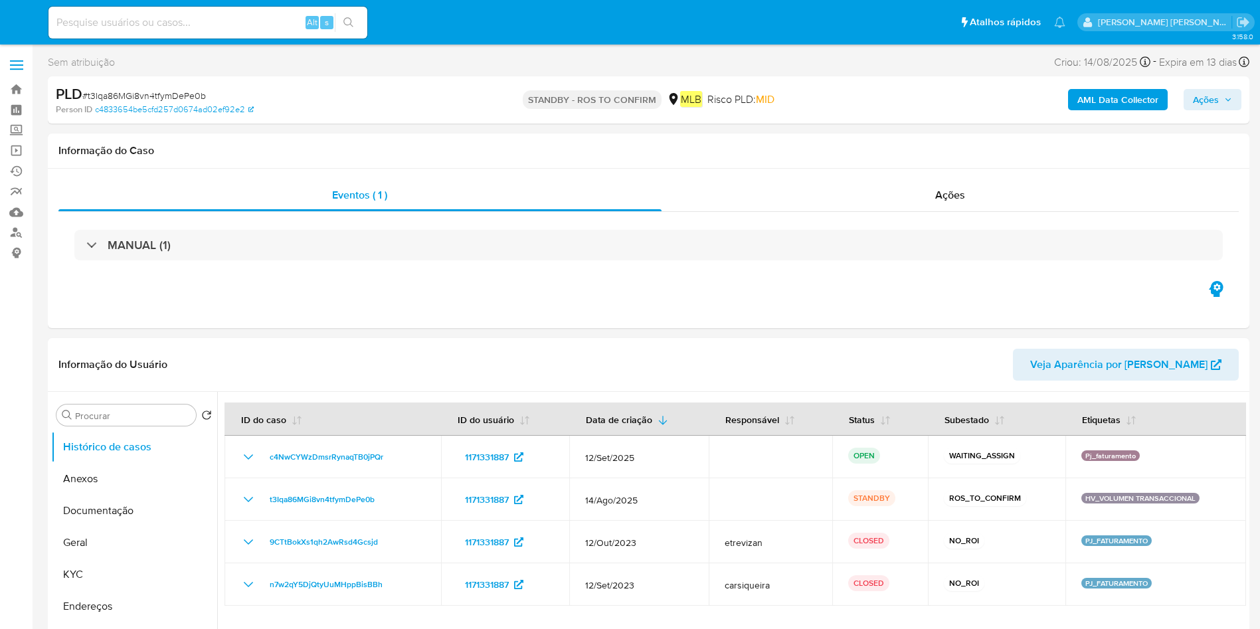
select select "10"
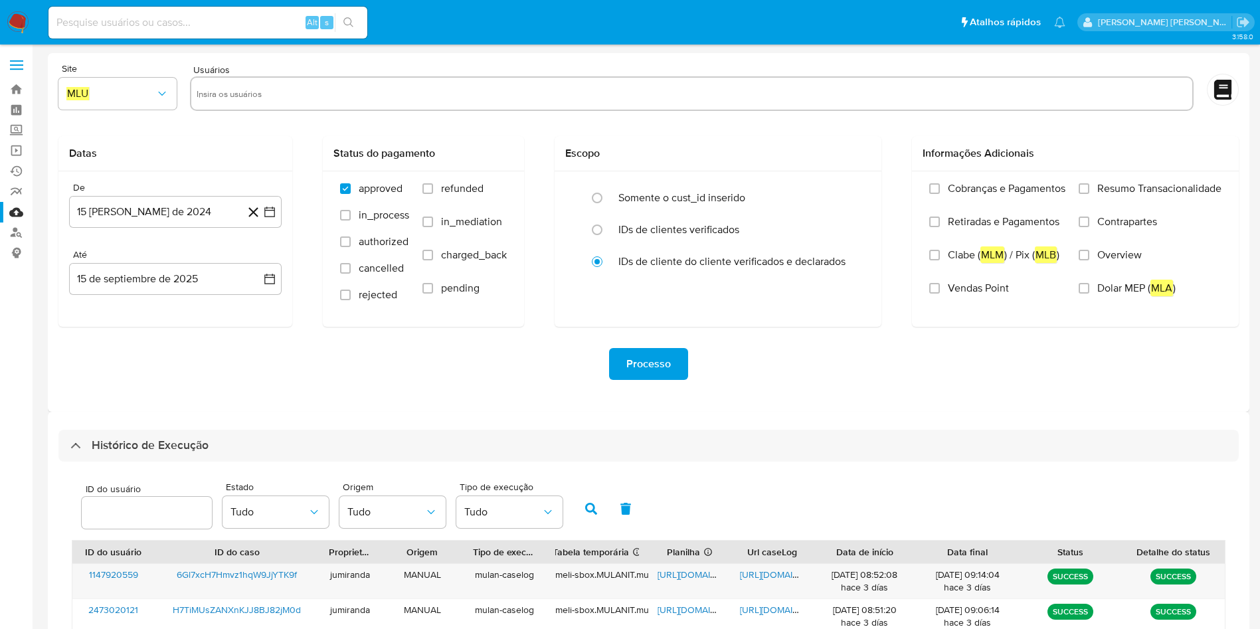
select select "10"
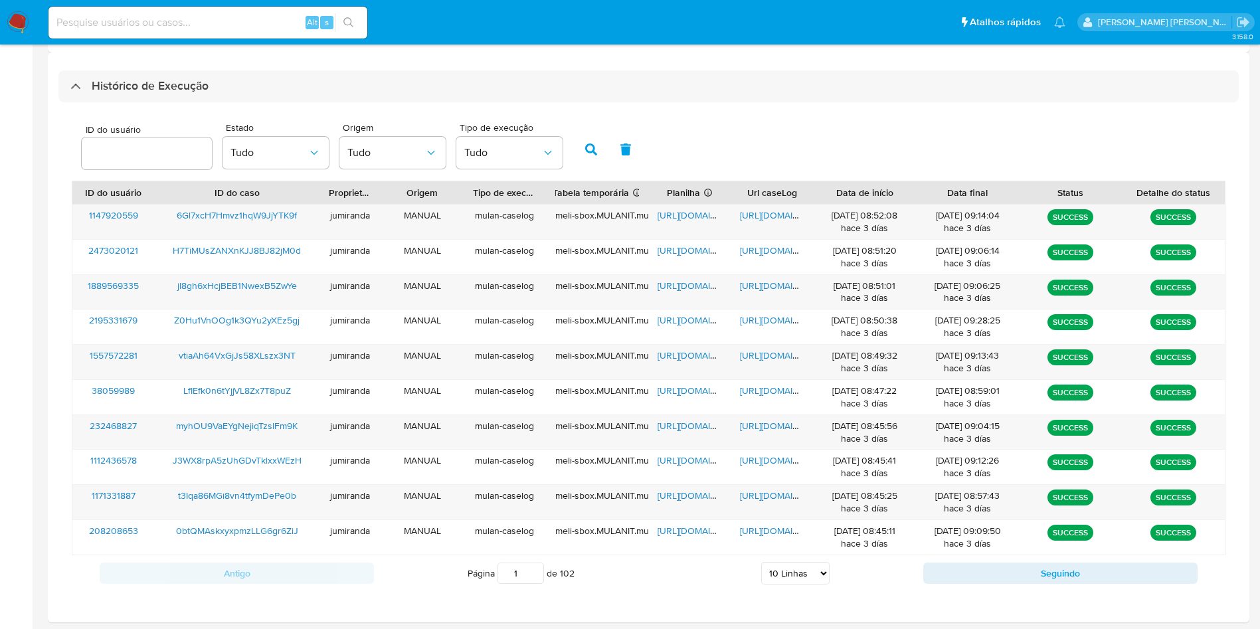
scroll to position [409, 0]
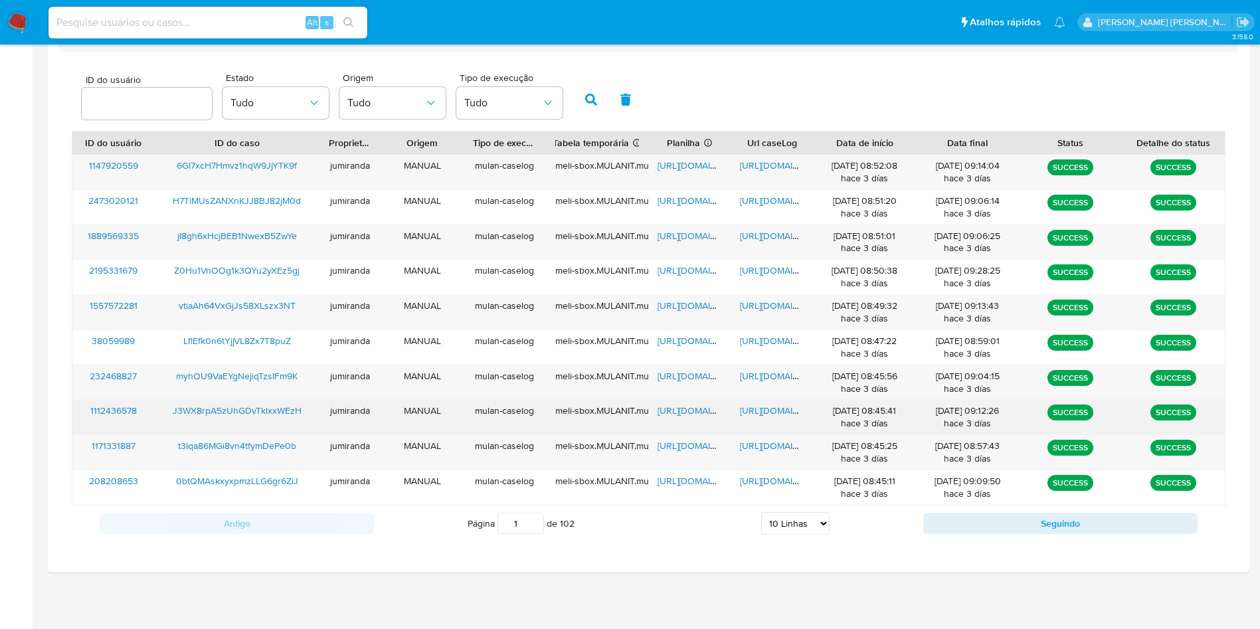
click at [684, 414] on span "[URL][DOMAIN_NAME]" at bounding box center [704, 410] width 92 height 13
click at [788, 411] on span "[URL][DOMAIN_NAME]" at bounding box center [786, 410] width 92 height 13
click at [262, 409] on span "J3WX8rpA5zUhGDvTklxxWEzH" at bounding box center [237, 410] width 129 height 13
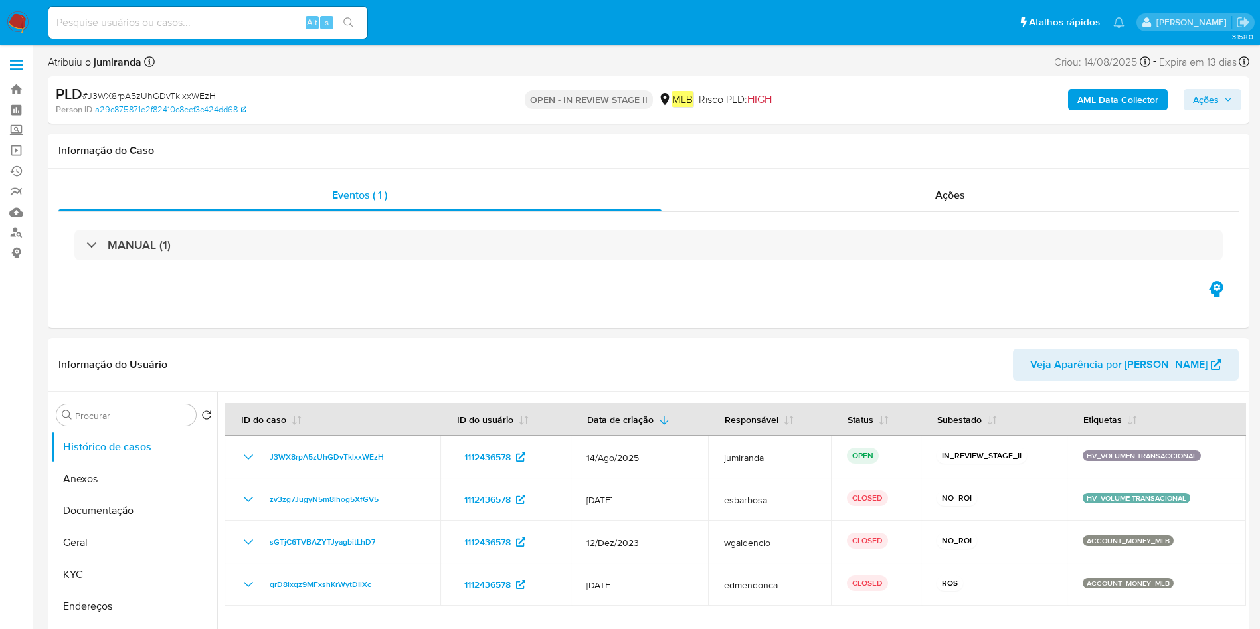
select select "10"
click at [54, 563] on button "KYC" at bounding box center [128, 575] width 155 height 32
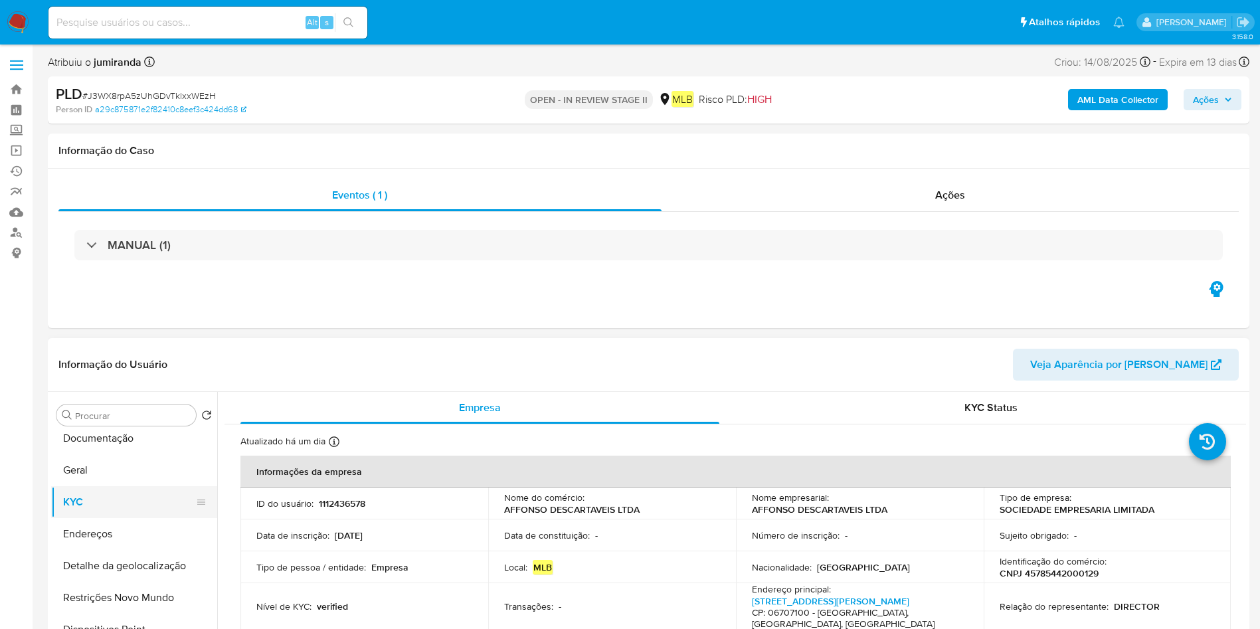
scroll to position [100, 0]
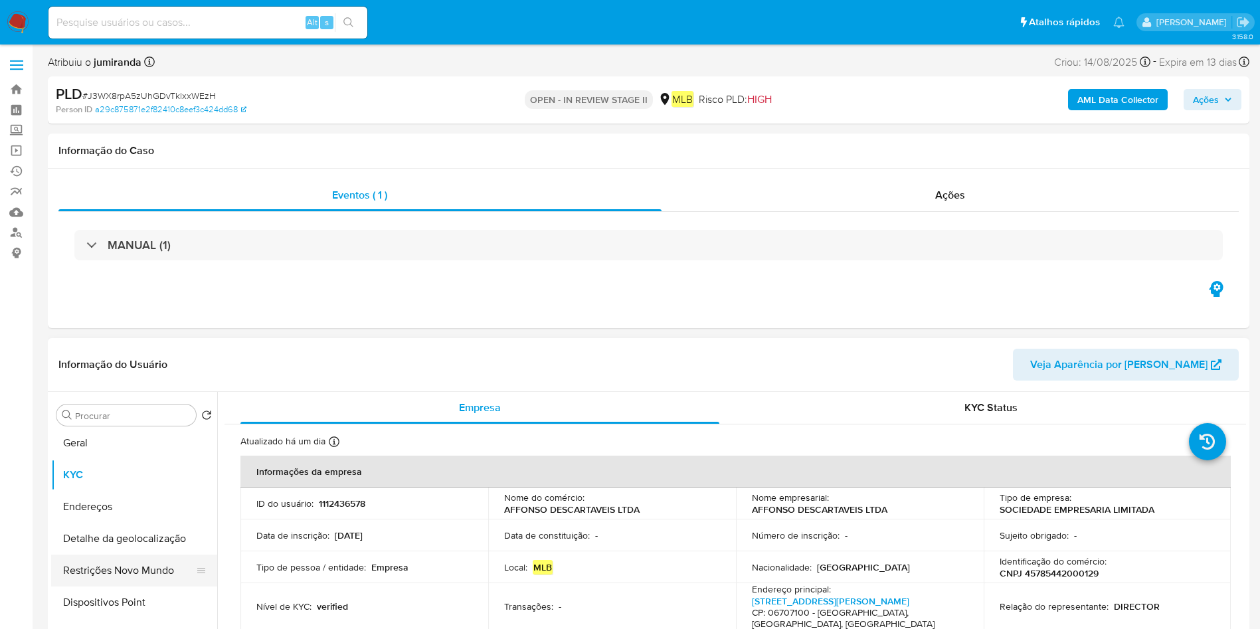
drag, startPoint x: 92, startPoint y: 575, endPoint x: 110, endPoint y: 564, distance: 20.3
click at [92, 575] on button "Restrições Novo Mundo" at bounding box center [128, 571] width 155 height 32
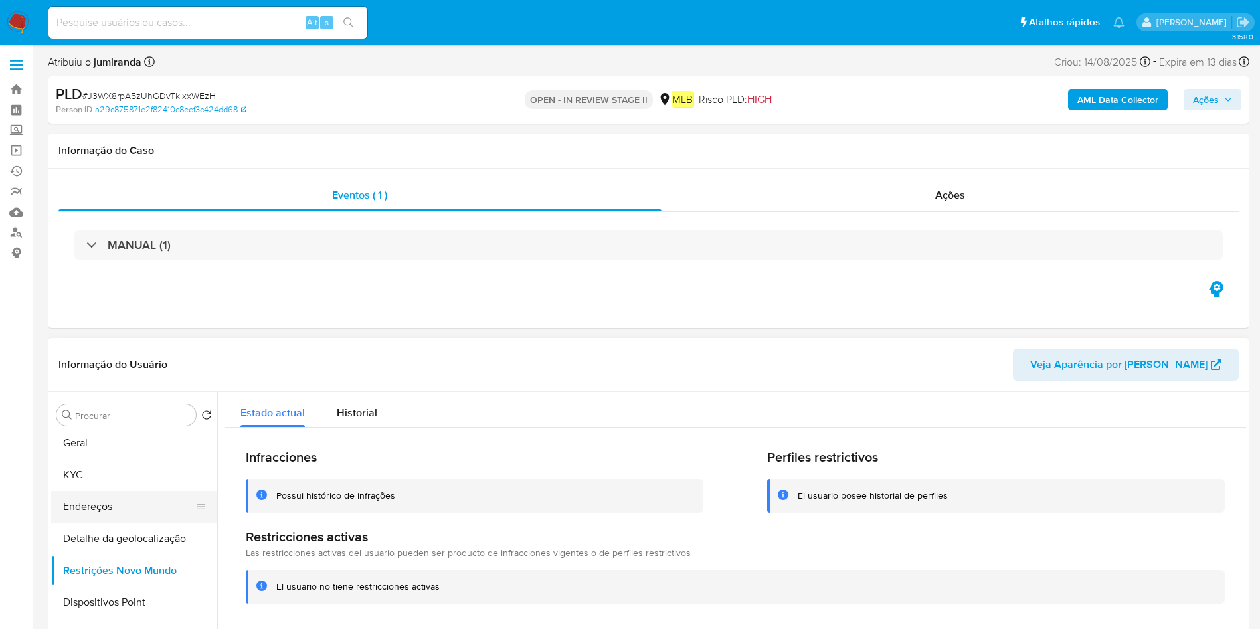
click at [97, 514] on button "Endereços" at bounding box center [128, 507] width 155 height 32
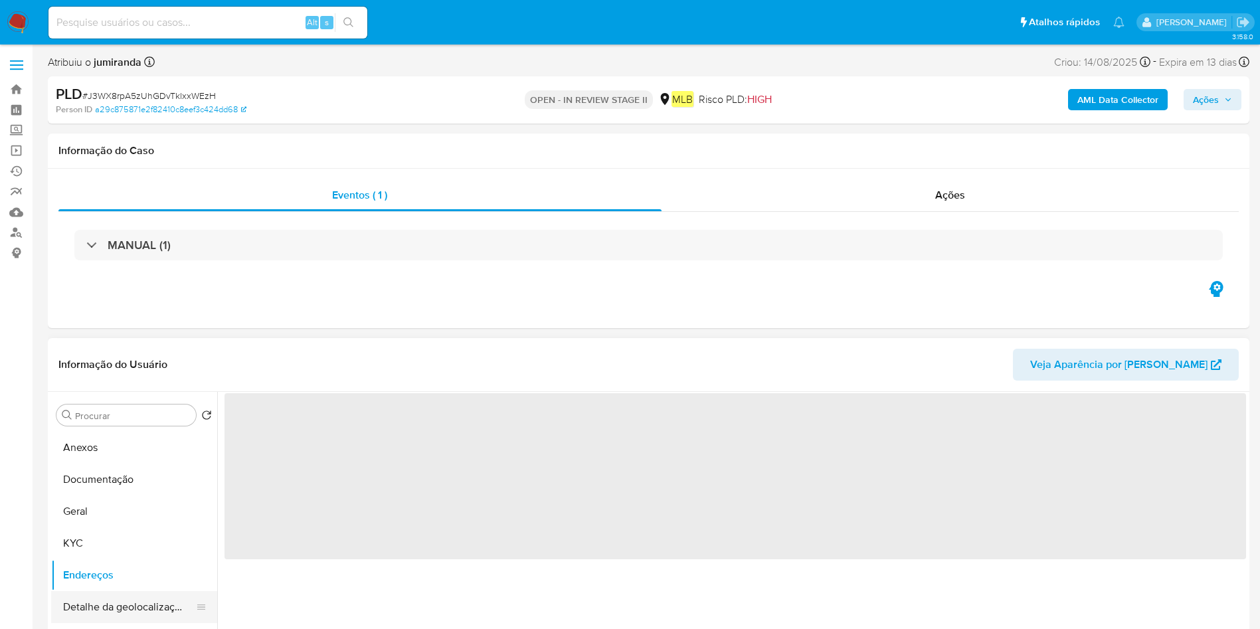
scroll to position [0, 0]
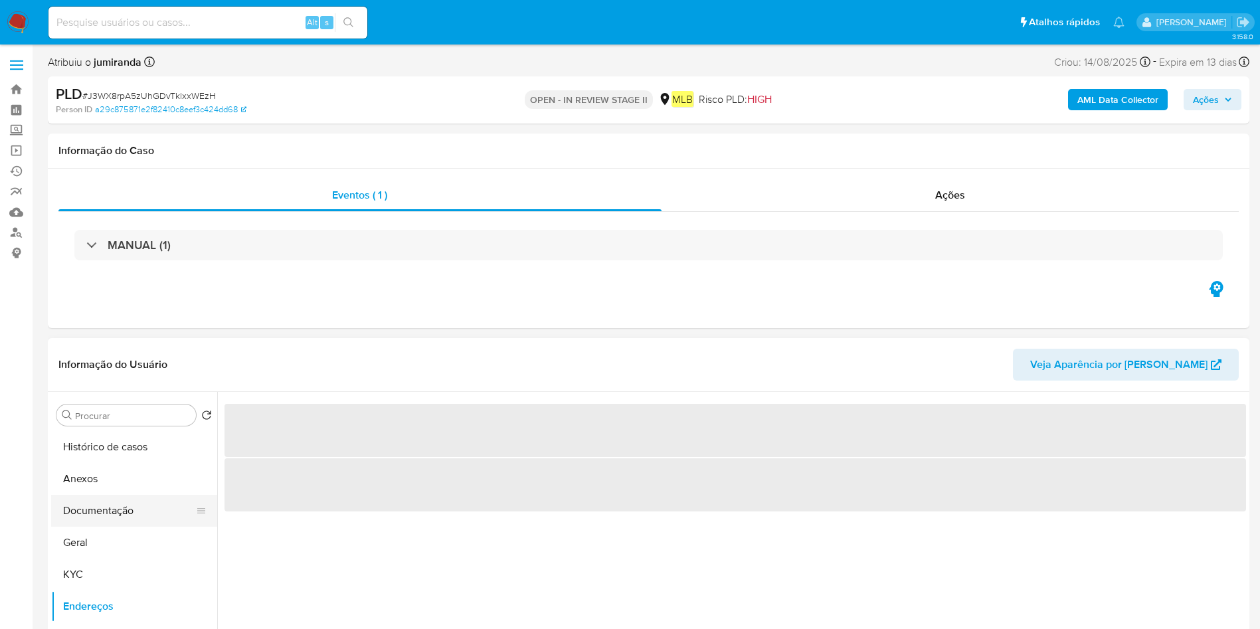
click at [124, 522] on button "Documentação" at bounding box center [128, 511] width 155 height 32
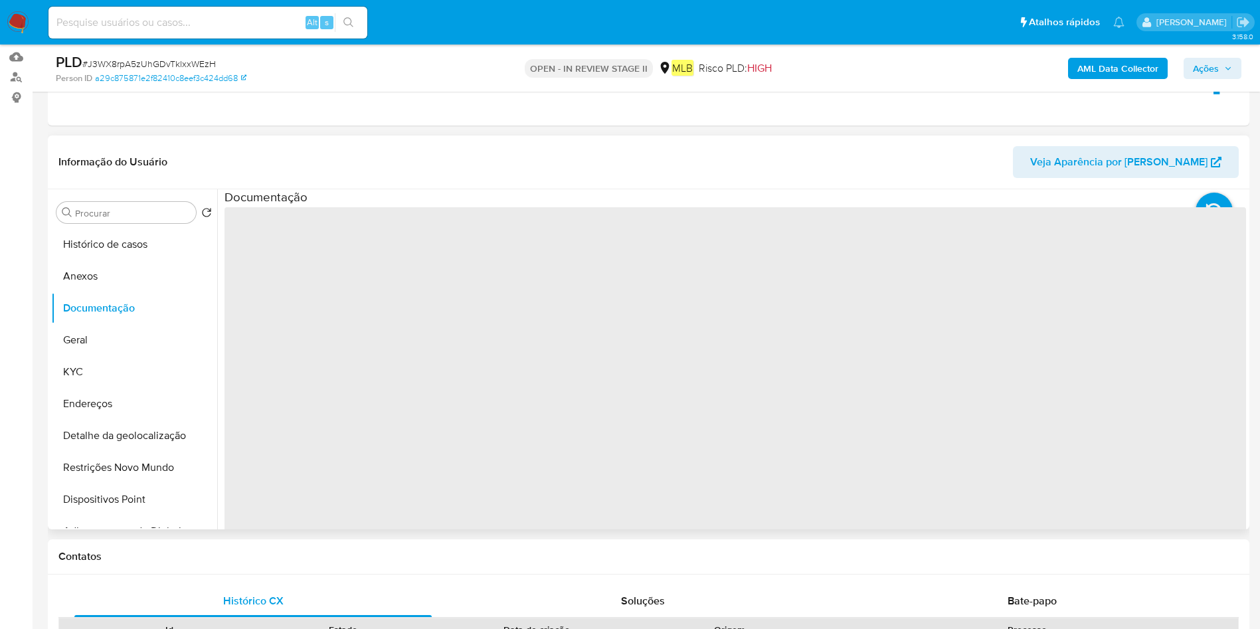
scroll to position [199, 0]
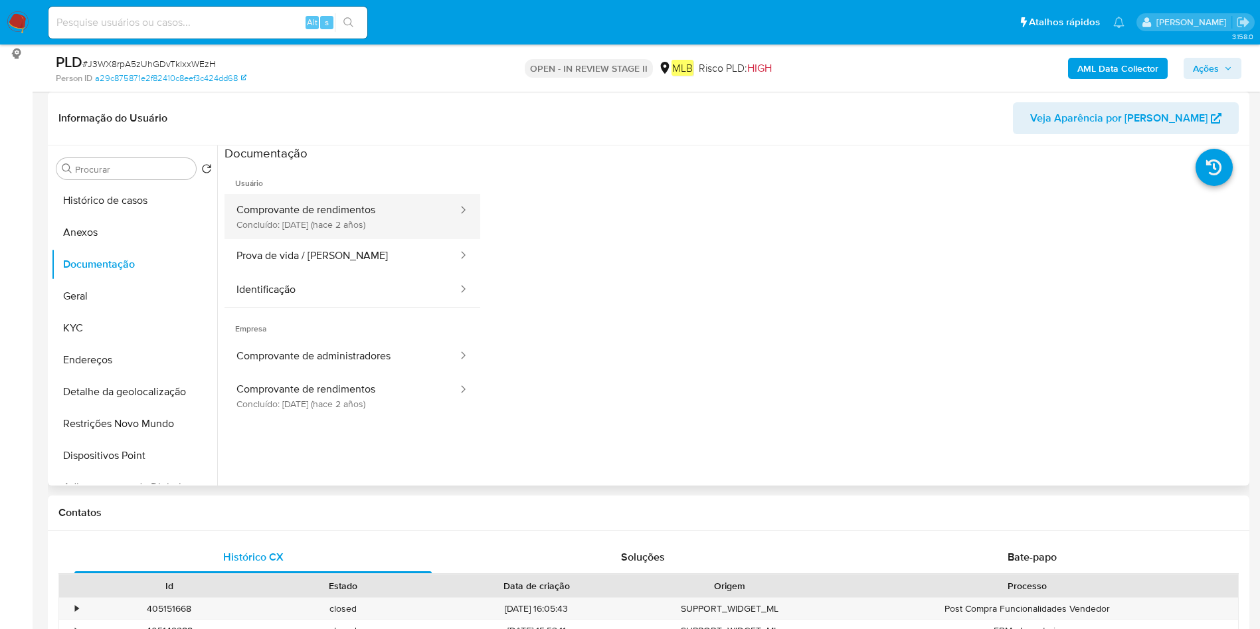
click at [360, 203] on button "Comprovante de rendimentos Concluído: 07/12/2023 (hace 2 años)" at bounding box center [342, 216] width 235 height 45
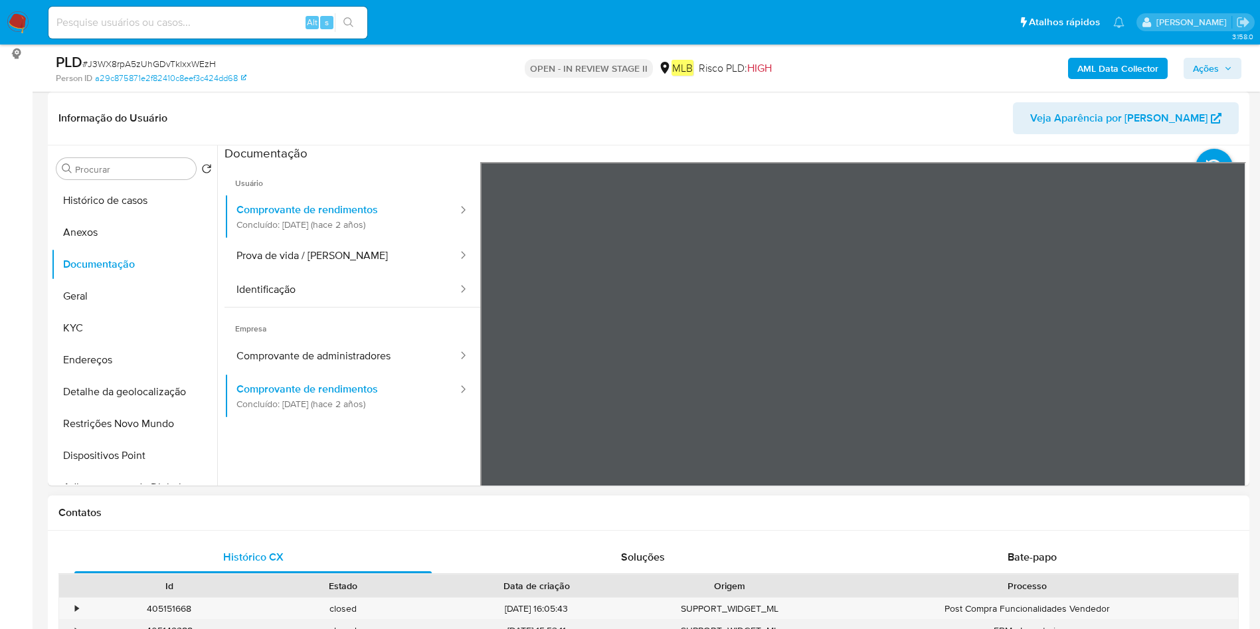
click at [272, 205] on button "Comprovante de rendimentos Concluído: 07/12/2023 (hace 2 años)" at bounding box center [342, 216] width 235 height 45
click at [80, 299] on button "Geral" at bounding box center [128, 296] width 155 height 32
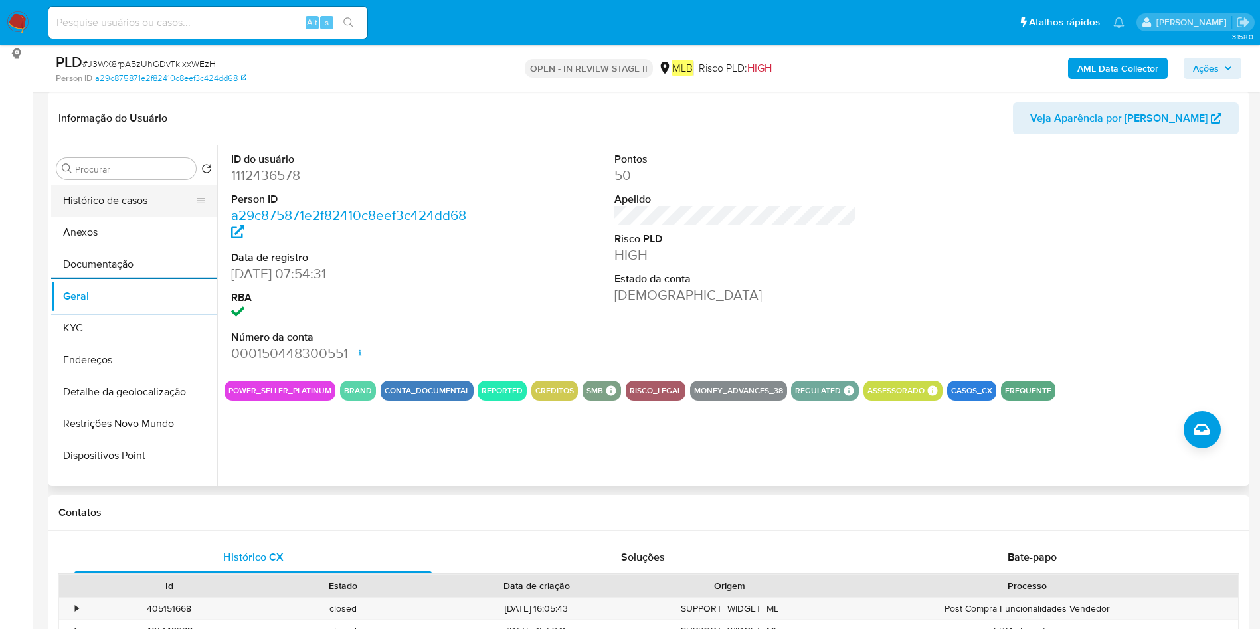
click at [103, 195] on button "Histórico de casos" at bounding box center [128, 201] width 155 height 32
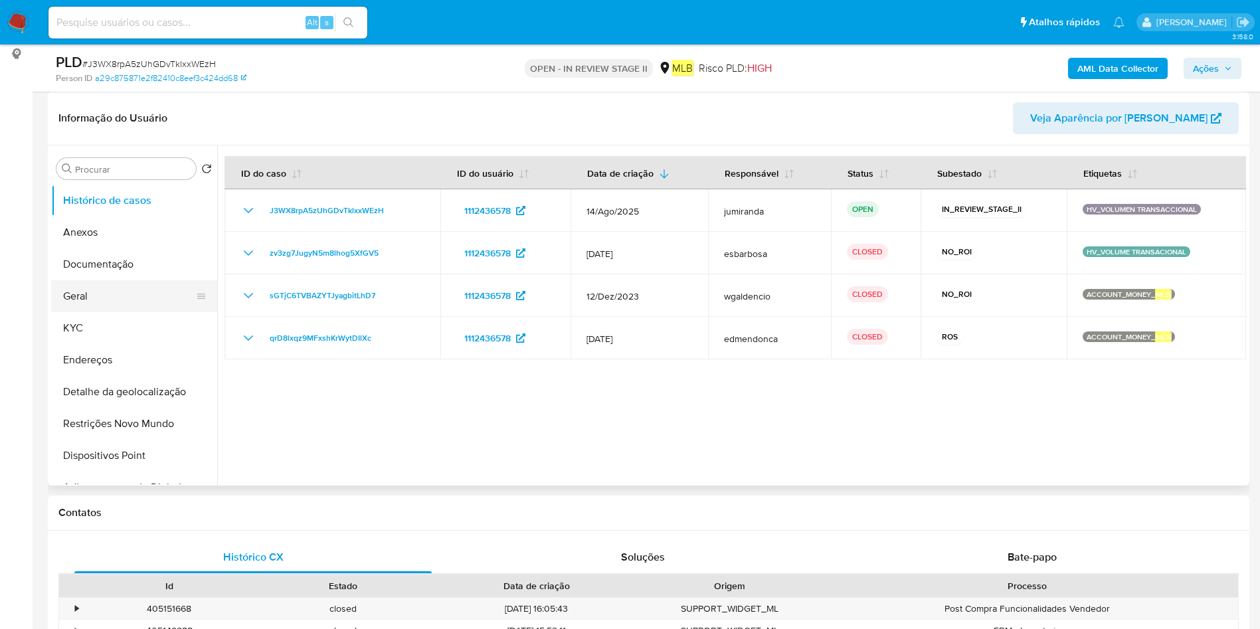
click at [132, 302] on button "Geral" at bounding box center [128, 296] width 155 height 32
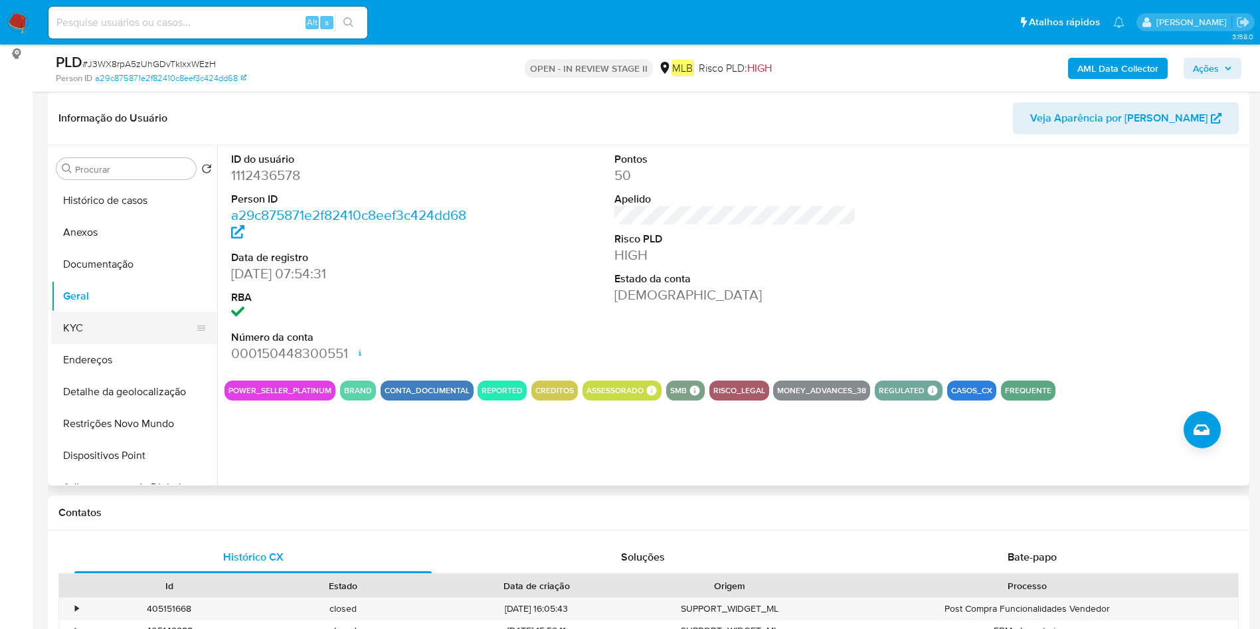
click at [114, 329] on button "KYC" at bounding box center [128, 328] width 155 height 32
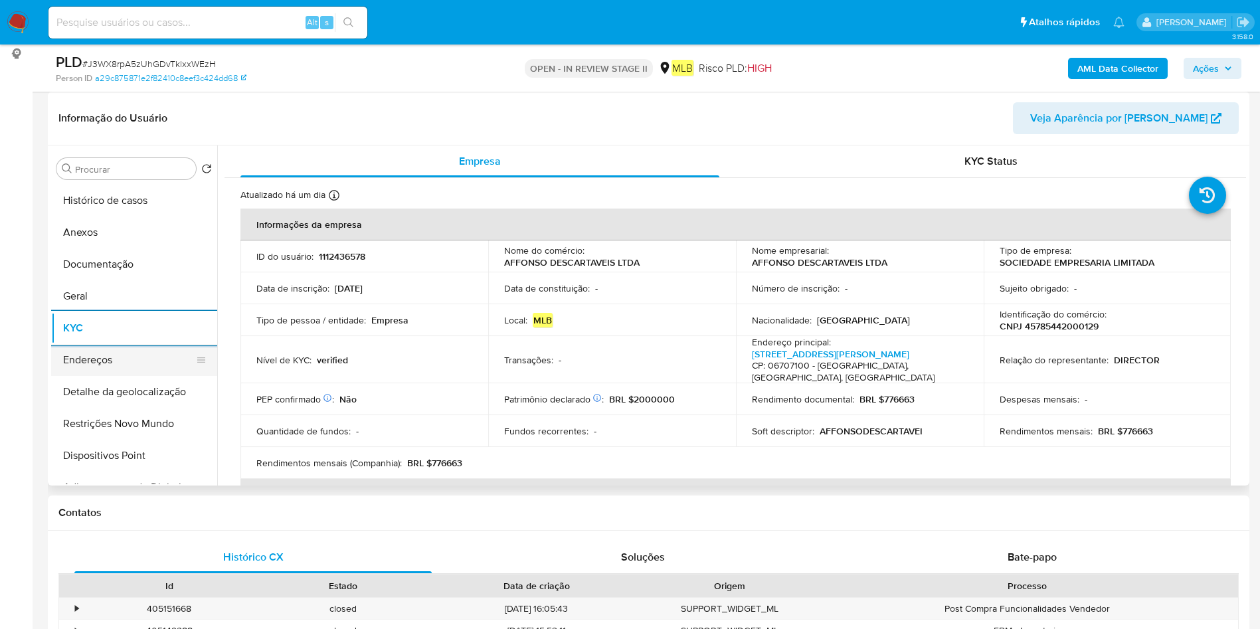
click at [87, 359] on button "Endereços" at bounding box center [128, 360] width 155 height 32
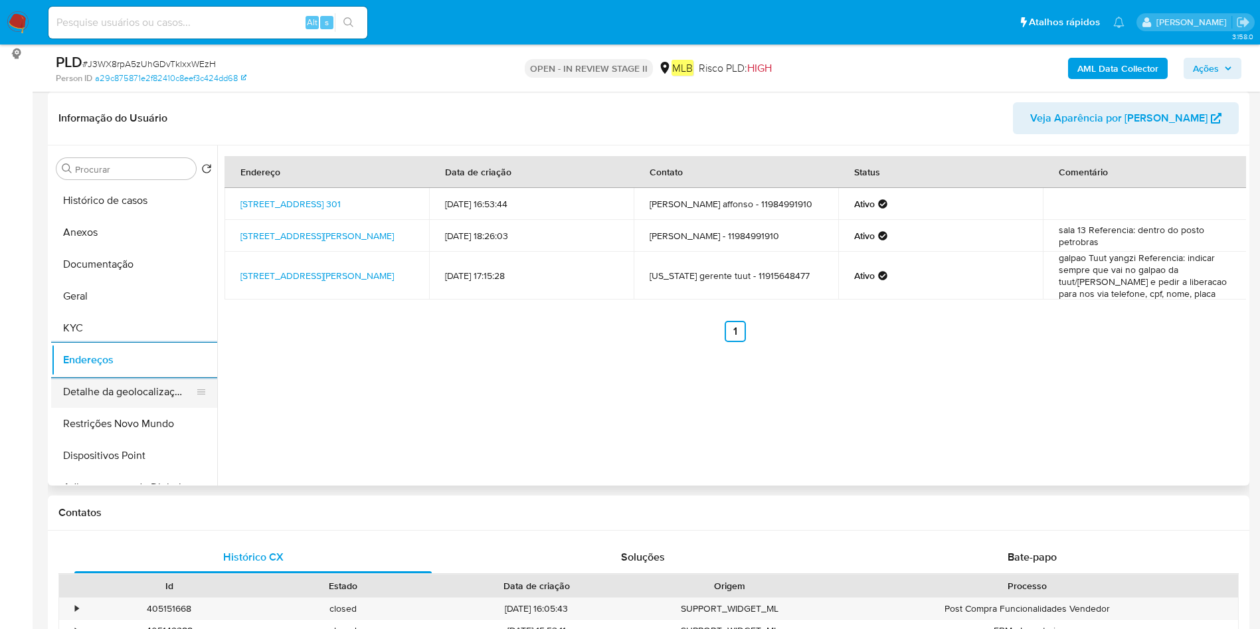
click at [120, 384] on button "Detalhe da geolocalização" at bounding box center [128, 392] width 155 height 32
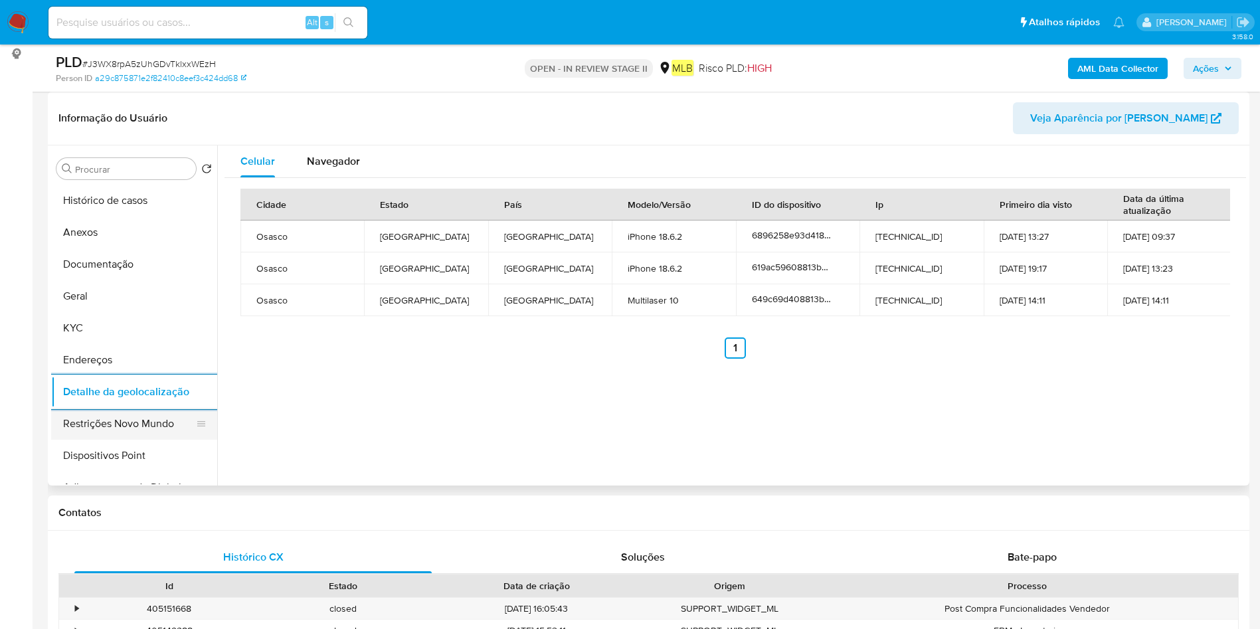
click at [105, 424] on button "Restrições Novo Mundo" at bounding box center [128, 424] width 155 height 32
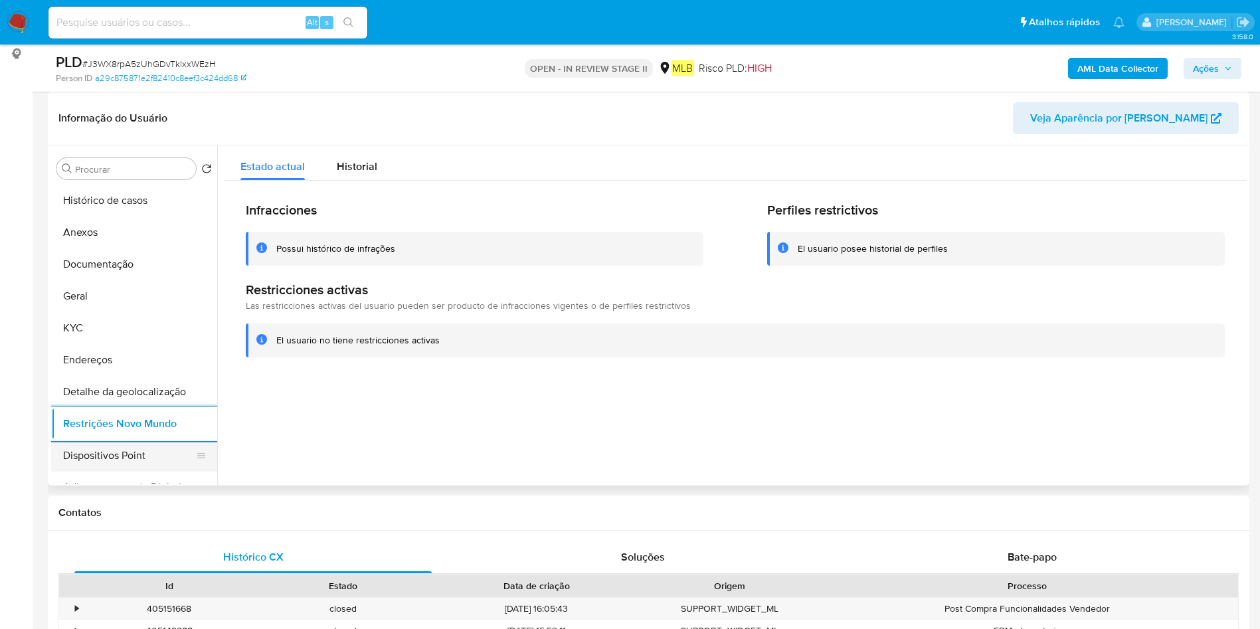
click at [114, 452] on button "Dispositivos Point" at bounding box center [128, 456] width 155 height 32
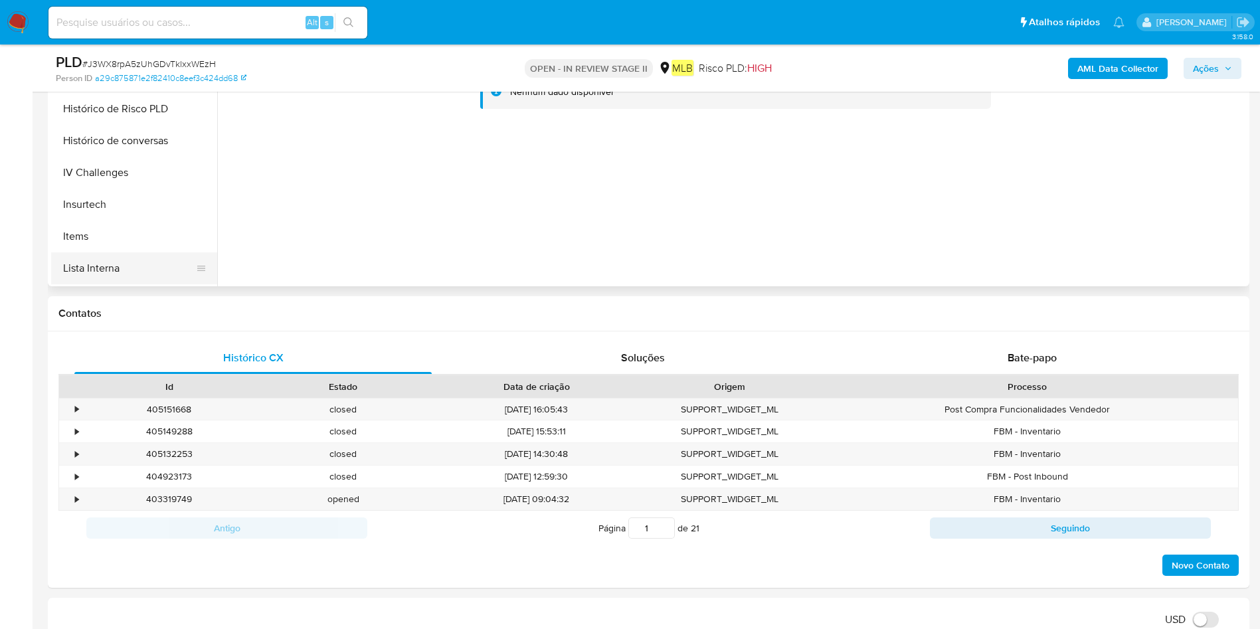
scroll to position [426, 0]
click at [105, 242] on button "Items" at bounding box center [128, 245] width 155 height 32
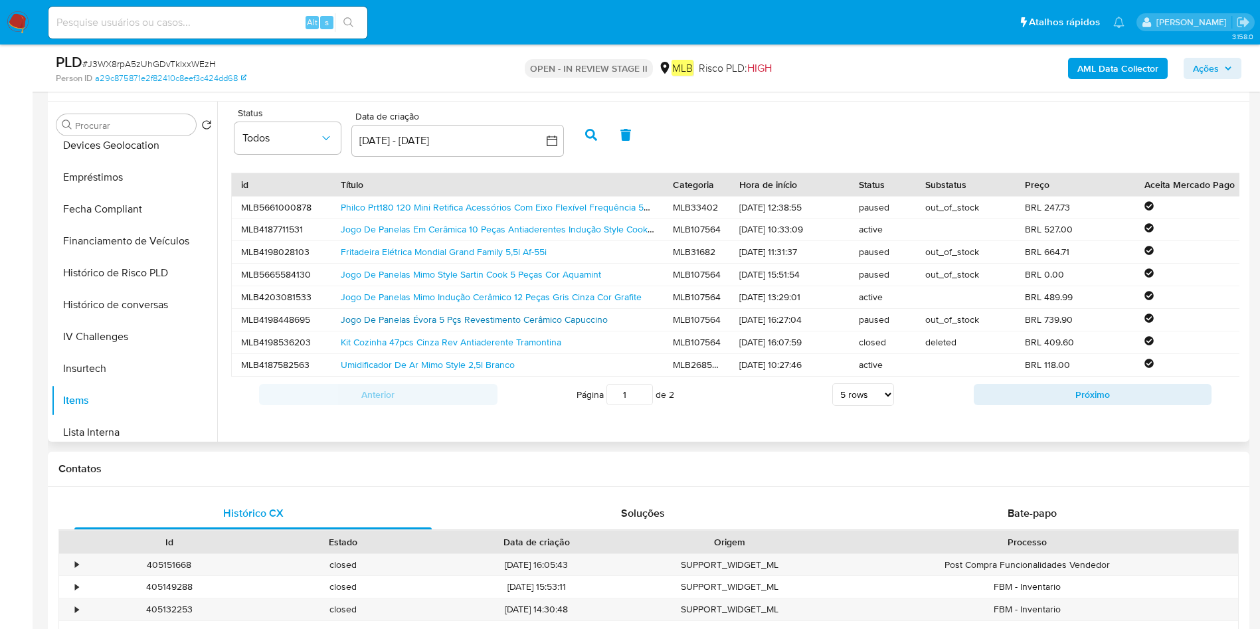
scroll to position [199, 0]
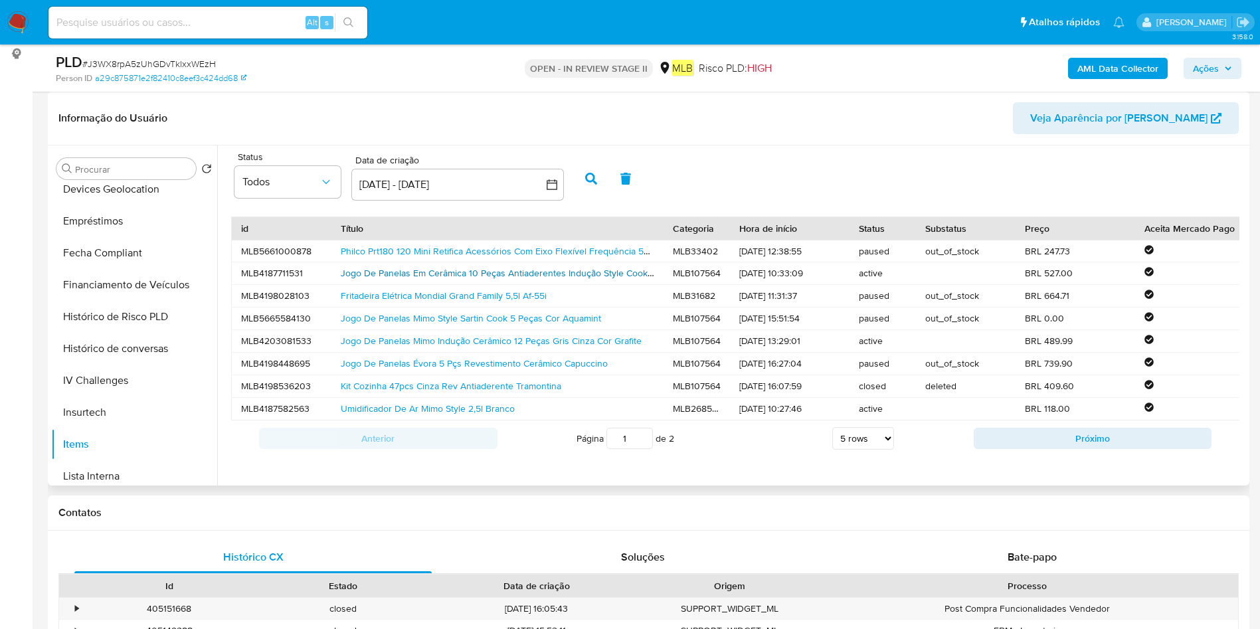
click at [483, 271] on link "Jogo De Panelas Em Cerâmica 10 Peças Antiaderentes Indução Style Cook Mimo Style" at bounding box center [518, 272] width 354 height 13
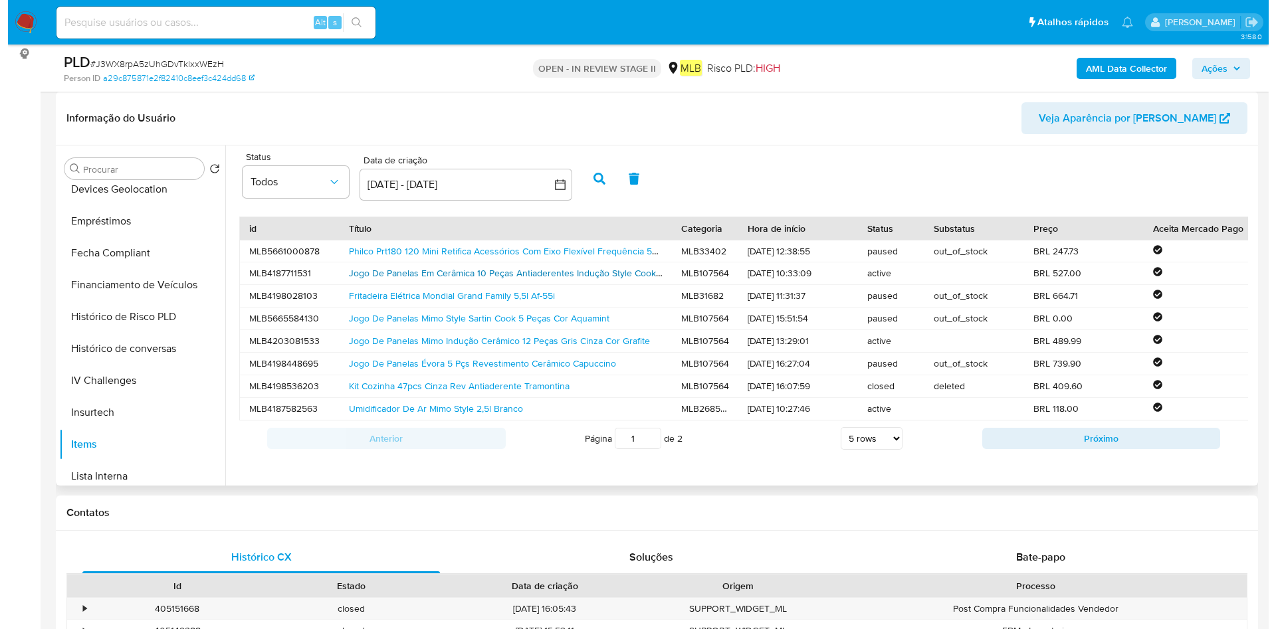
scroll to position [0, 0]
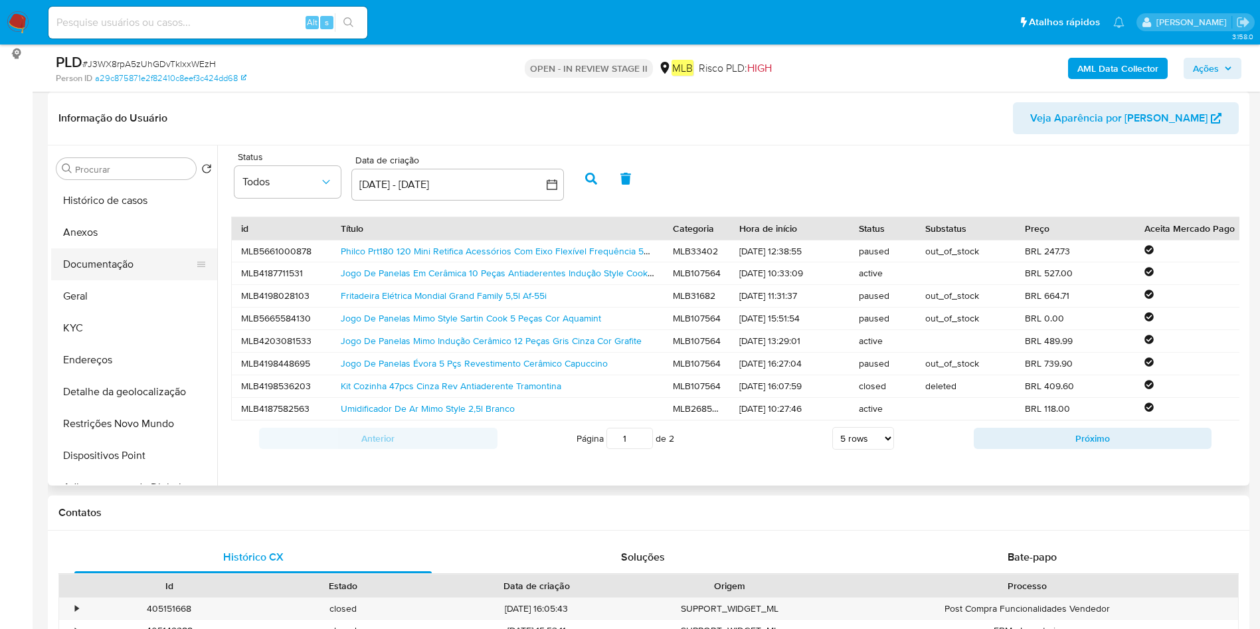
click at [119, 259] on button "Documentação" at bounding box center [128, 264] width 155 height 32
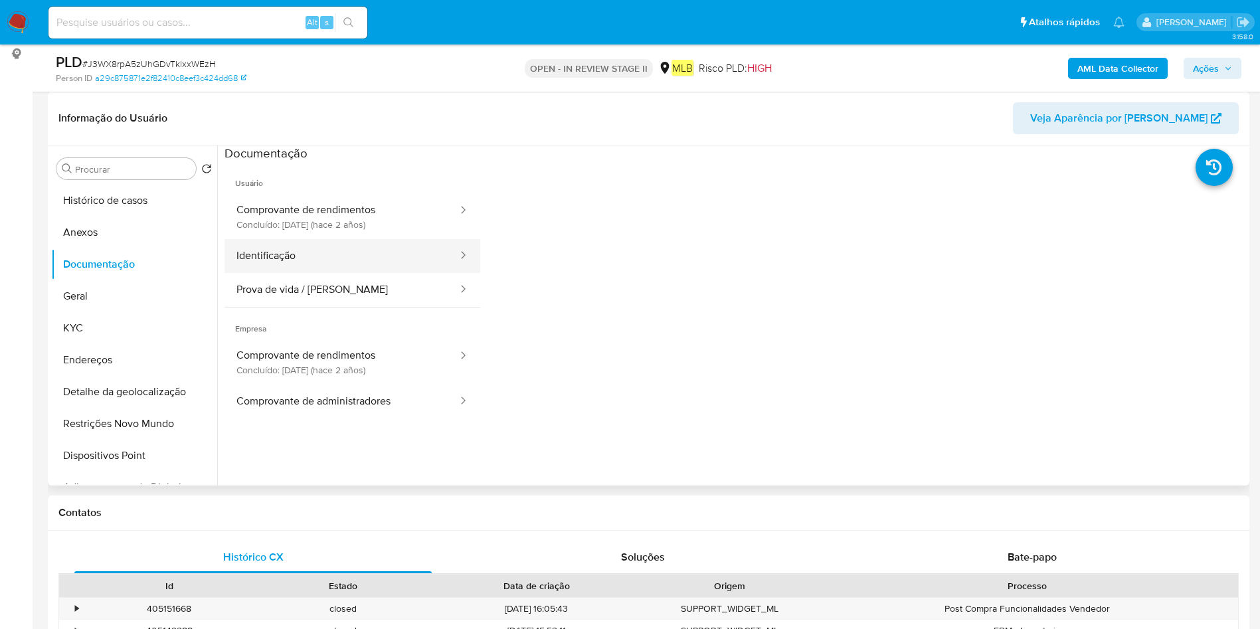
click at [299, 258] on button "Identificação" at bounding box center [342, 256] width 235 height 34
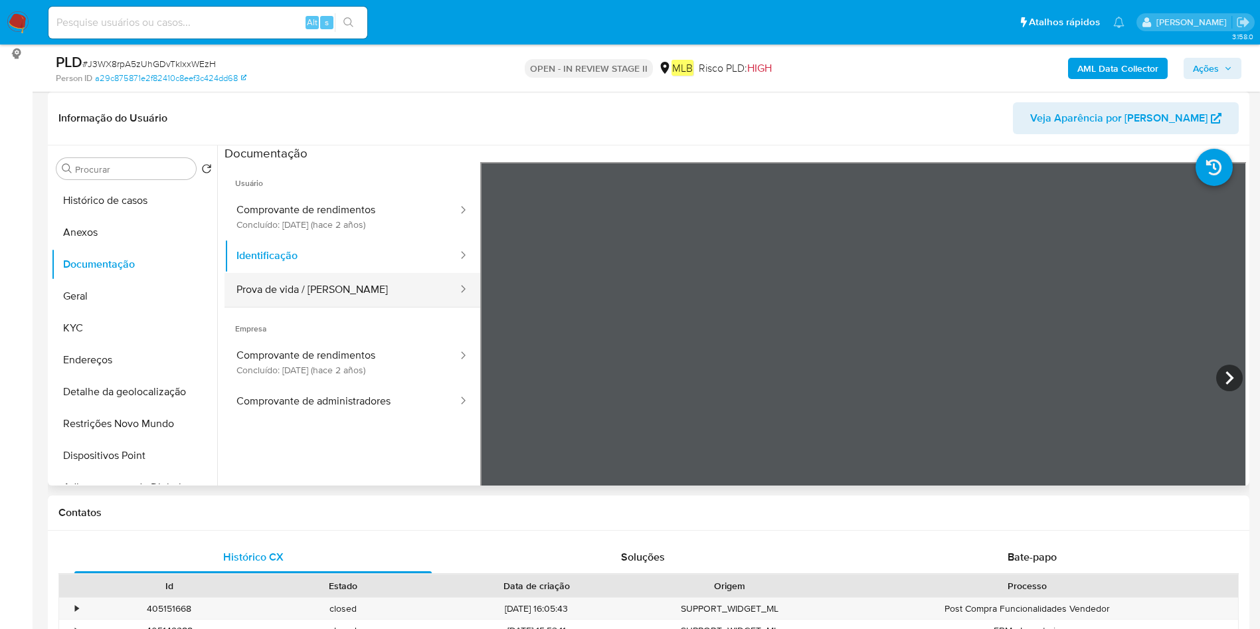
click at [296, 276] on button "Prova de vida / [PERSON_NAME]" at bounding box center [342, 290] width 235 height 34
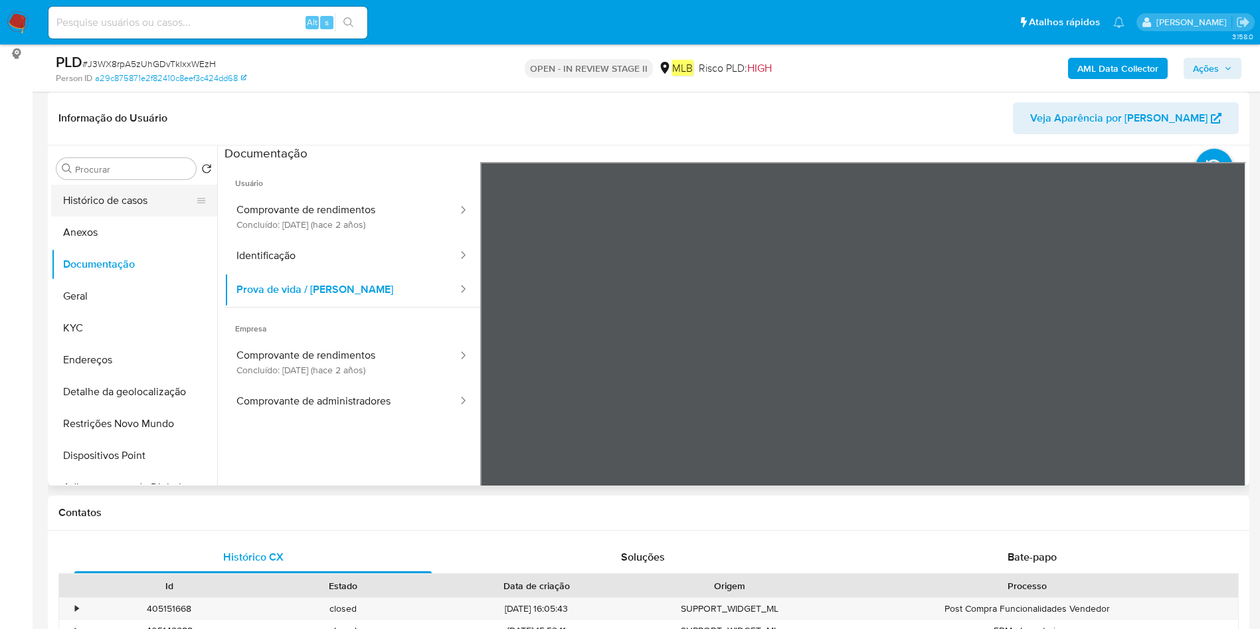
click at [147, 199] on button "Histórico de casos" at bounding box center [128, 201] width 155 height 32
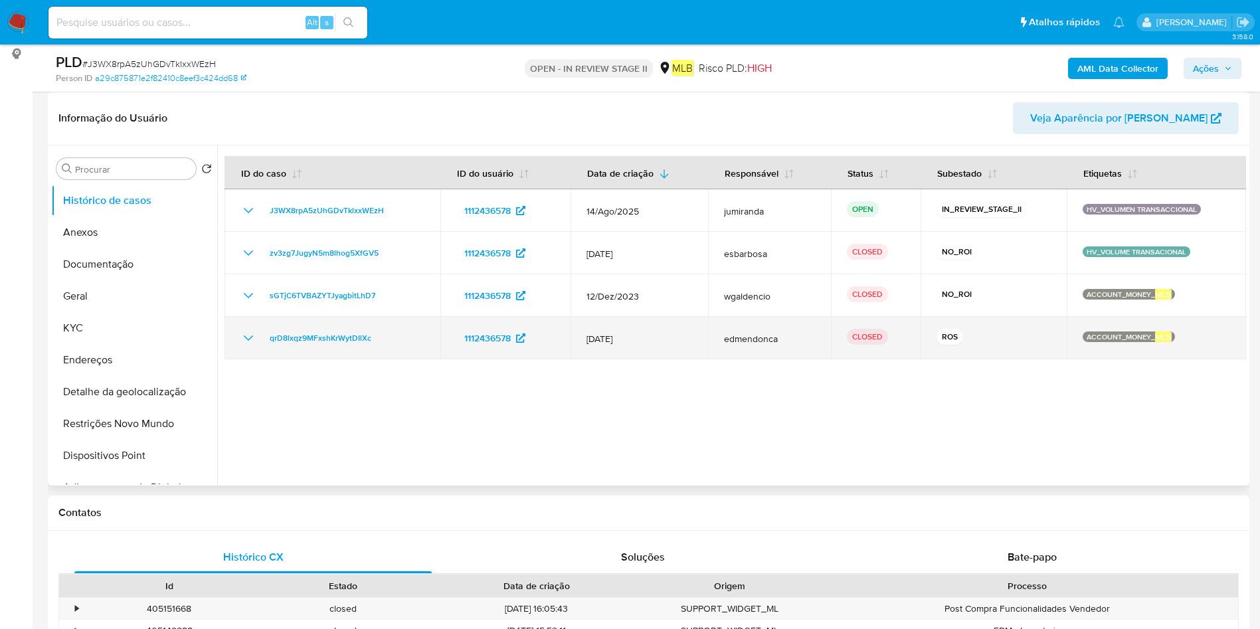
click at [598, 345] on td "12/Nov/2023" at bounding box center [640, 338] width 138 height 43
click at [598, 344] on span "12/Nov/2023" at bounding box center [640, 339] width 106 height 12
click at [335, 353] on td "qrD8lxqz9MFxshKrWytDIlXc" at bounding box center [333, 338] width 216 height 43
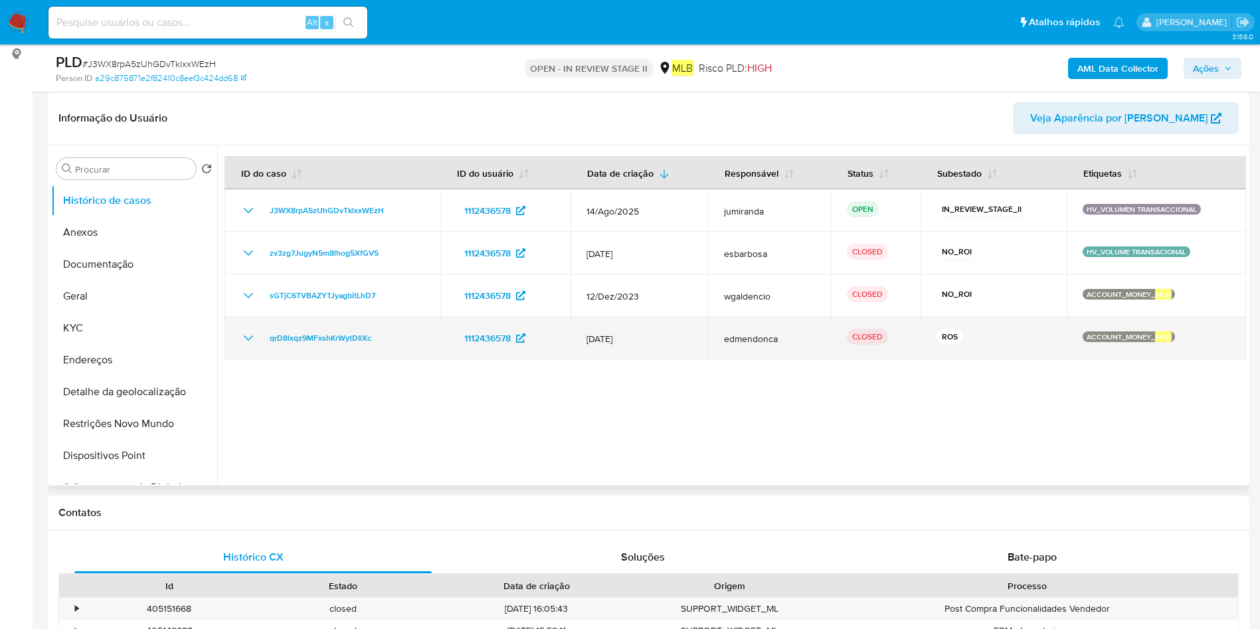
click at [335, 353] on td "qrD8lxqz9MFxshKrWytDIlXc" at bounding box center [333, 338] width 216 height 43
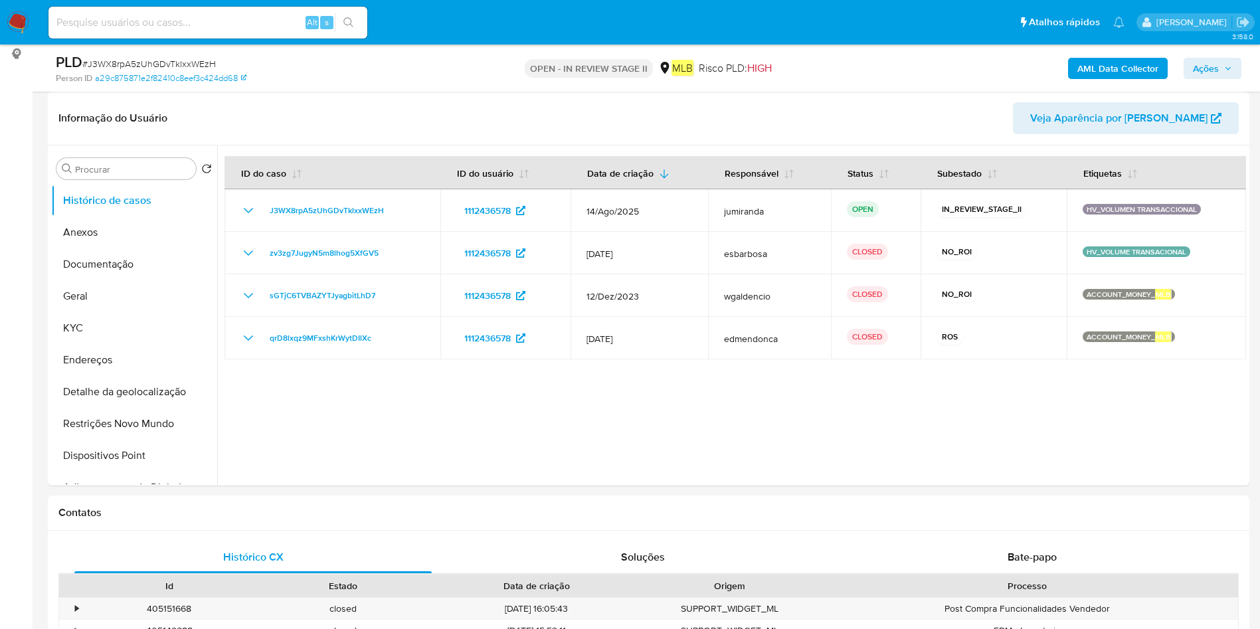
click at [1146, 77] on b "AML Data Collector" at bounding box center [1118, 68] width 81 height 21
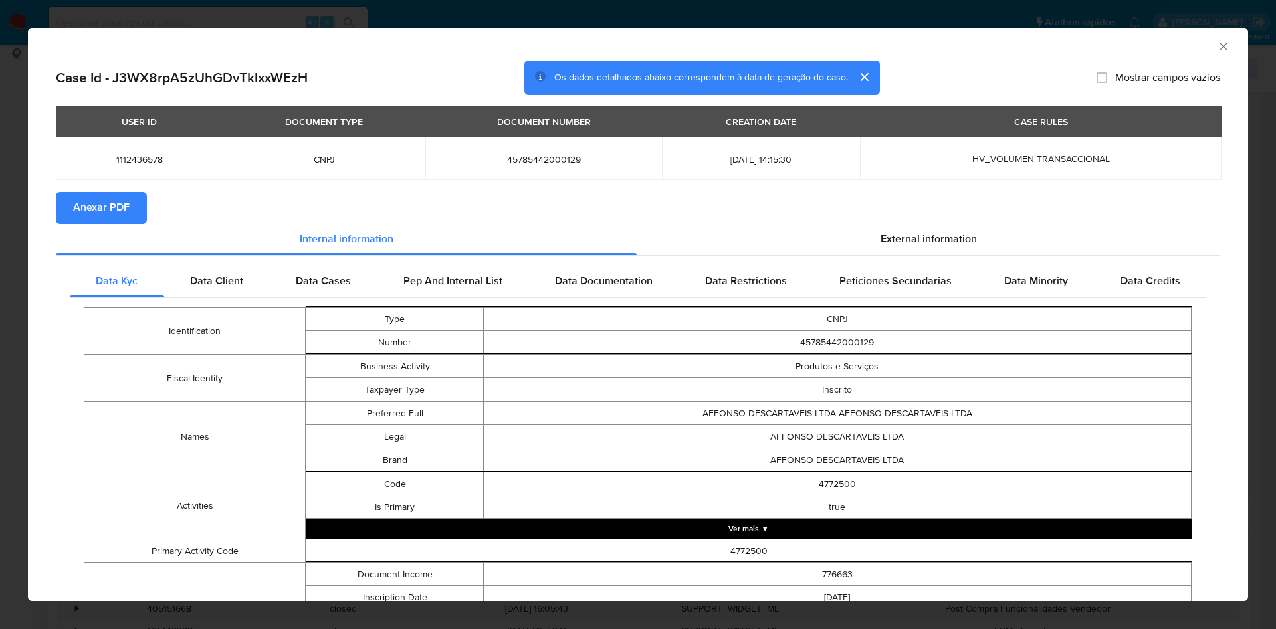
click at [129, 208] on span "Anexar PDF" at bounding box center [101, 207] width 56 height 29
click at [1213, 55] on div "AML Data Collector" at bounding box center [638, 44] width 1220 height 33
click at [1216, 45] on icon "Fechar a janela" at bounding box center [1222, 46] width 13 height 13
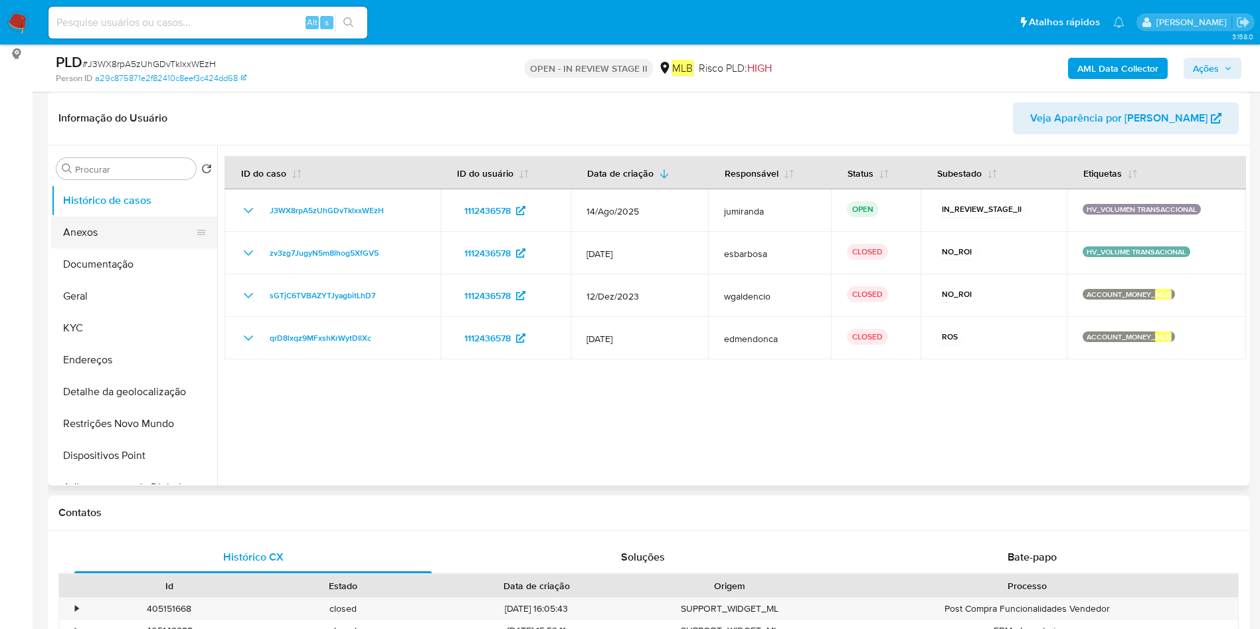
drag, startPoint x: 118, startPoint y: 242, endPoint x: 177, endPoint y: 233, distance: 60.4
click at [116, 238] on button "Anexos" at bounding box center [128, 233] width 155 height 32
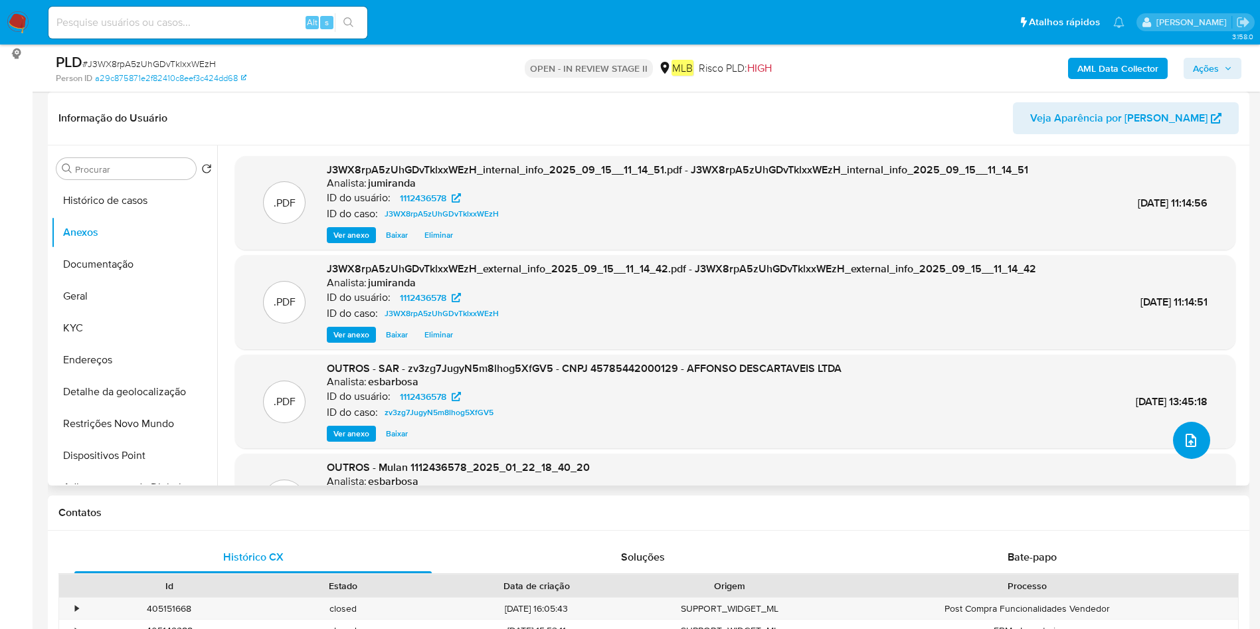
click at [1184, 440] on icon "upload-file" at bounding box center [1191, 440] width 16 height 16
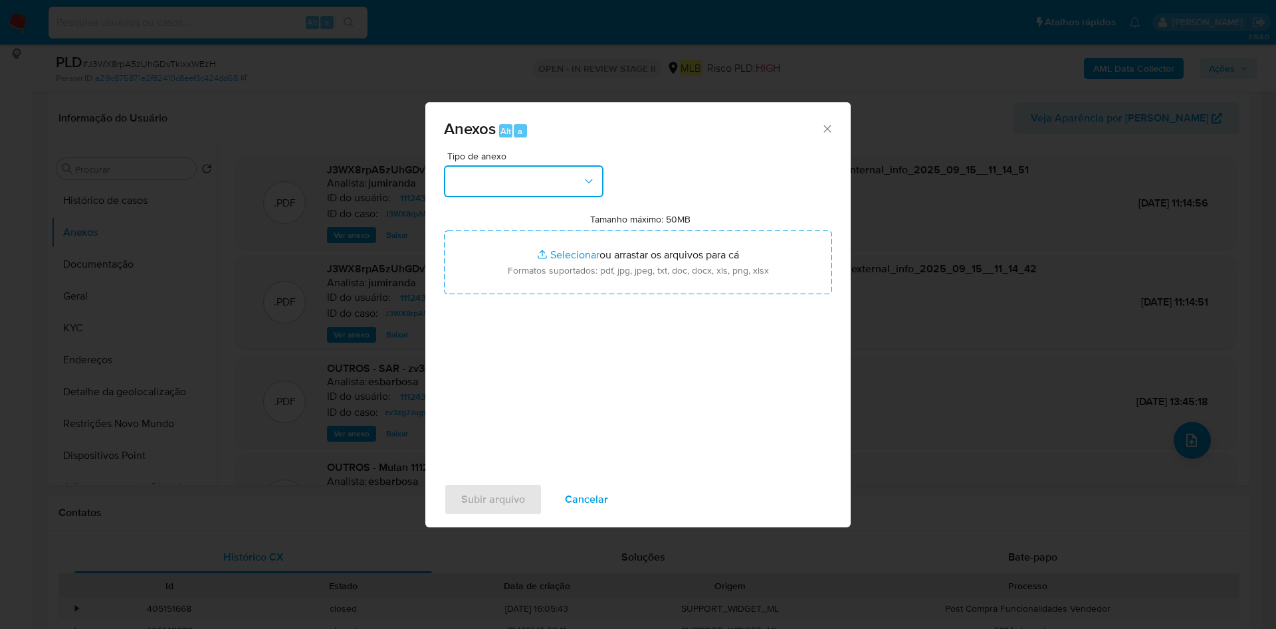
click at [563, 183] on button "button" at bounding box center [523, 181] width 159 height 32
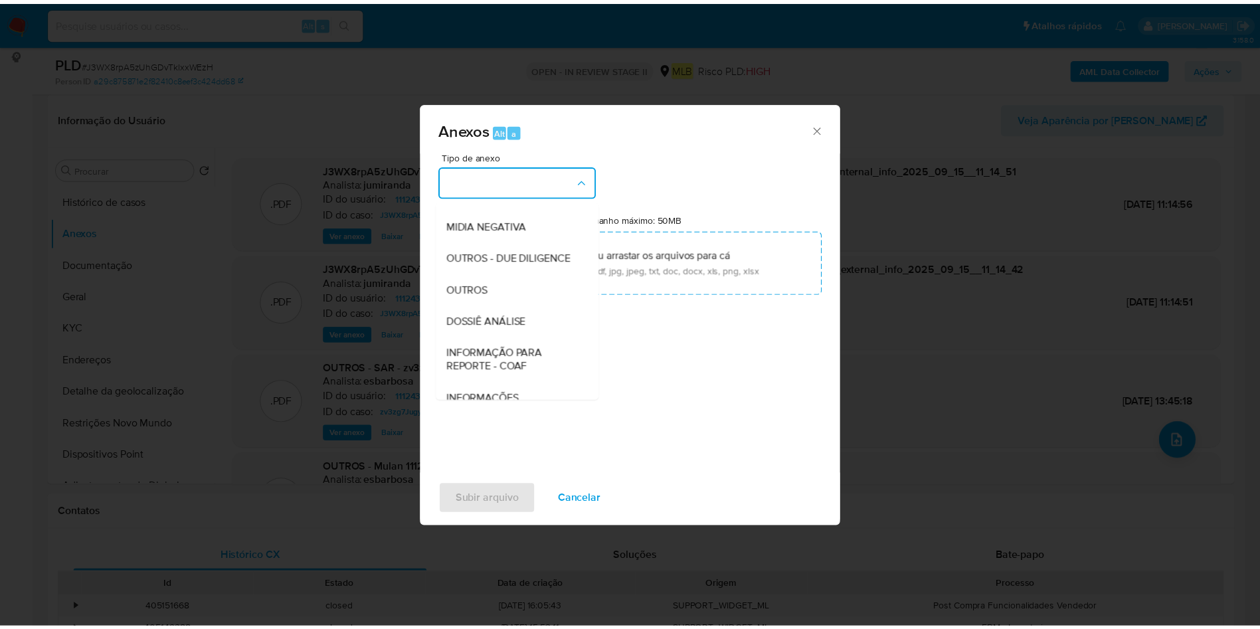
scroll to position [205, 0]
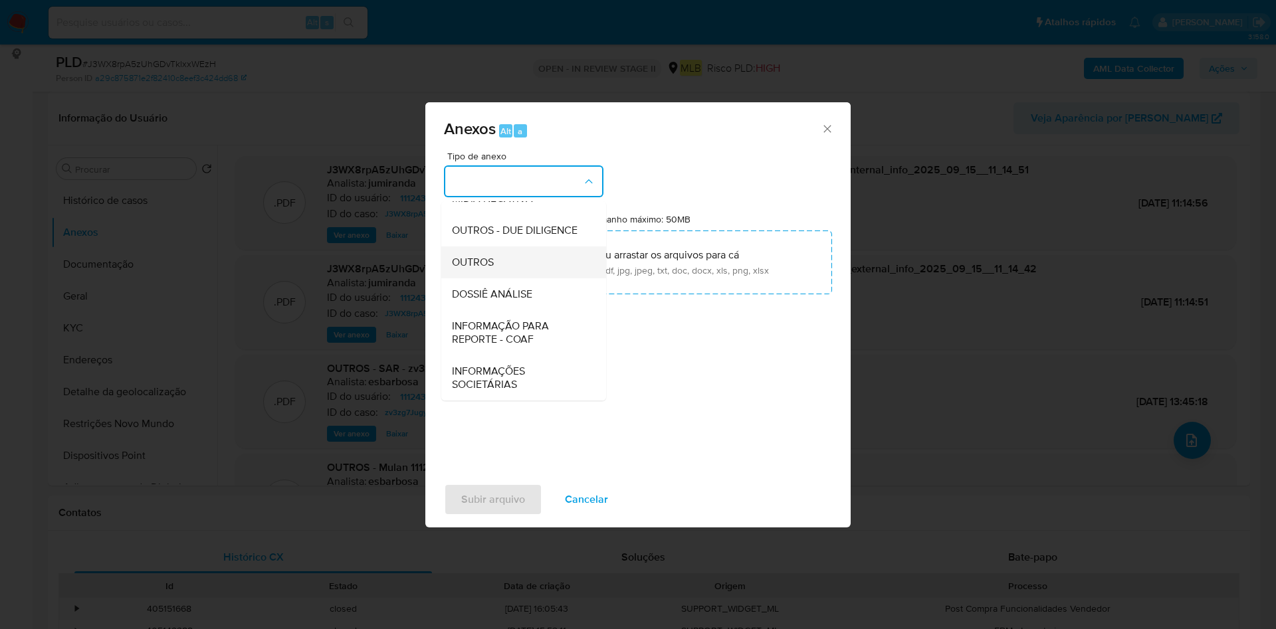
click at [502, 268] on div "OUTROS" at bounding box center [520, 262] width 136 height 32
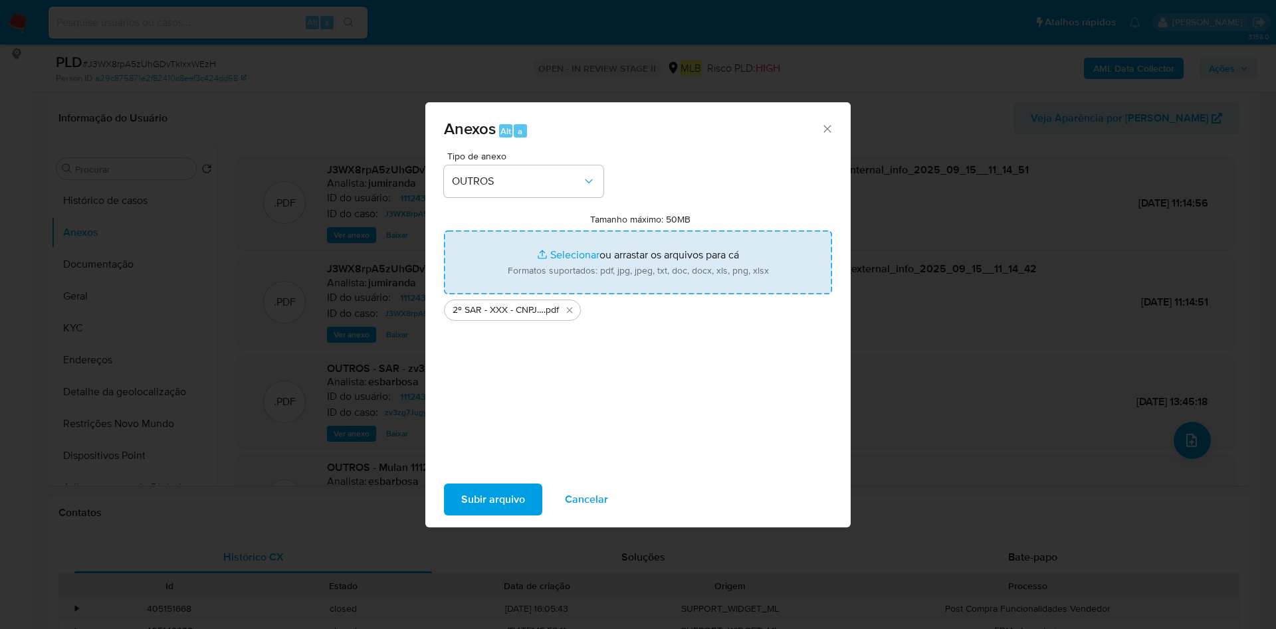
type input "C:\fakepath\Mulan 1171331887_2025_09_12_07_54_37.xlsx"
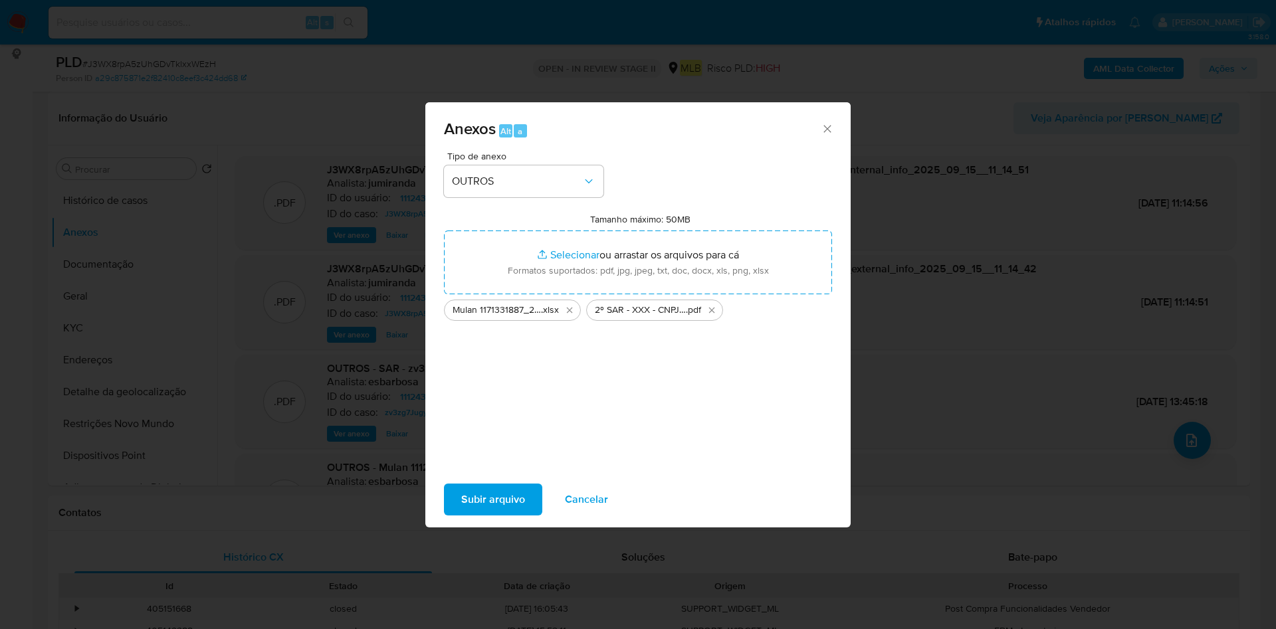
click at [486, 502] on span "Subir arquivo" at bounding box center [493, 499] width 64 height 29
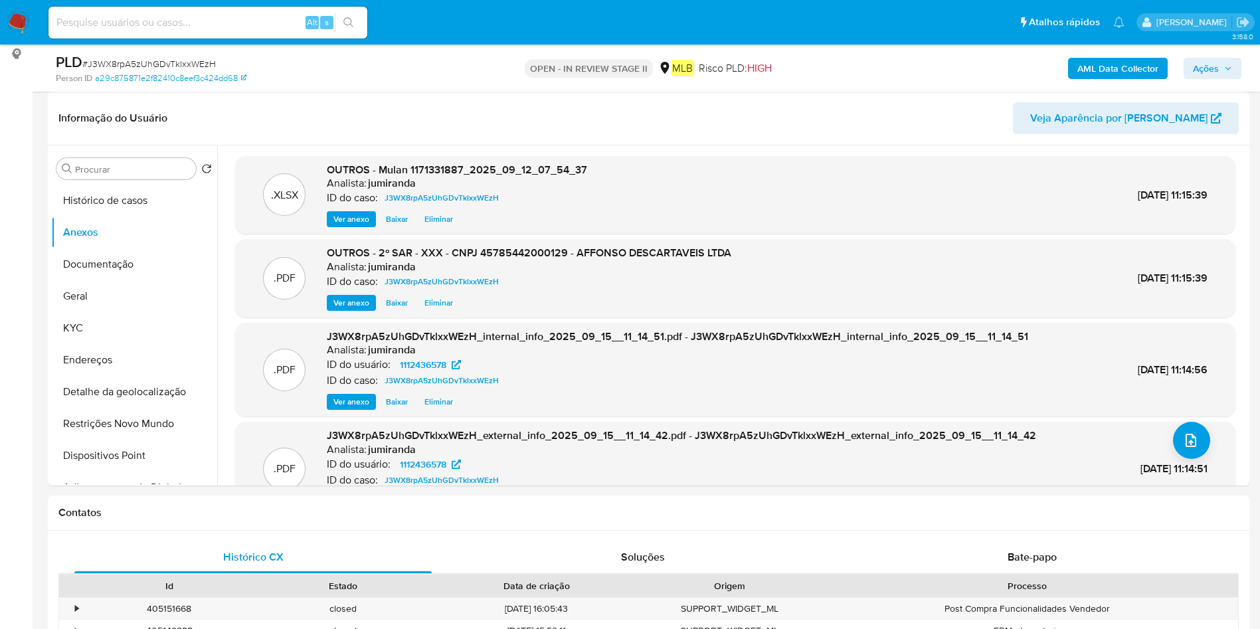
click at [1210, 62] on span "Ações" at bounding box center [1206, 68] width 26 height 21
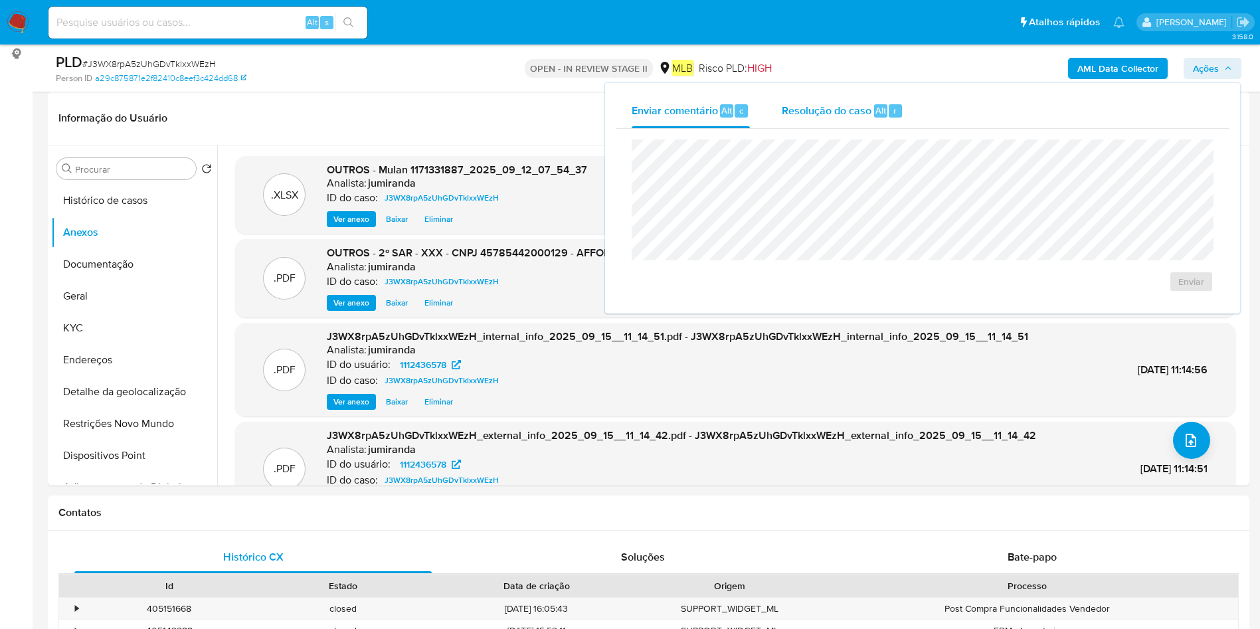
click at [859, 110] on span "Resolução do caso" at bounding box center [827, 109] width 90 height 15
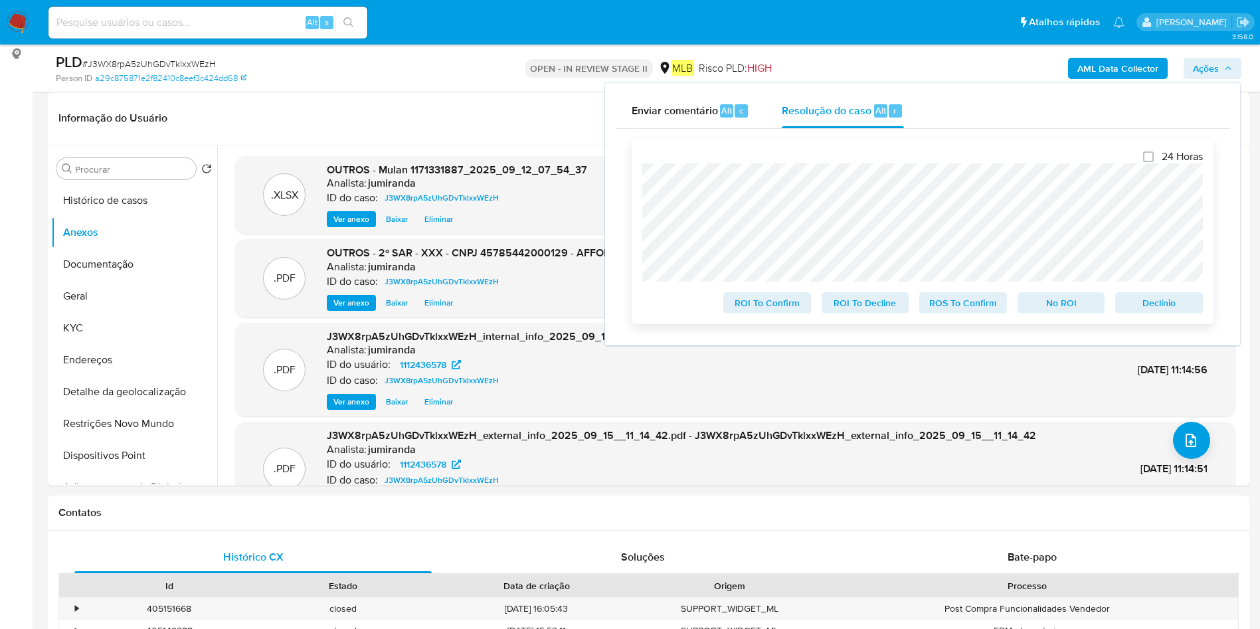
click at [972, 304] on span "ROS To Confirm" at bounding box center [963, 303] width 69 height 19
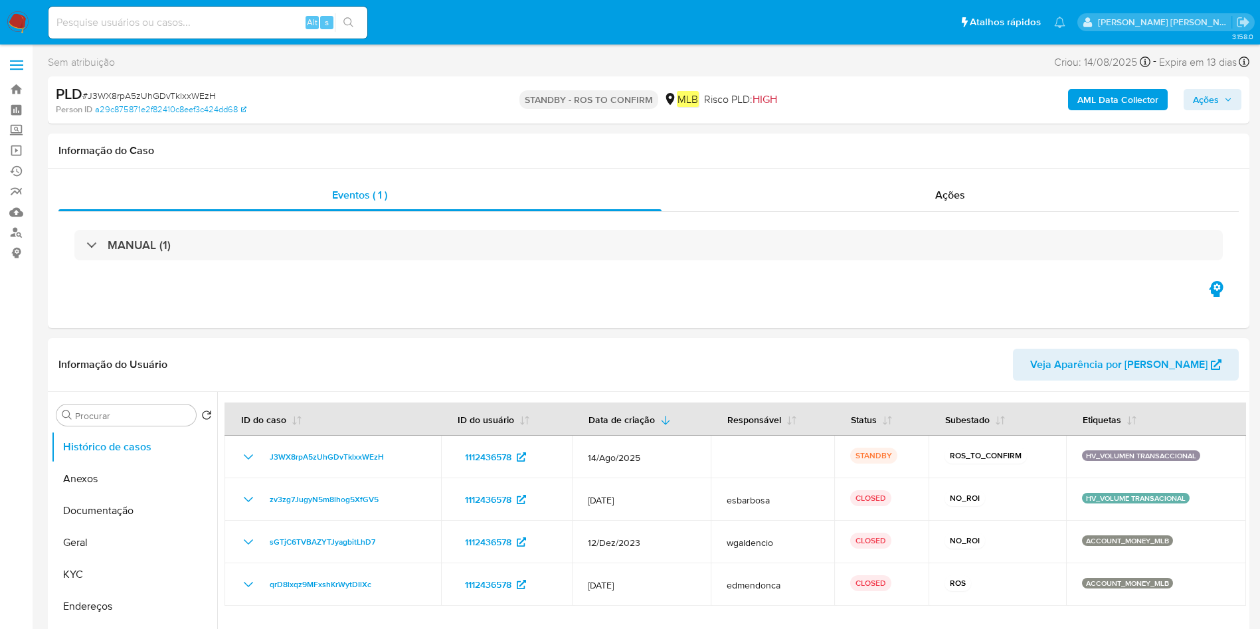
select select "10"
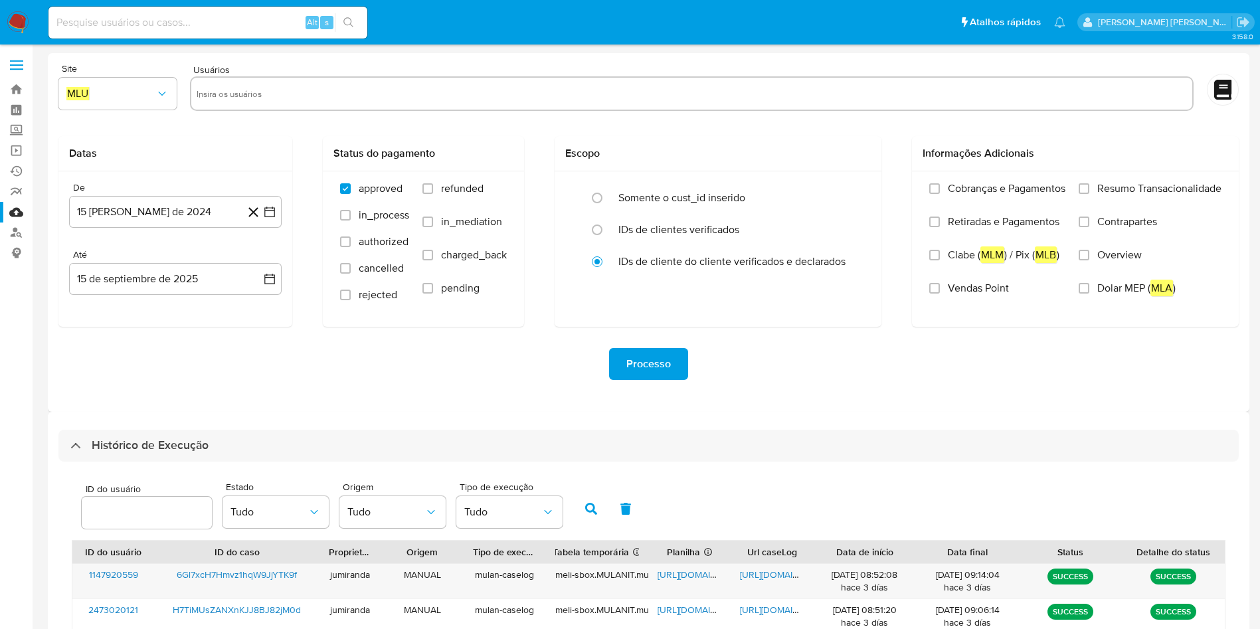
select select "10"
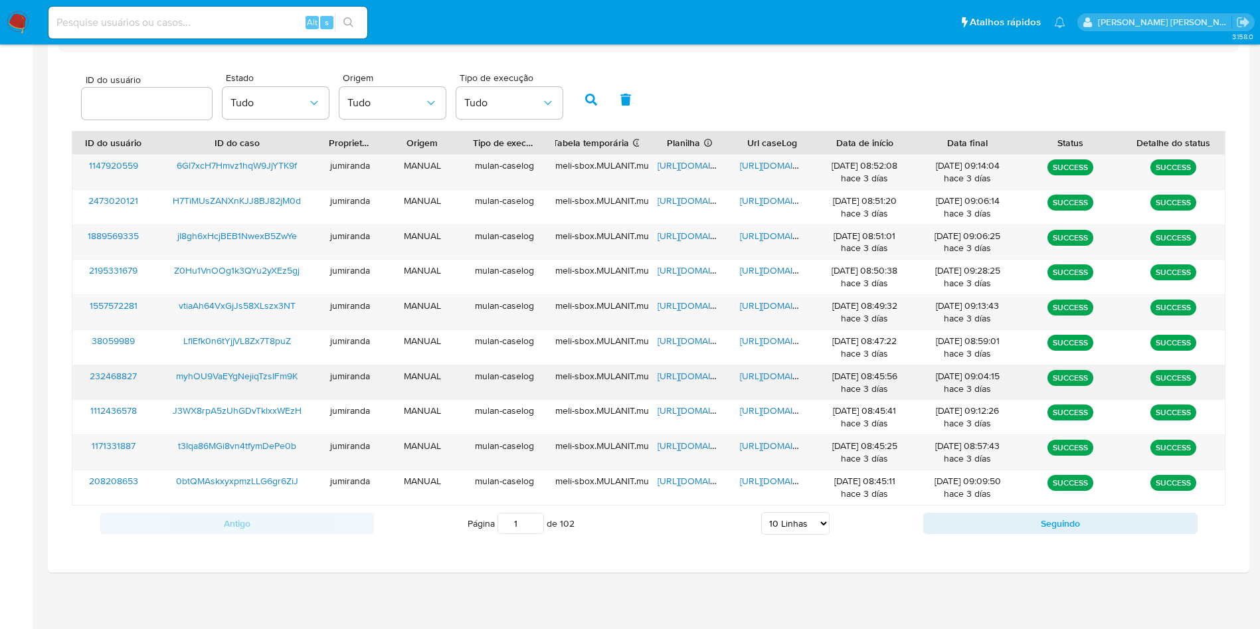
click at [692, 377] on span "https://docs.google.com/spreadsheets/d/1b0SwGds-u43QTc4C8p5d_7OG8HIEqKSKbvJhNct…" at bounding box center [704, 375] width 92 height 13
click at [769, 378] on span "https://docs.google.com/document/d/1wM5_VeVEayVSnZ7C3G-0FEfpsPvrfdf8108jre4euVM…" at bounding box center [786, 375] width 92 height 13
drag, startPoint x: 272, startPoint y: 371, endPoint x: 308, endPoint y: 242, distance: 133.8
click at [268, 372] on span "myhOU9VaEYgNejiqTzsIFm9K" at bounding box center [237, 375] width 122 height 13
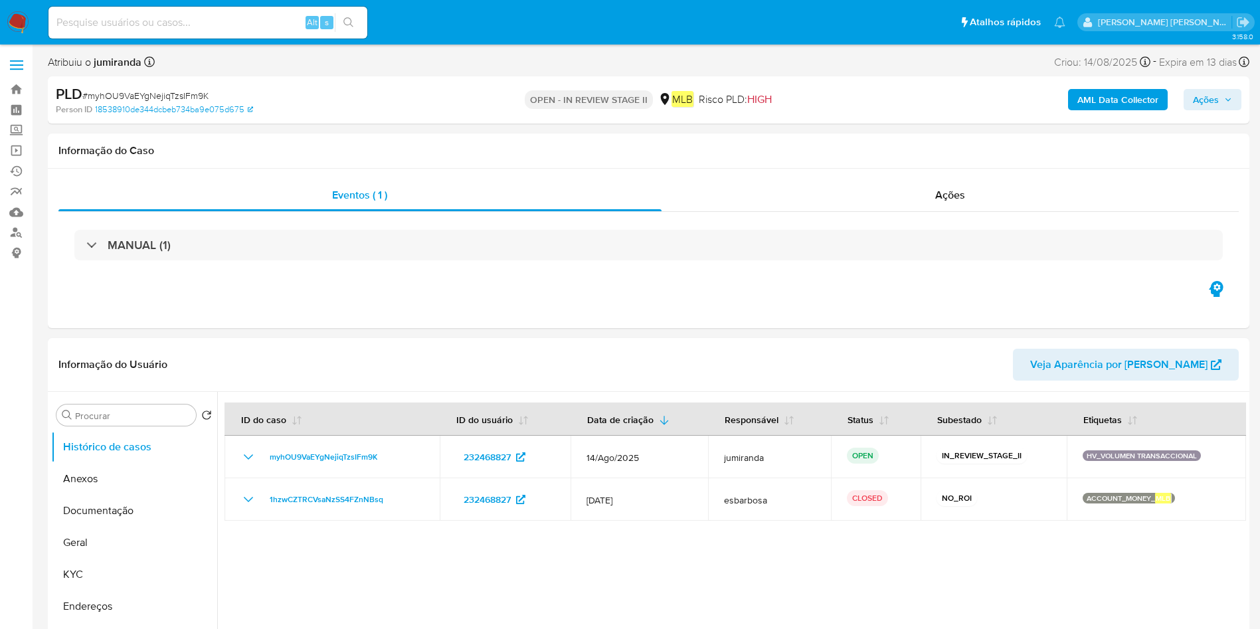
select select "10"
click at [151, 505] on button "Documentação" at bounding box center [128, 511] width 155 height 32
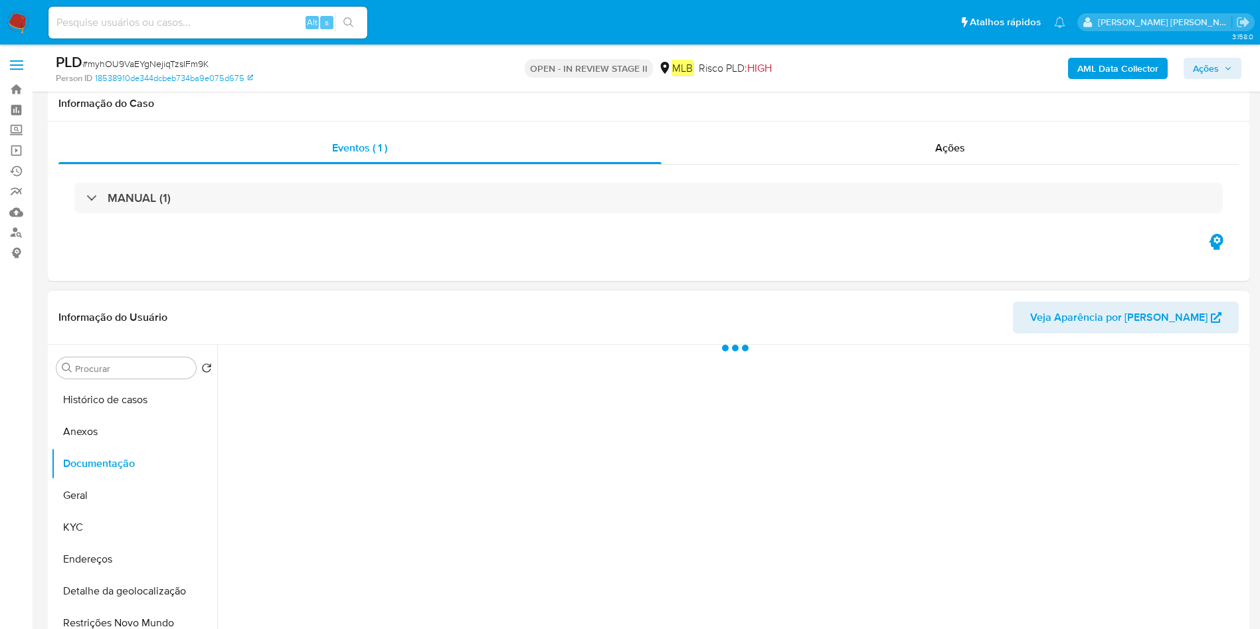
scroll to position [199, 0]
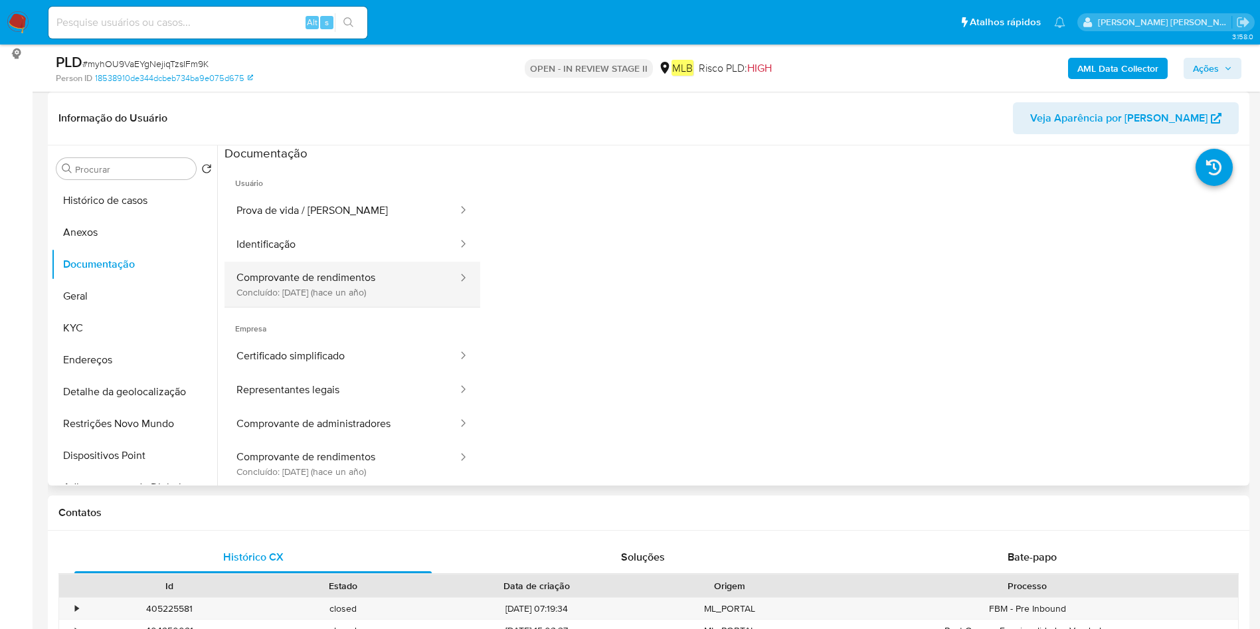
click at [337, 284] on button "Comprovante de rendimentos Concluído: [DATE] (hace un año)" at bounding box center [342, 284] width 235 height 45
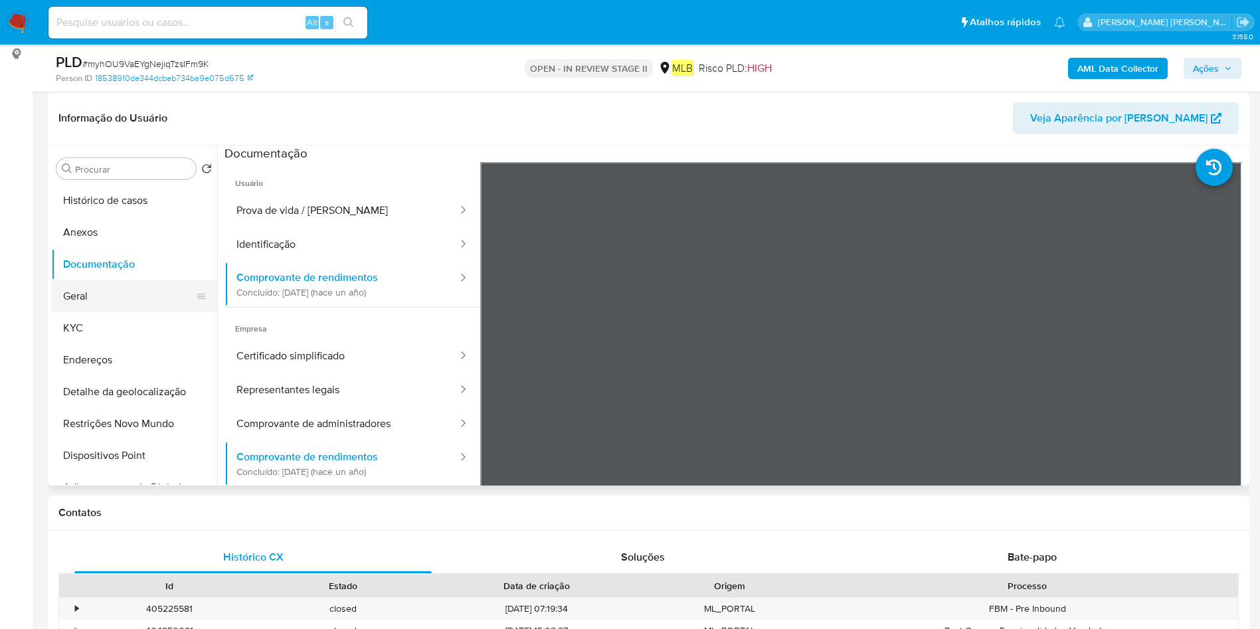
click at [118, 292] on button "Geral" at bounding box center [128, 296] width 155 height 32
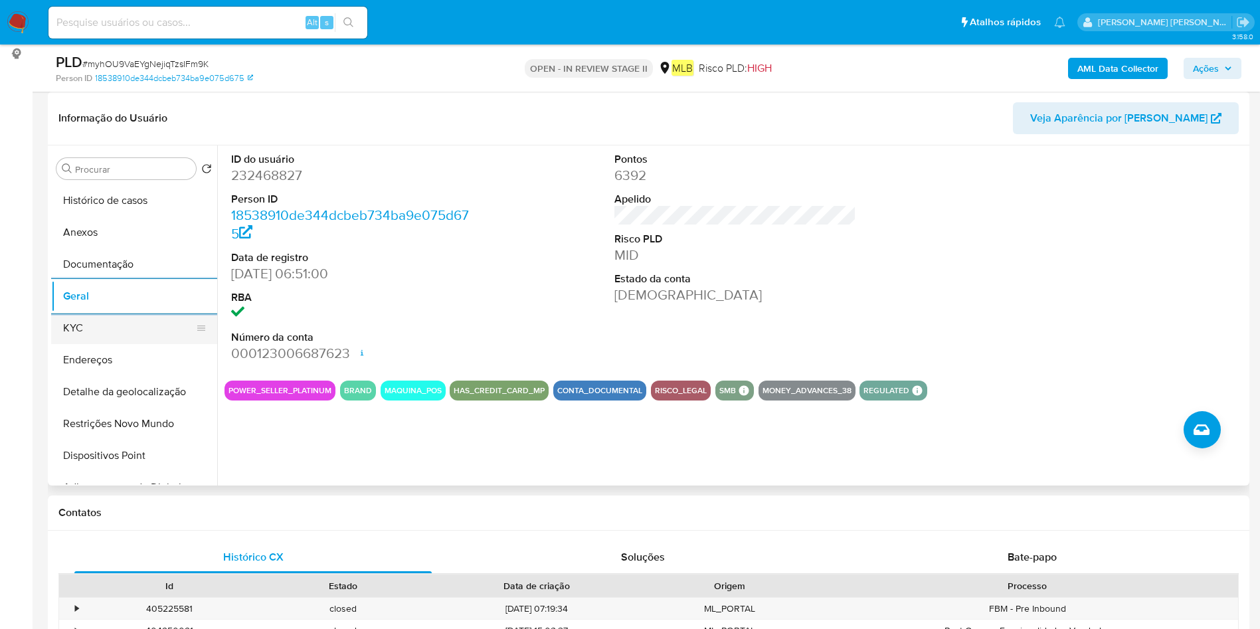
drag, startPoint x: 88, startPoint y: 335, endPoint x: 102, endPoint y: 333, distance: 14.2
click at [88, 335] on button "KYC" at bounding box center [128, 328] width 155 height 32
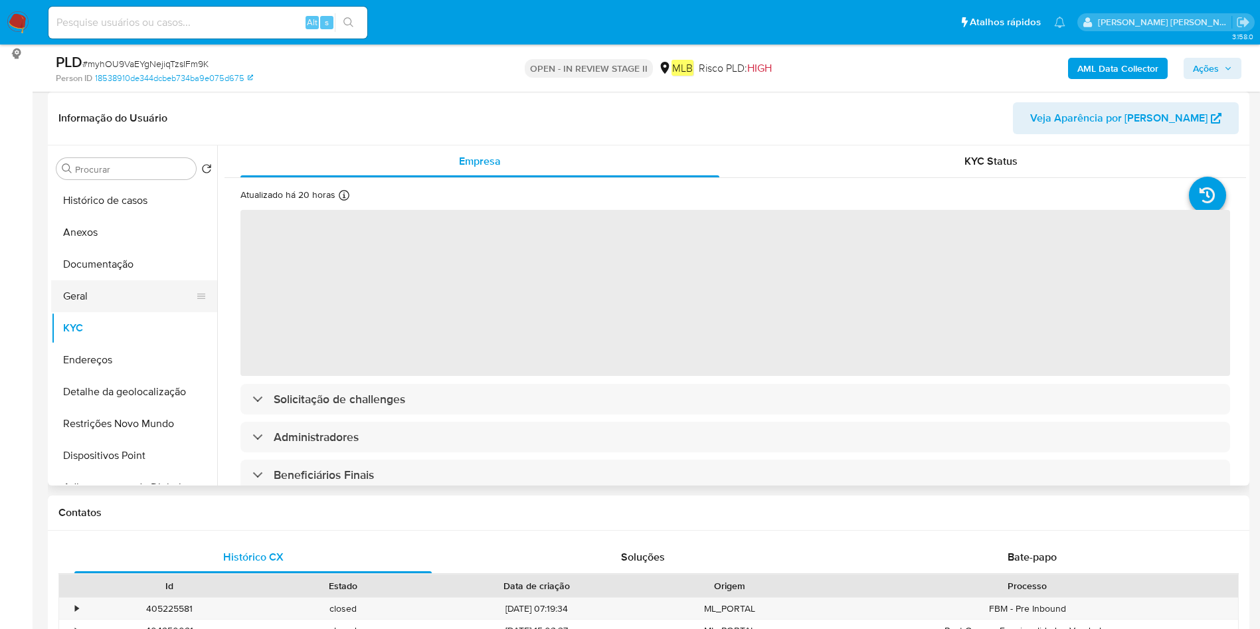
click at [122, 294] on button "Geral" at bounding box center [128, 296] width 155 height 32
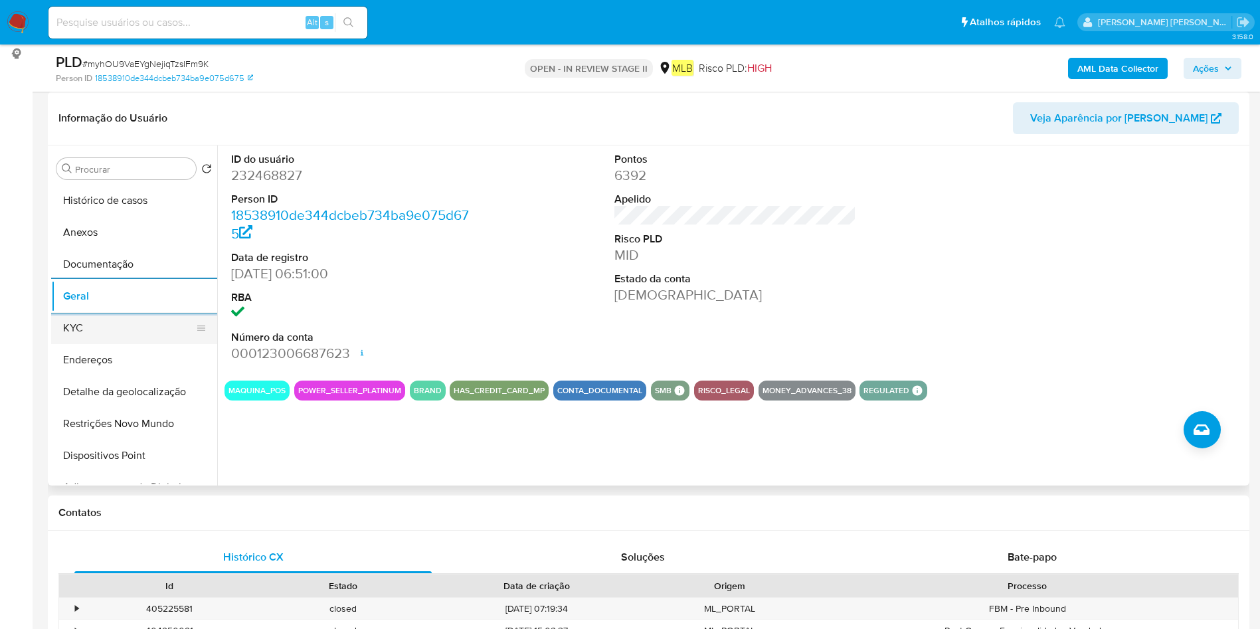
click at [165, 320] on button "KYC" at bounding box center [128, 328] width 155 height 32
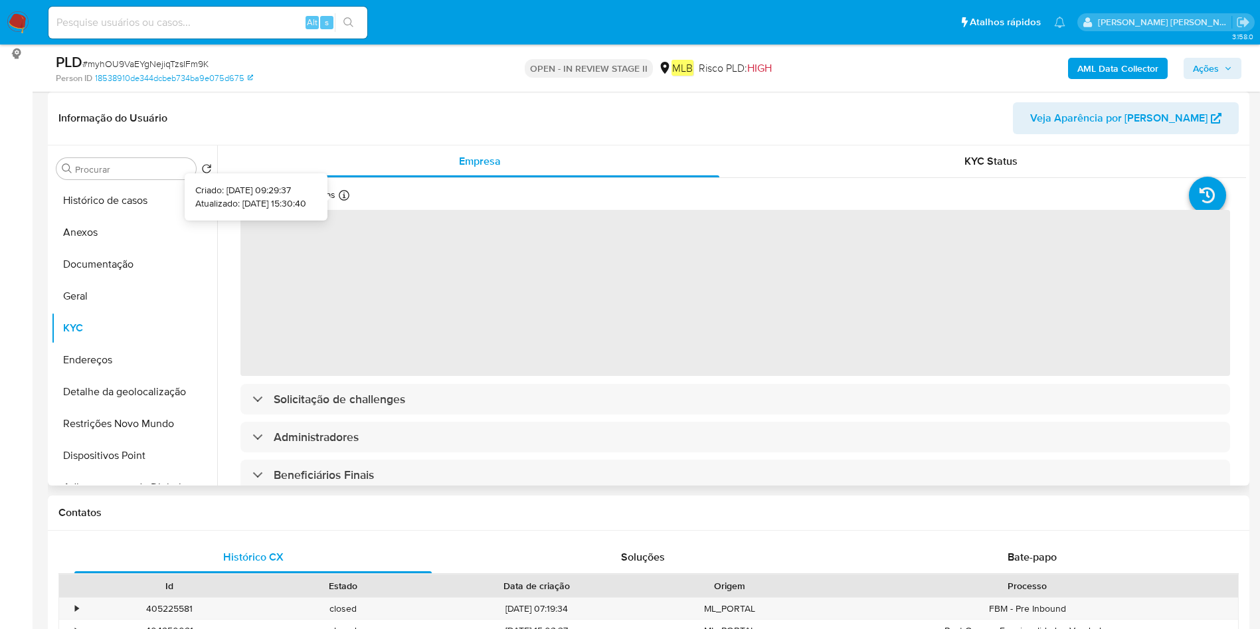
click at [346, 200] on icon at bounding box center [344, 195] width 11 height 11
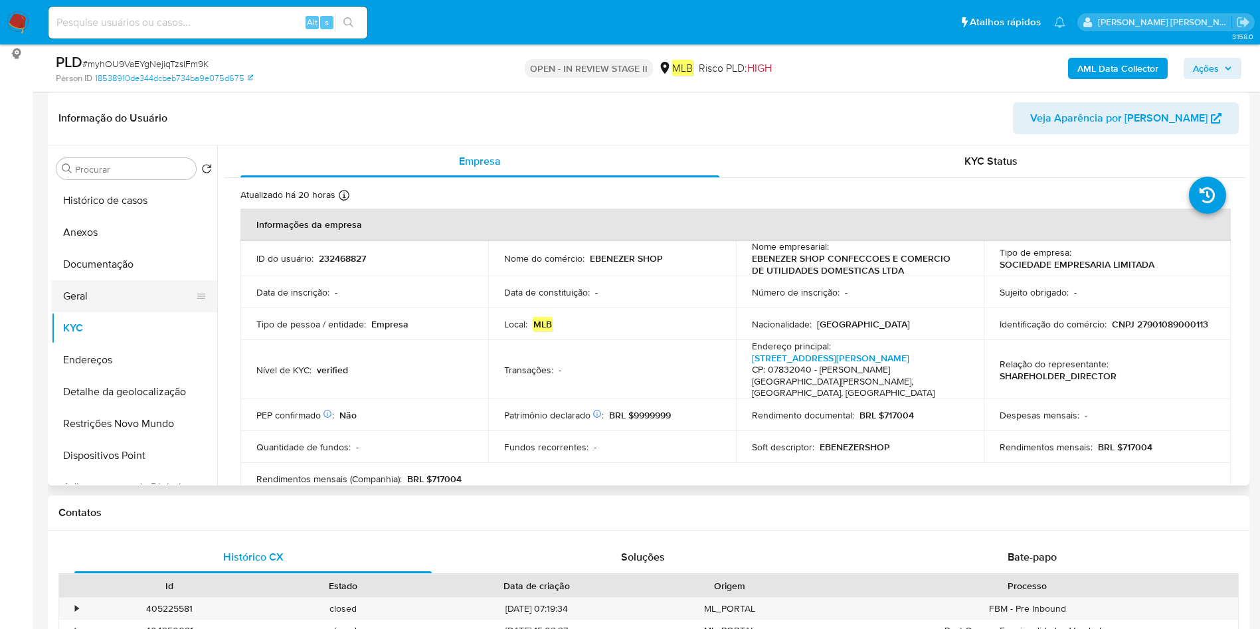
click at [90, 294] on button "Geral" at bounding box center [128, 296] width 155 height 32
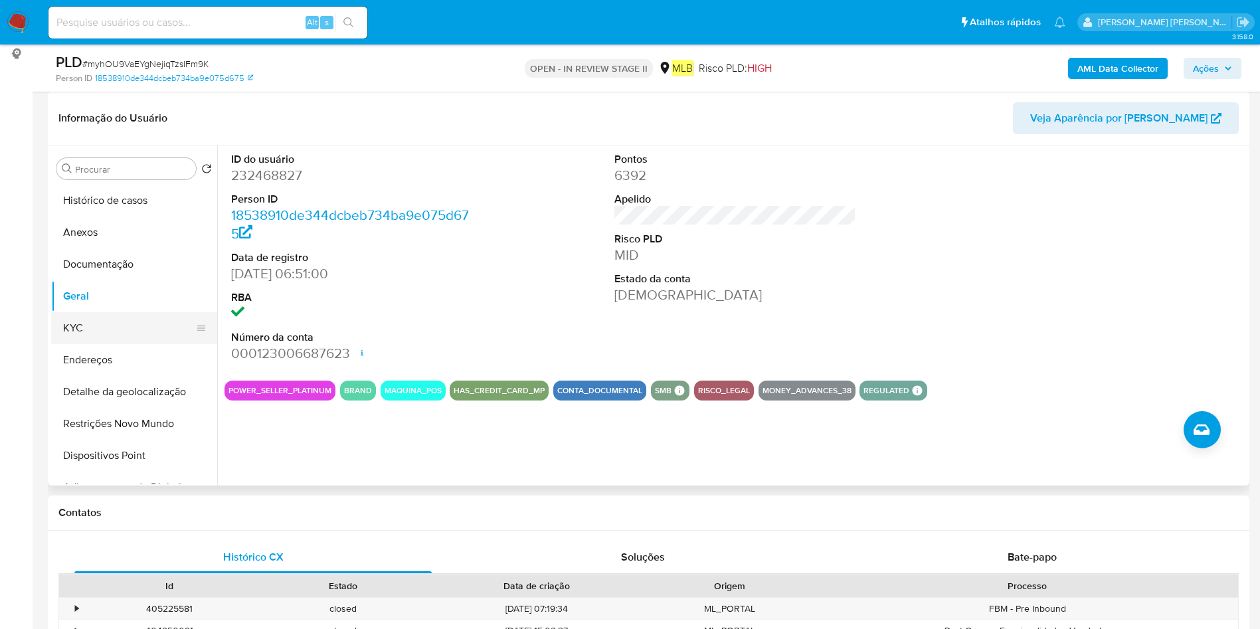
click at [102, 340] on button "KYC" at bounding box center [128, 328] width 155 height 32
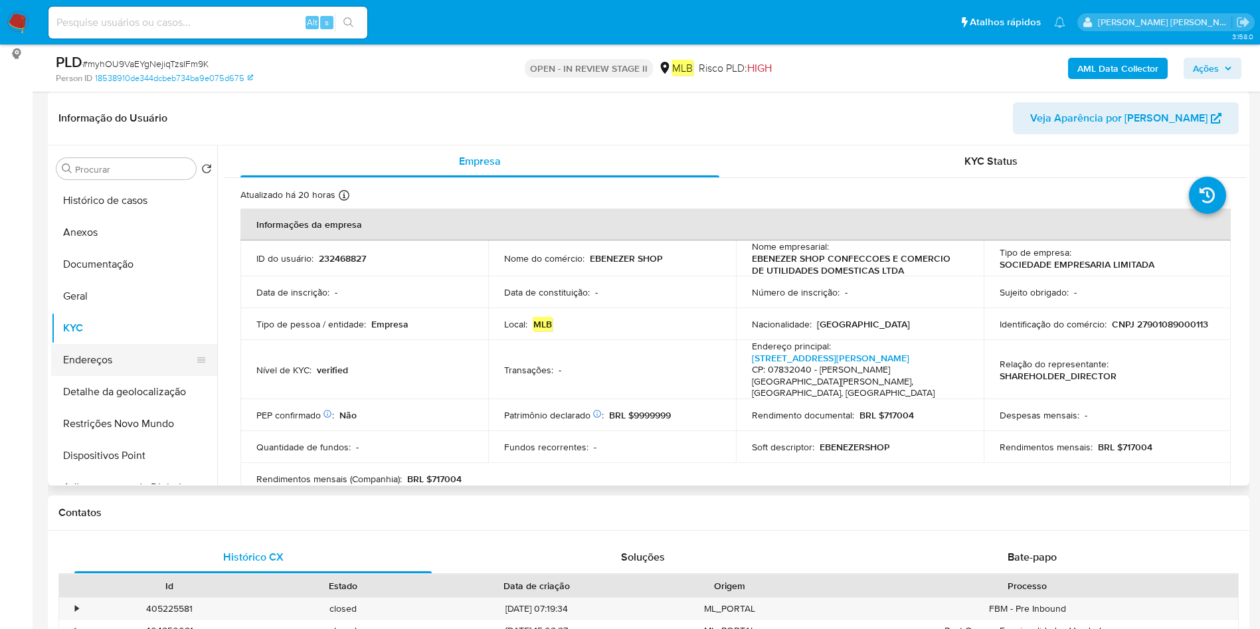
click at [132, 368] on button "Endereços" at bounding box center [128, 360] width 155 height 32
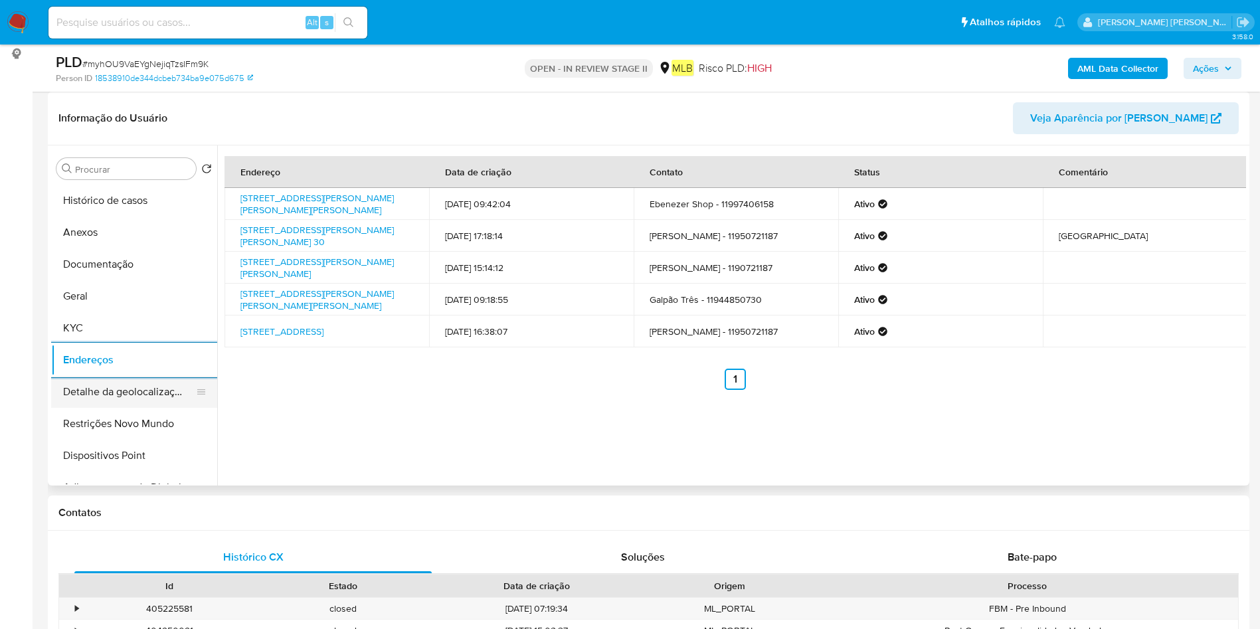
click at [69, 397] on button "Detalhe da geolocalização" at bounding box center [128, 392] width 155 height 32
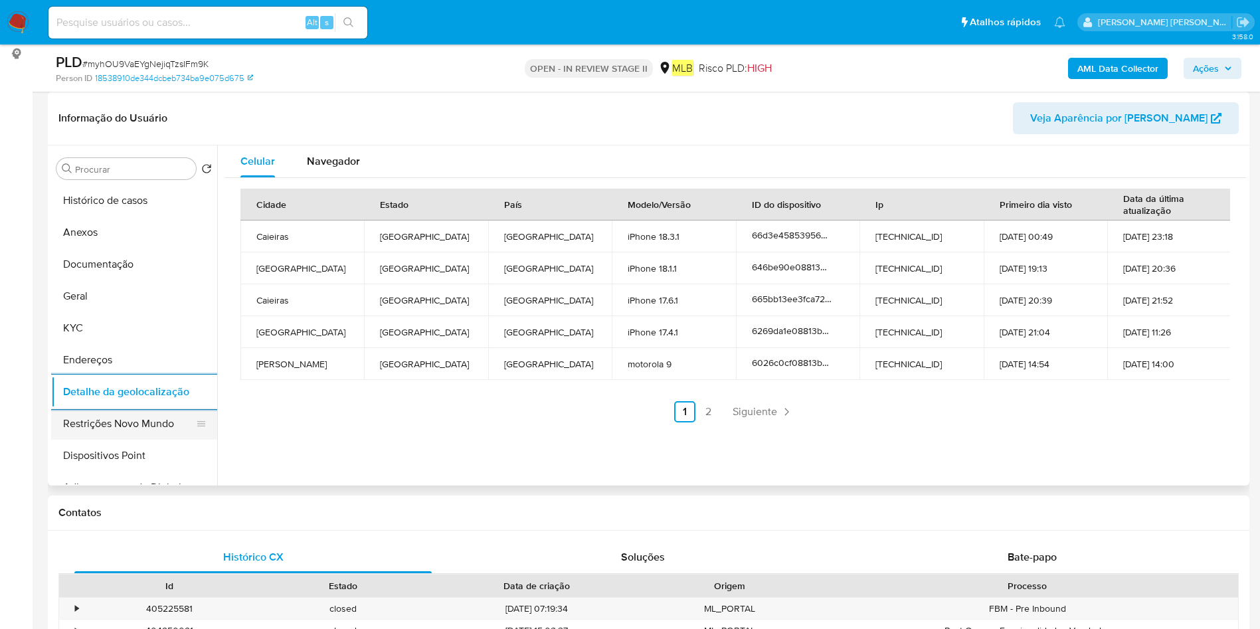
click at [60, 429] on button "Restrições Novo Mundo" at bounding box center [128, 424] width 155 height 32
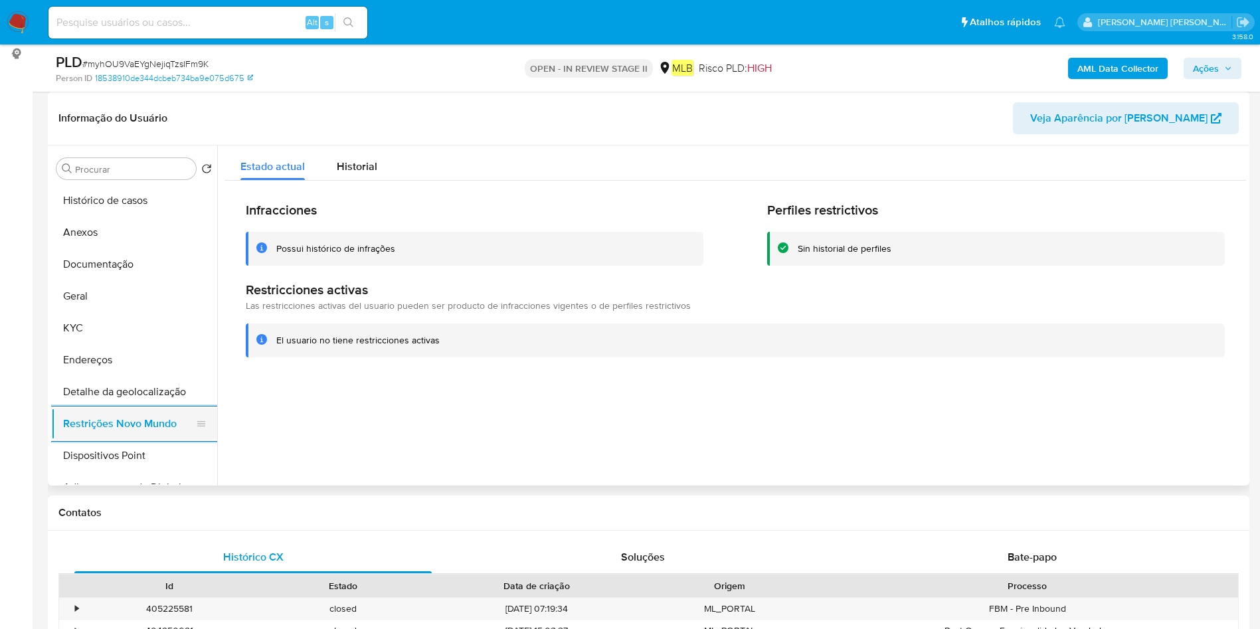
click at [139, 438] on button "Restrições Novo Mundo" at bounding box center [128, 424] width 155 height 32
drag, startPoint x: 135, startPoint y: 456, endPoint x: 258, endPoint y: 486, distance: 127.0
click at [134, 457] on button "Dispositivos Point" at bounding box center [134, 456] width 166 height 32
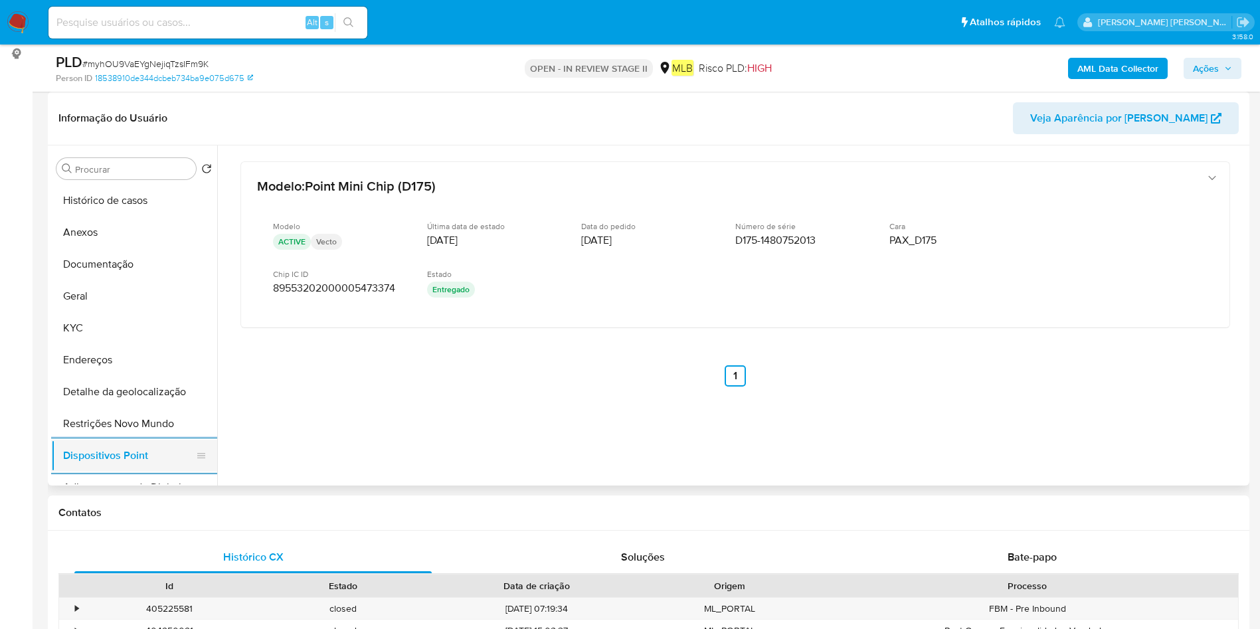
scroll to position [100, 0]
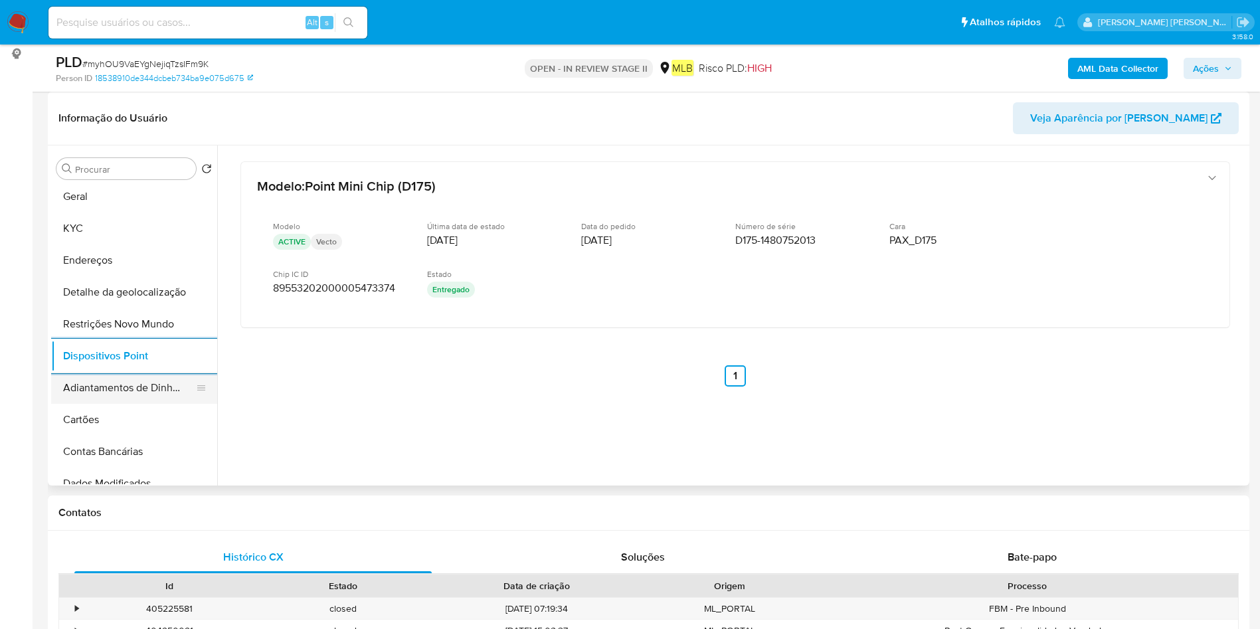
click at [106, 381] on button "Adiantamentos de Dinheiro" at bounding box center [128, 388] width 155 height 32
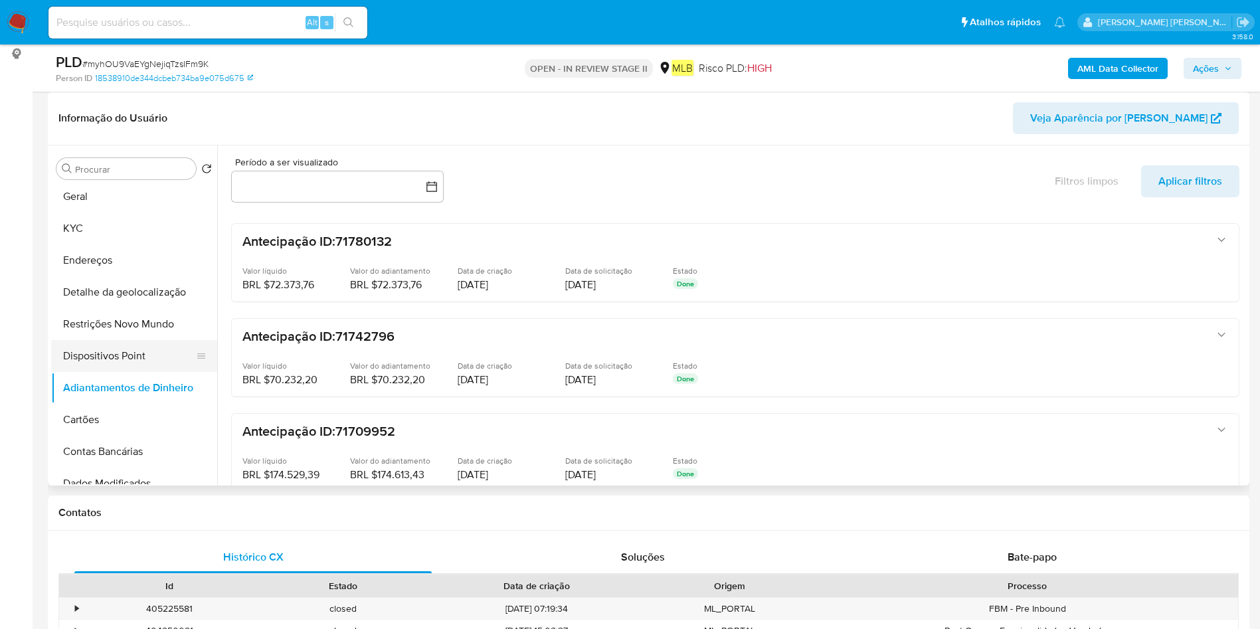
click at [80, 361] on button "Dispositivos Point" at bounding box center [128, 356] width 155 height 32
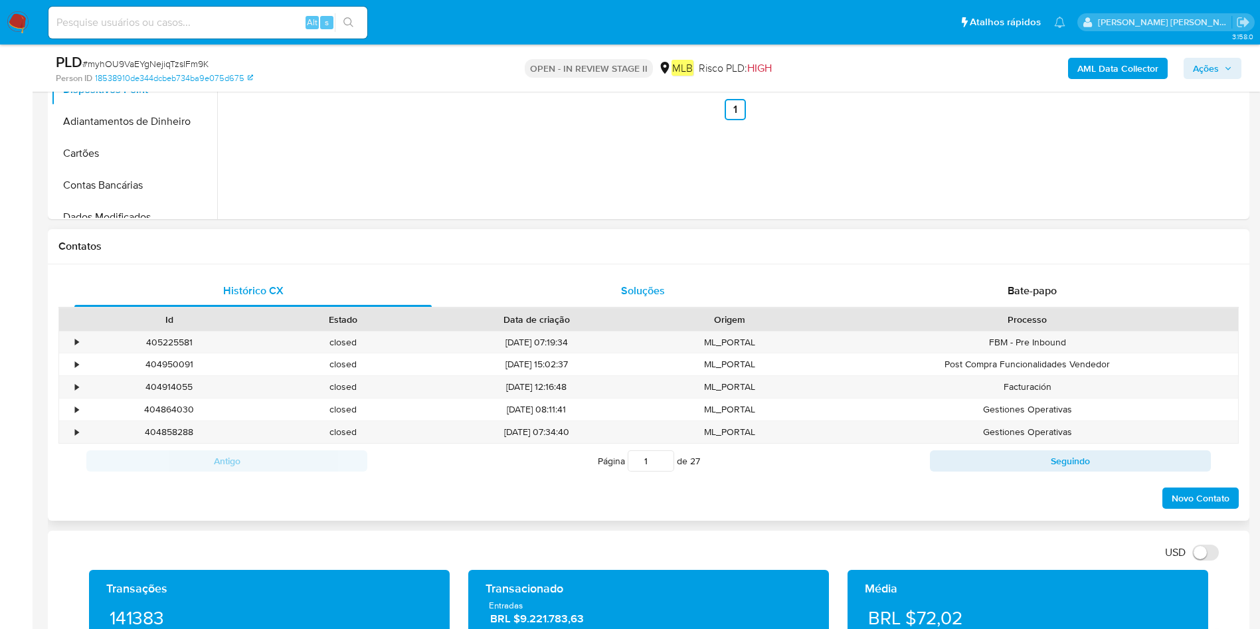
scroll to position [498, 0]
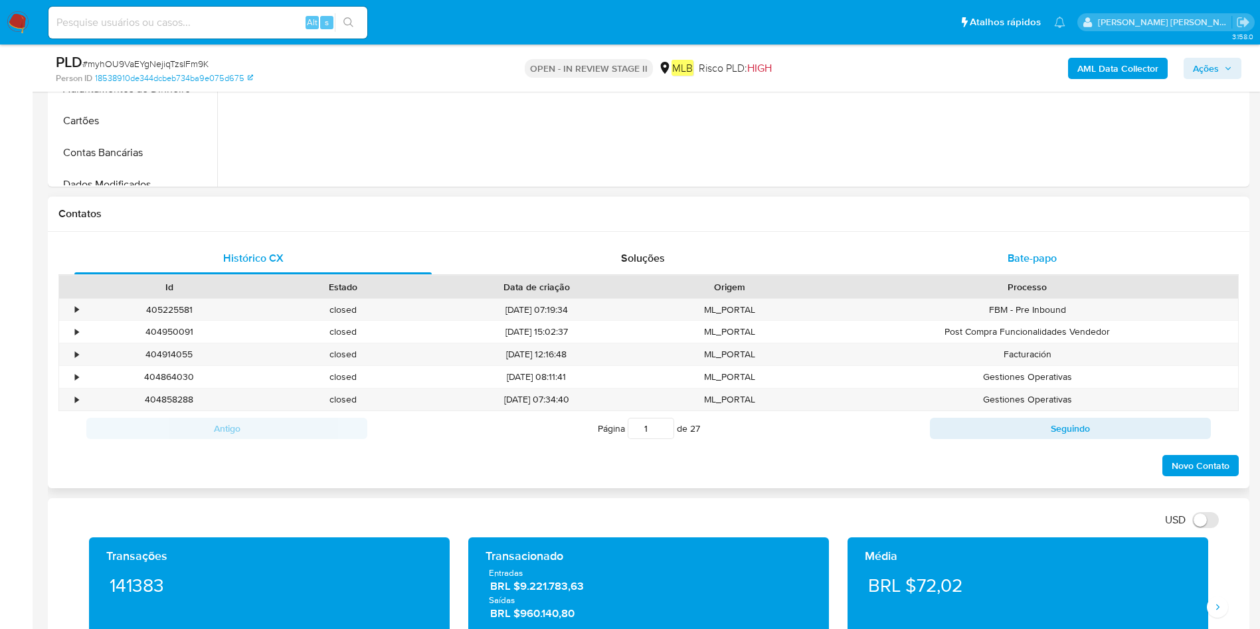
click at [1052, 258] on span "Bate-papo" at bounding box center [1032, 257] width 49 height 15
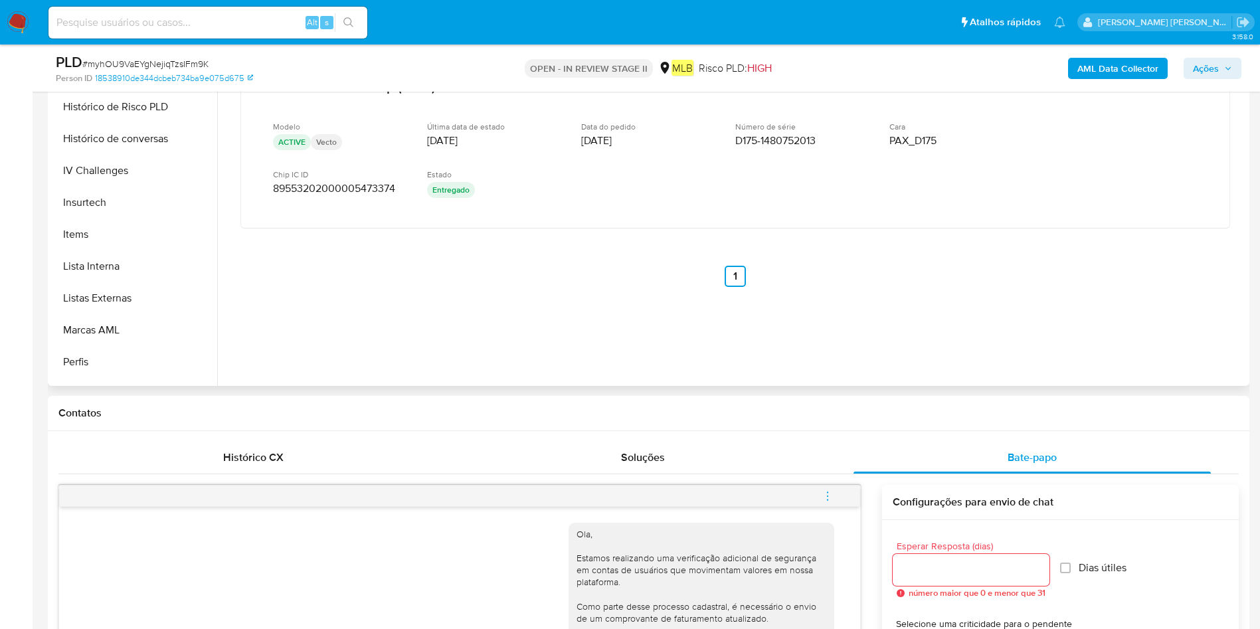
scroll to position [625, 0]
click at [133, 147] on button "Items" at bounding box center [128, 146] width 155 height 32
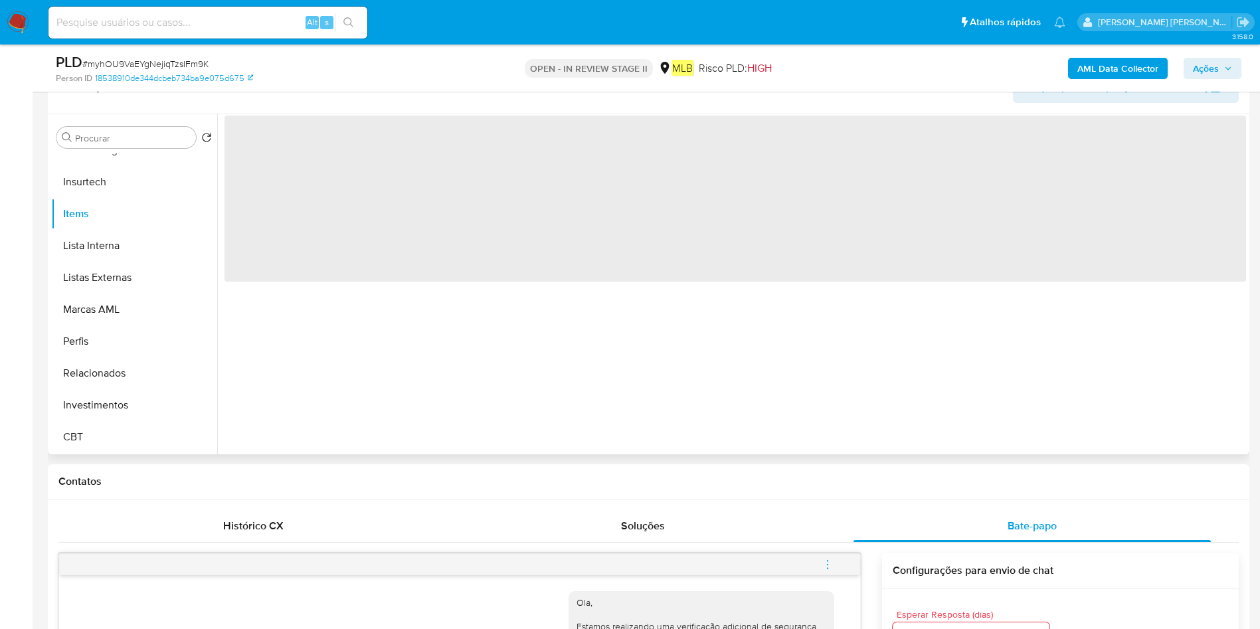
scroll to position [199, 0]
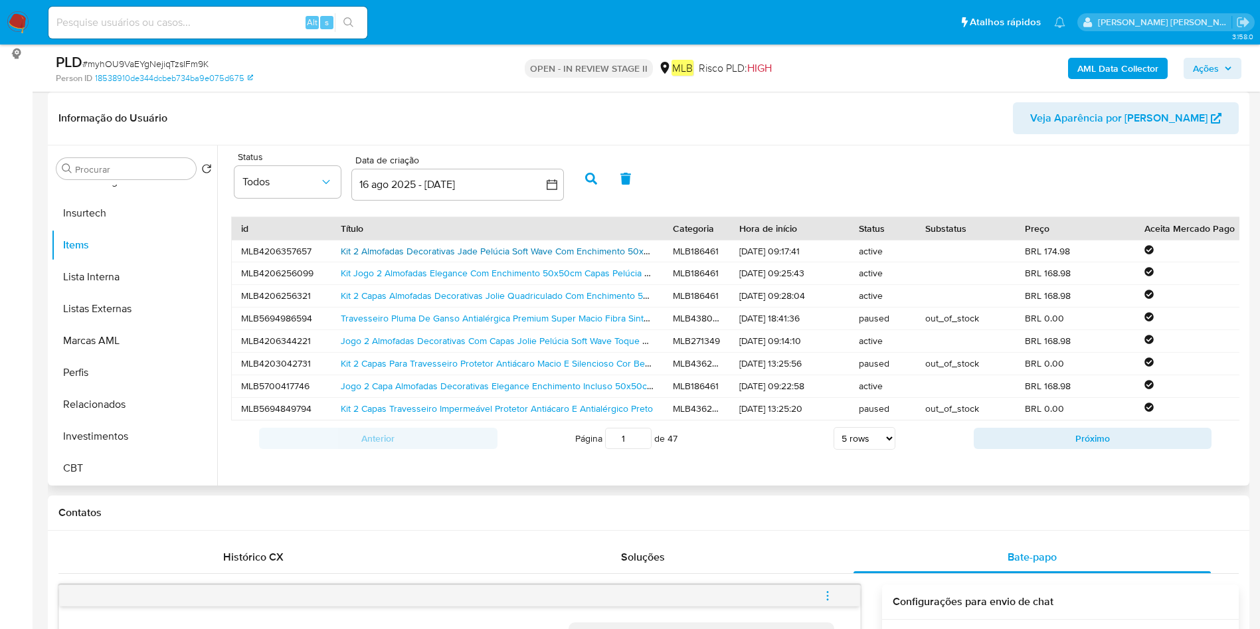
click at [378, 250] on link "Kit 2 Almofadas Decorativas Jade Pelúcia Soft Wave Com Enchimento 50x50cm Premi…" at bounding box center [655, 250] width 628 height 13
